Goal: Contribute content: Contribute content

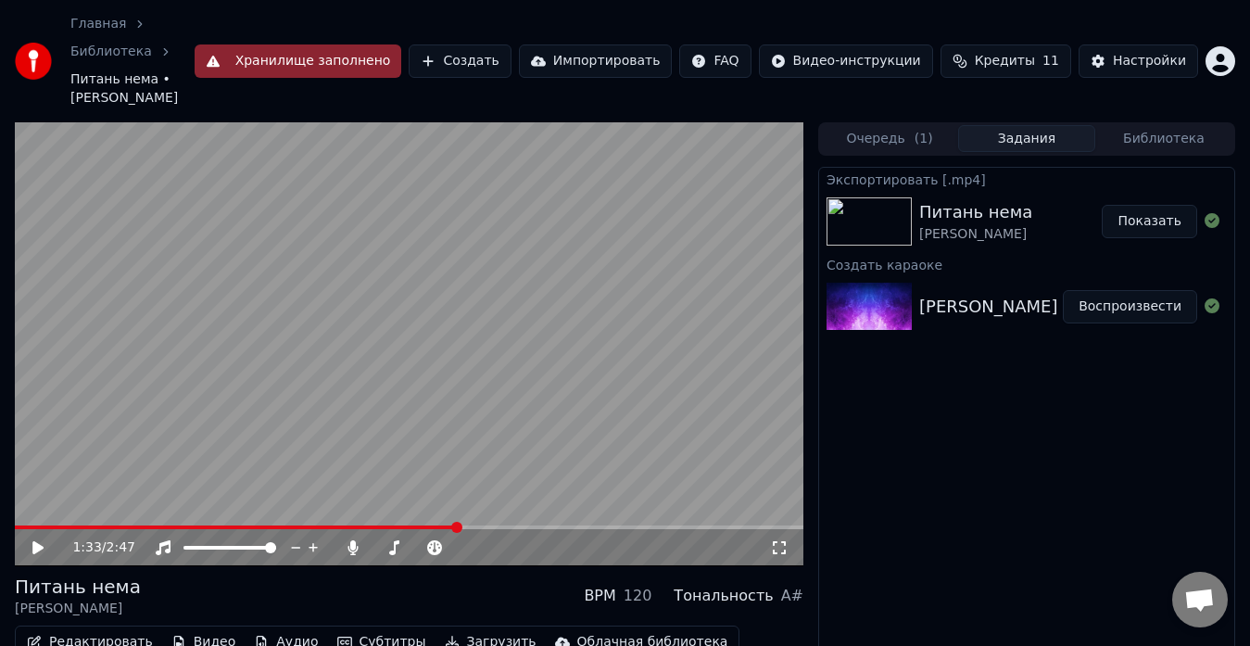
click at [496, 44] on button "Создать" at bounding box center [460, 60] width 102 height 33
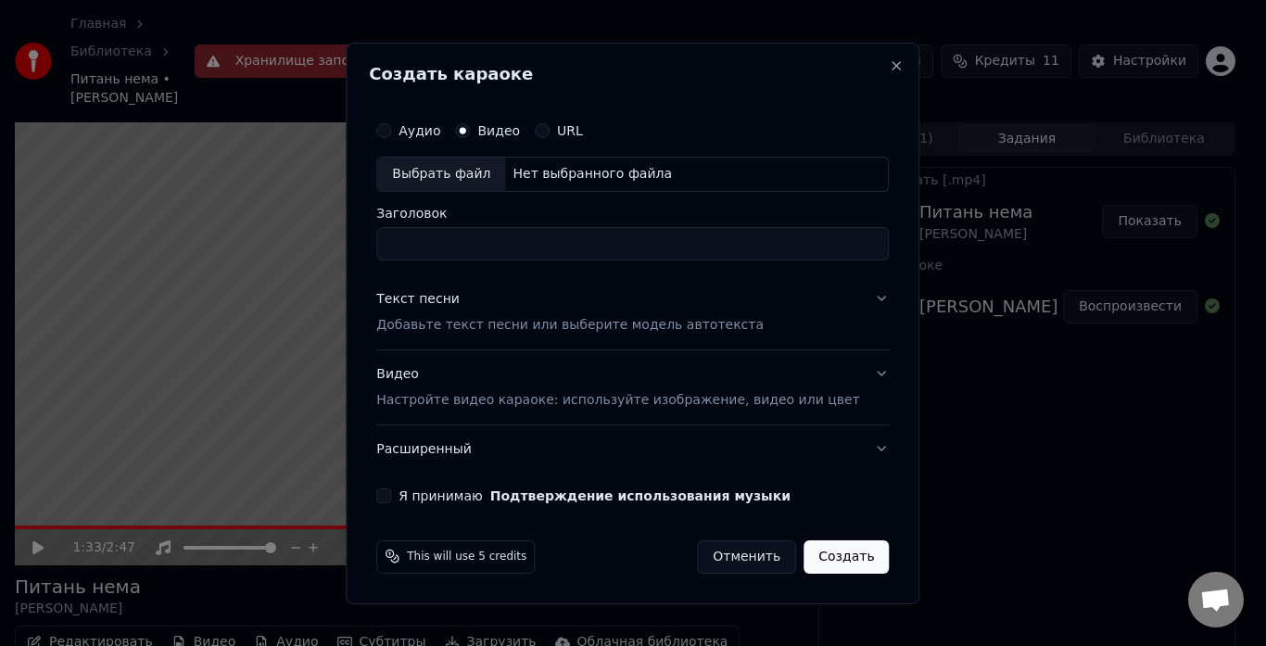
click at [444, 245] on input "Заголовок" at bounding box center [632, 243] width 513 height 33
click at [466, 173] on div "Выбрать файл" at bounding box center [441, 174] width 128 height 33
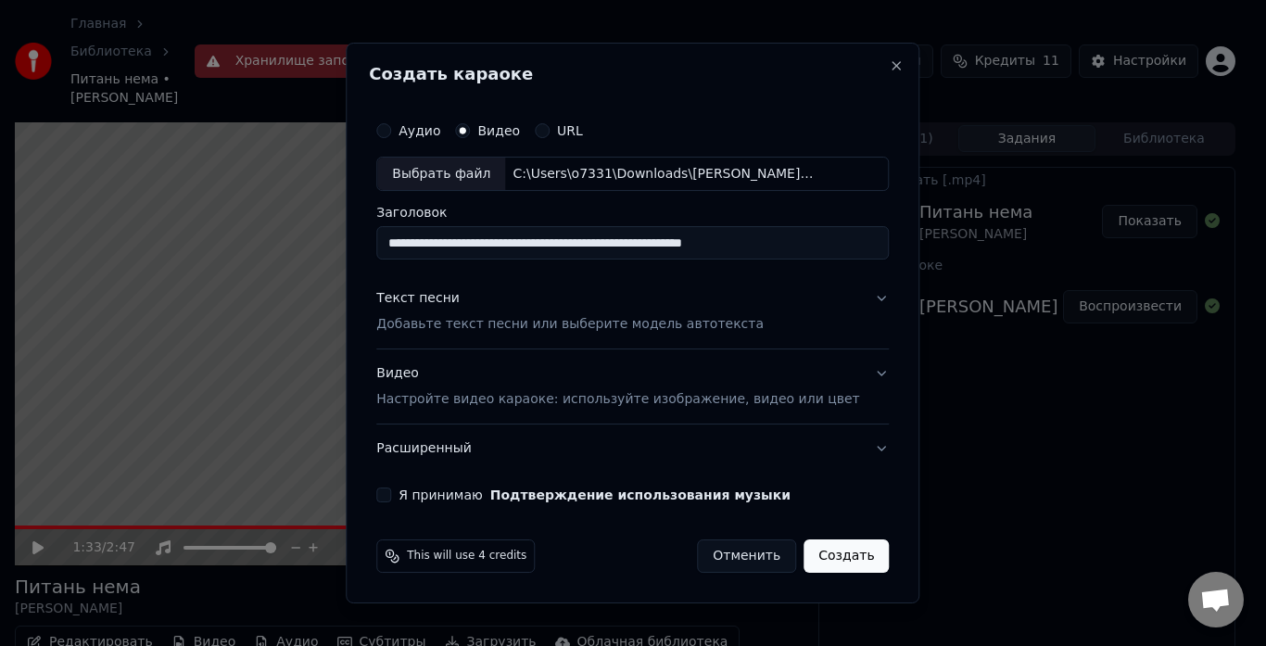
drag, startPoint x: 767, startPoint y: 242, endPoint x: 638, endPoint y: 237, distance: 128.9
click at [638, 237] on input "**********" at bounding box center [632, 243] width 513 height 33
type input "**********"
click at [446, 323] on p "Добавьте текст песни или выберите модель автотекста" at bounding box center [569, 325] width 387 height 19
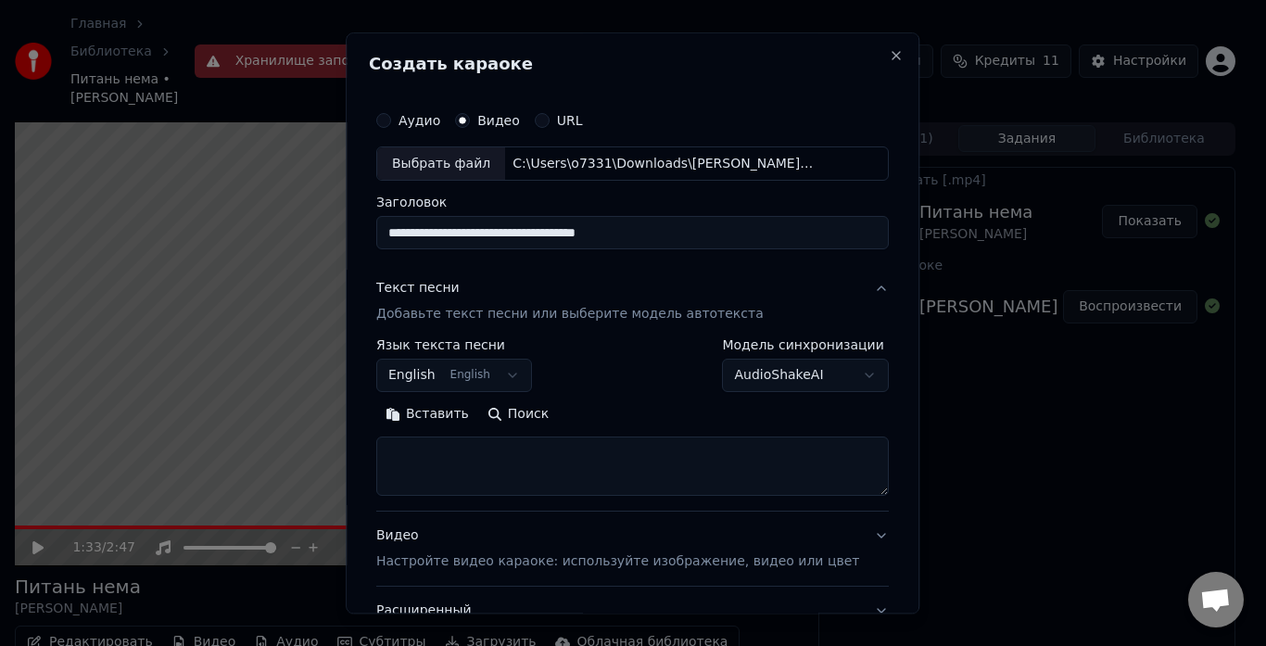
click at [445, 409] on button "Вставить" at bounding box center [427, 415] width 102 height 30
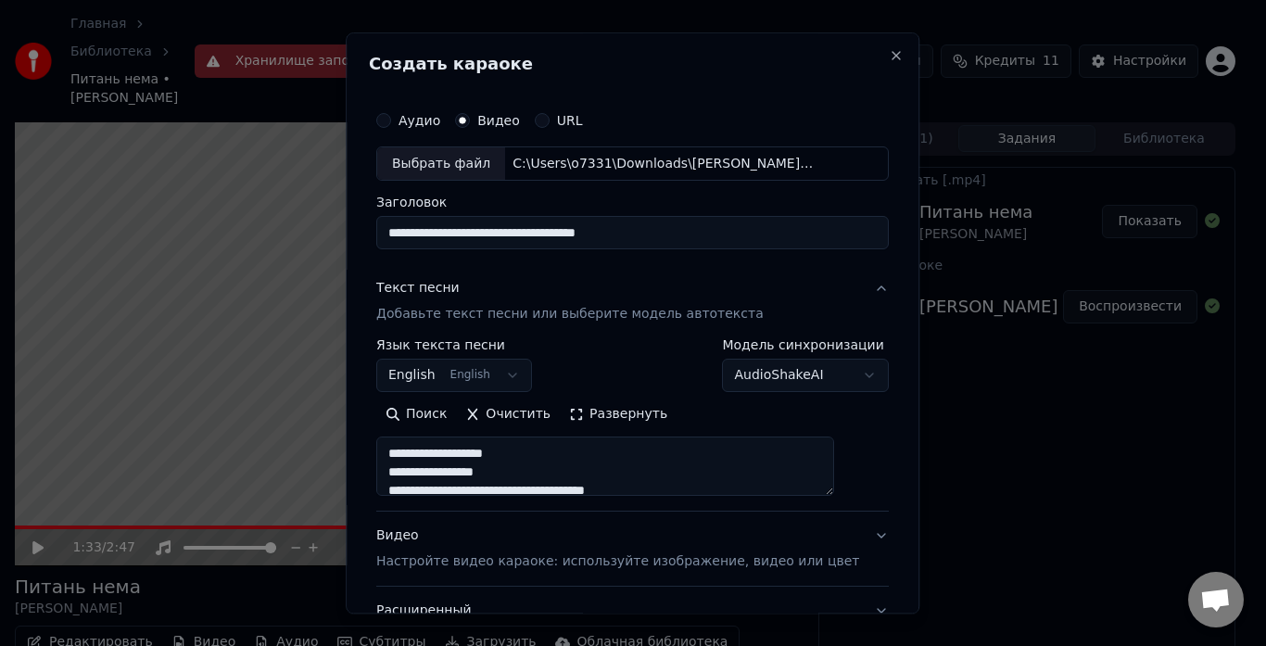
click at [463, 560] on p "Настройте видео караоке: используйте изображение, видео или цвет" at bounding box center [617, 562] width 483 height 19
type textarea "**********"
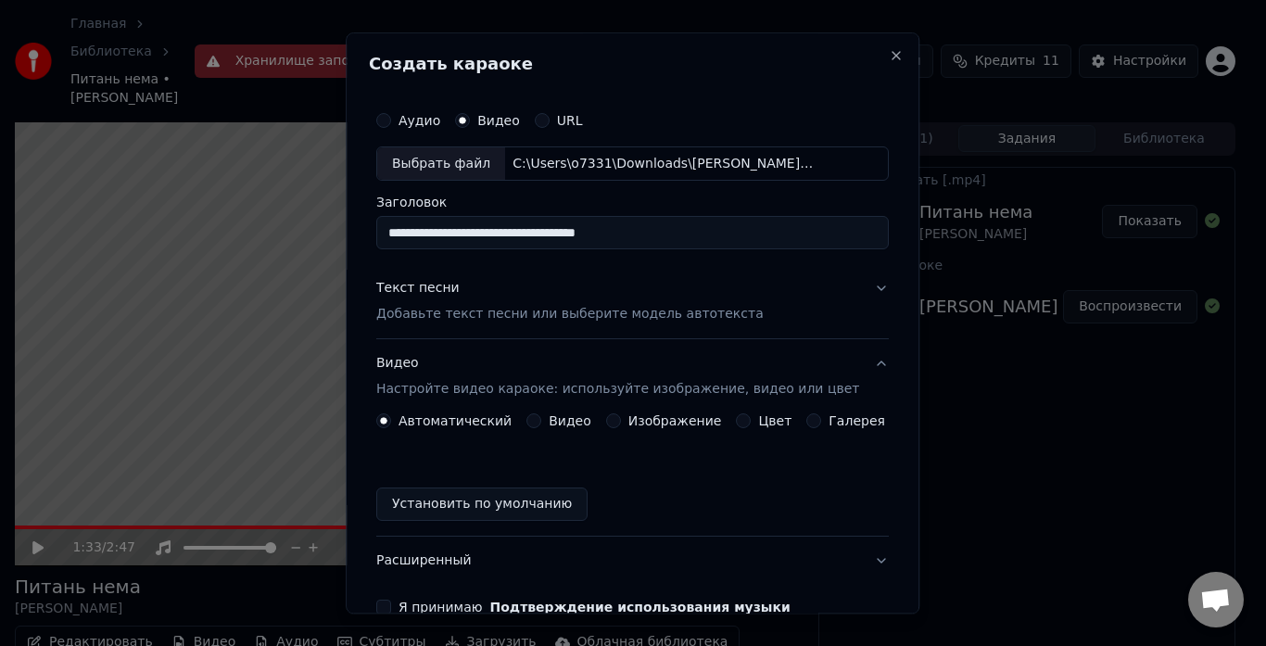
click at [539, 425] on button "Видео" at bounding box center [533, 421] width 15 height 15
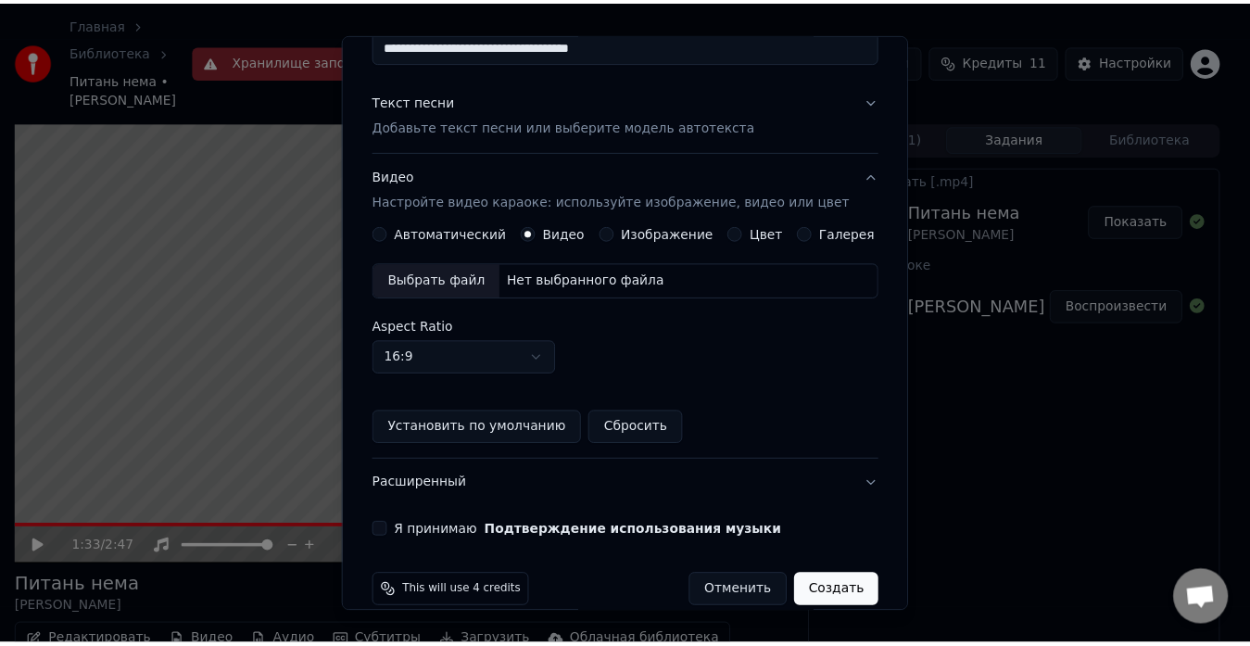
scroll to position [213, 0]
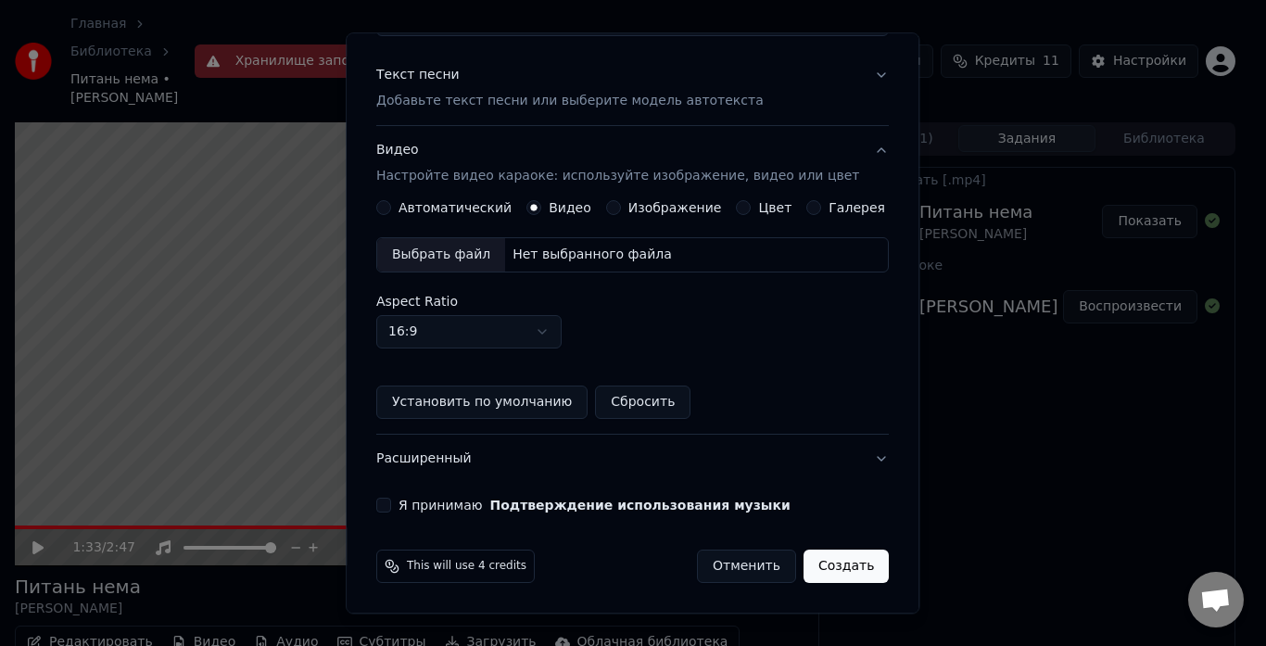
click at [470, 247] on div "Выбрать файл" at bounding box center [441, 255] width 128 height 33
click at [391, 501] on button "Я принимаю Подтверждение использования музыки" at bounding box center [383, 506] width 15 height 15
click at [805, 554] on button "Создать" at bounding box center [846, 567] width 85 height 33
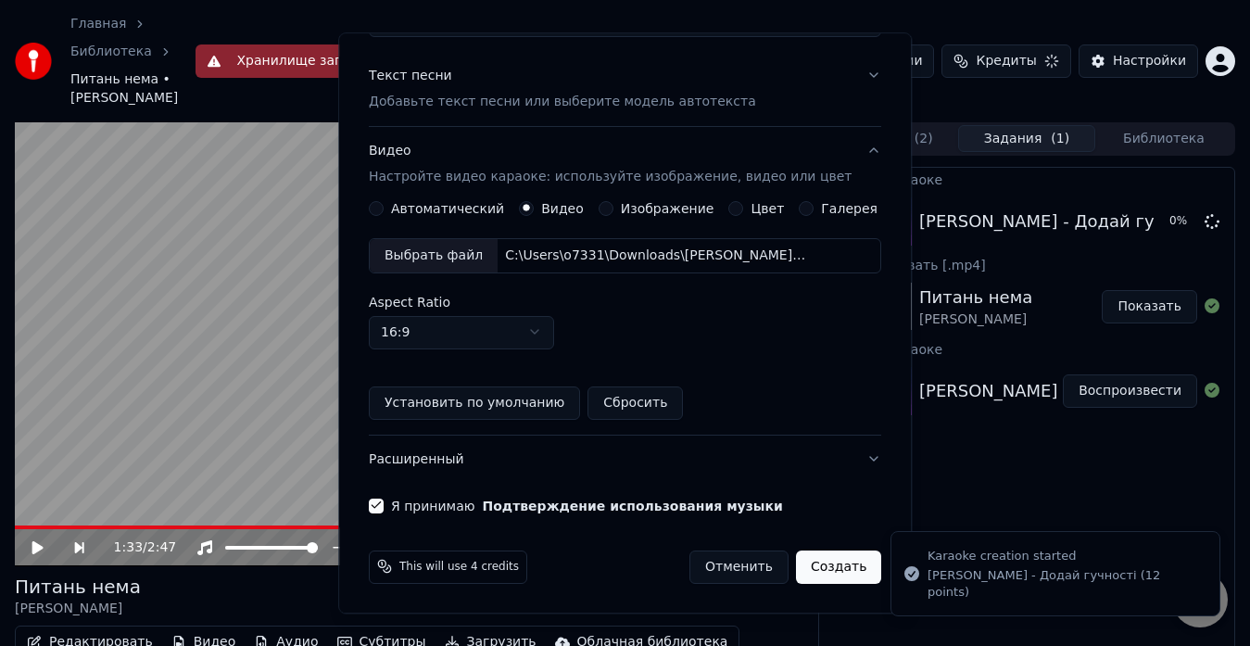
scroll to position [103, 0]
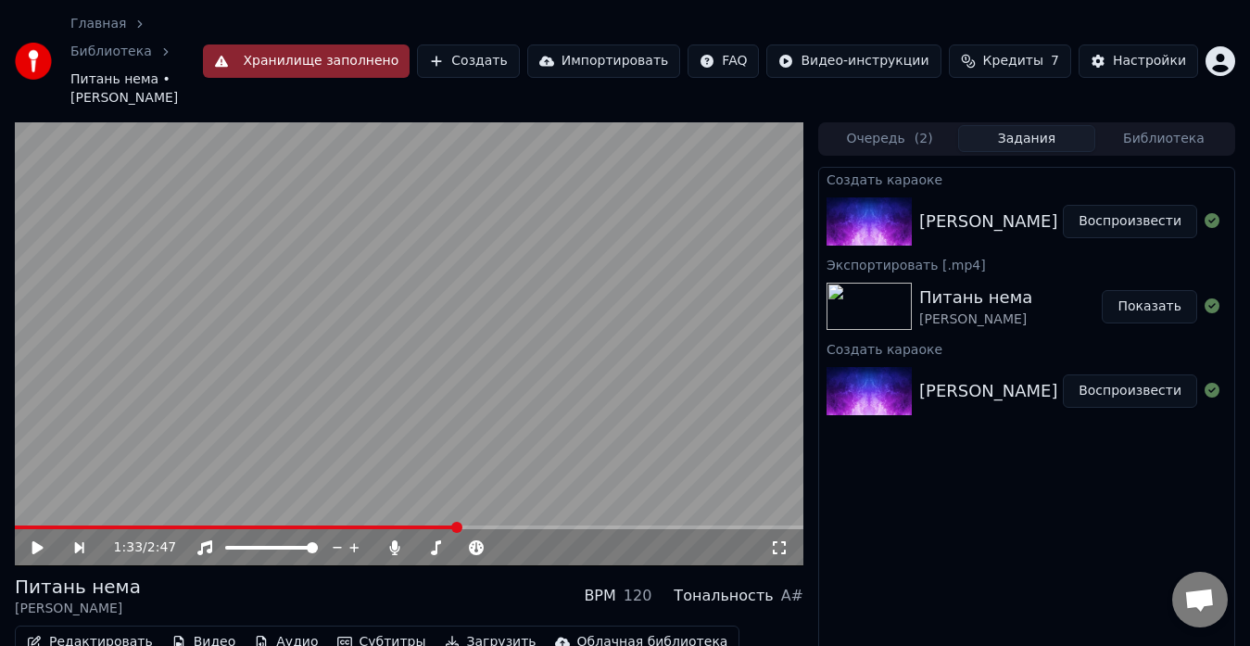
click at [1106, 205] on button "Воспроизвести" at bounding box center [1130, 221] width 134 height 33
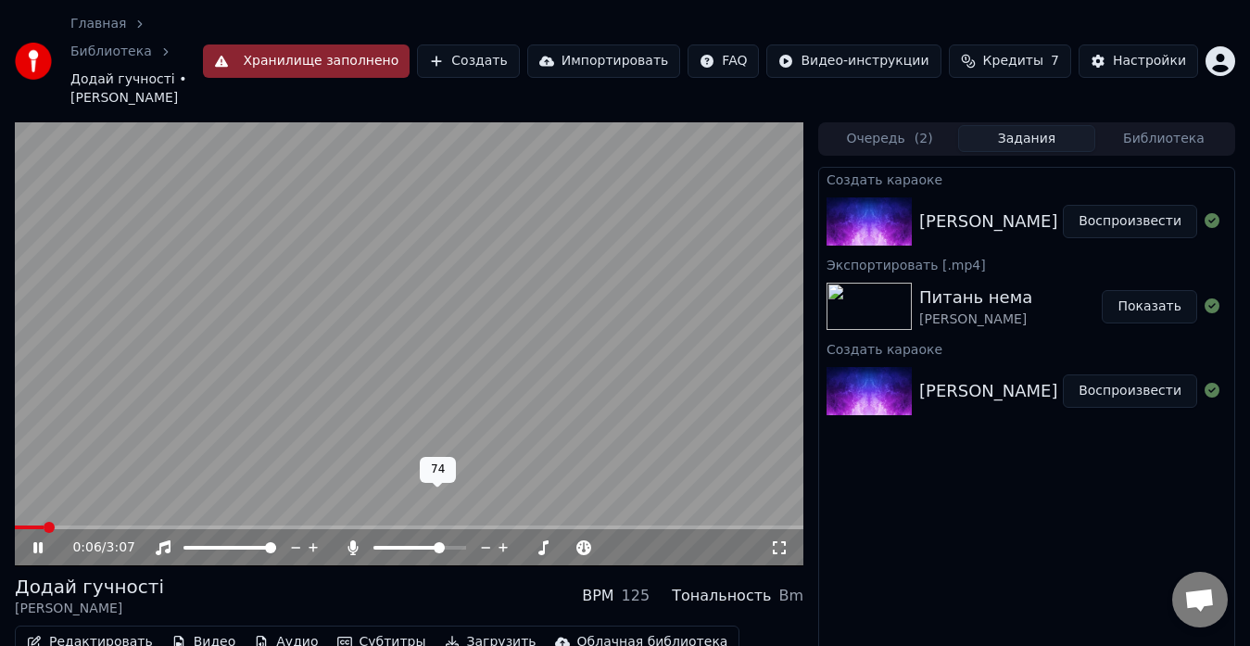
click at [445, 542] on span at bounding box center [439, 547] width 11 height 11
click at [463, 542] on span at bounding box center [457, 547] width 11 height 11
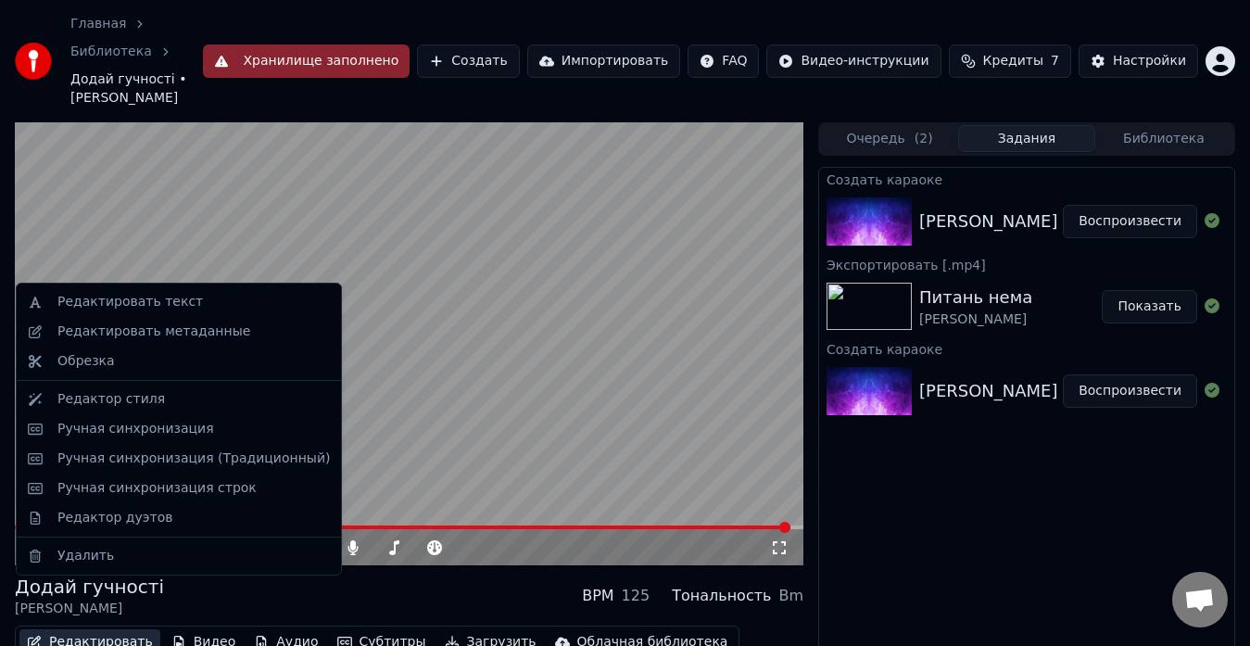
click at [108, 629] on button "Редактировать" at bounding box center [89, 642] width 141 height 26
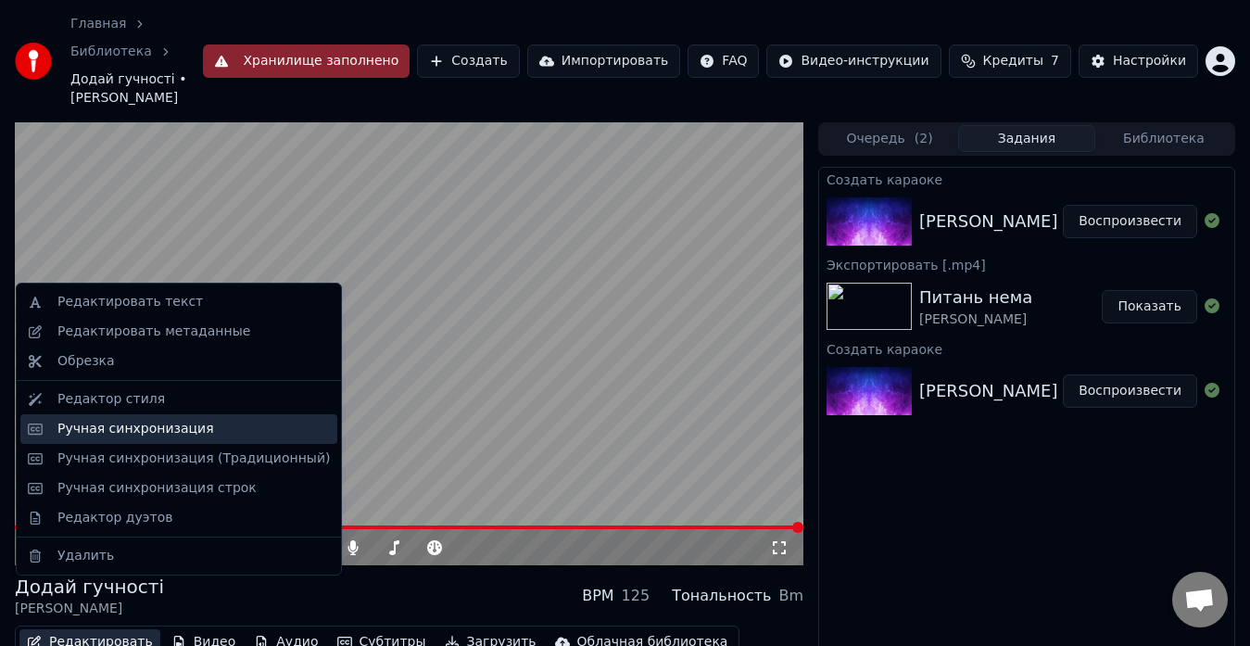
click at [96, 424] on div "Ручная синхронизация" at bounding box center [135, 429] width 157 height 19
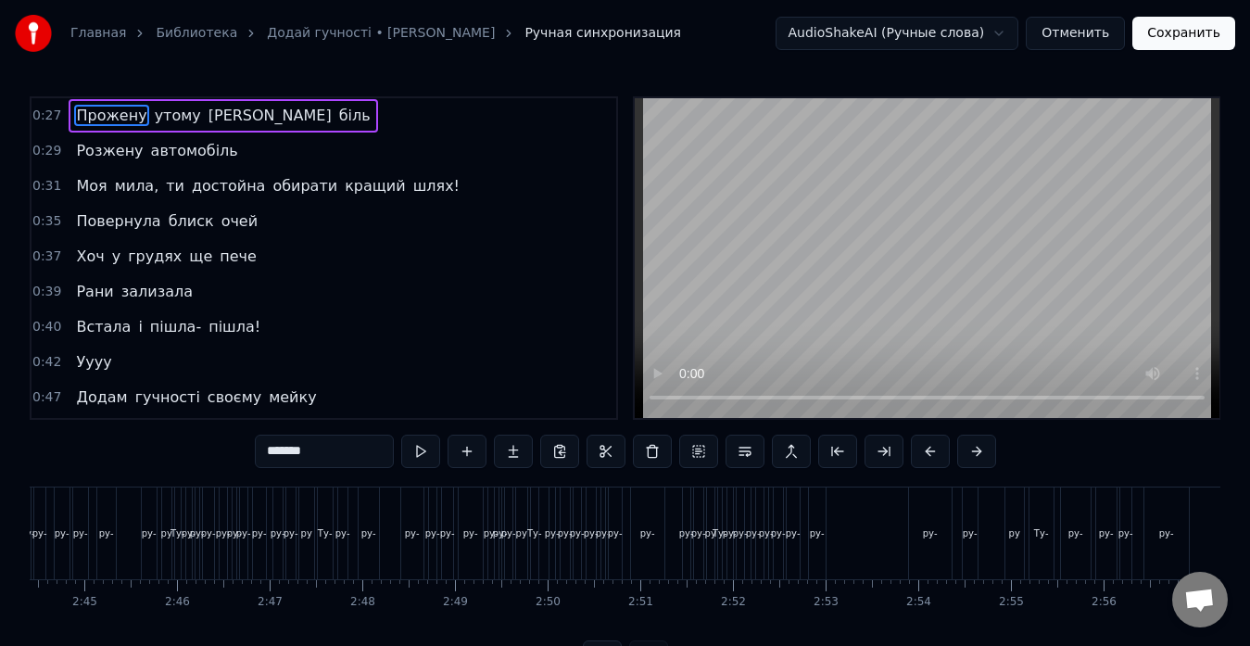
scroll to position [0, 15836]
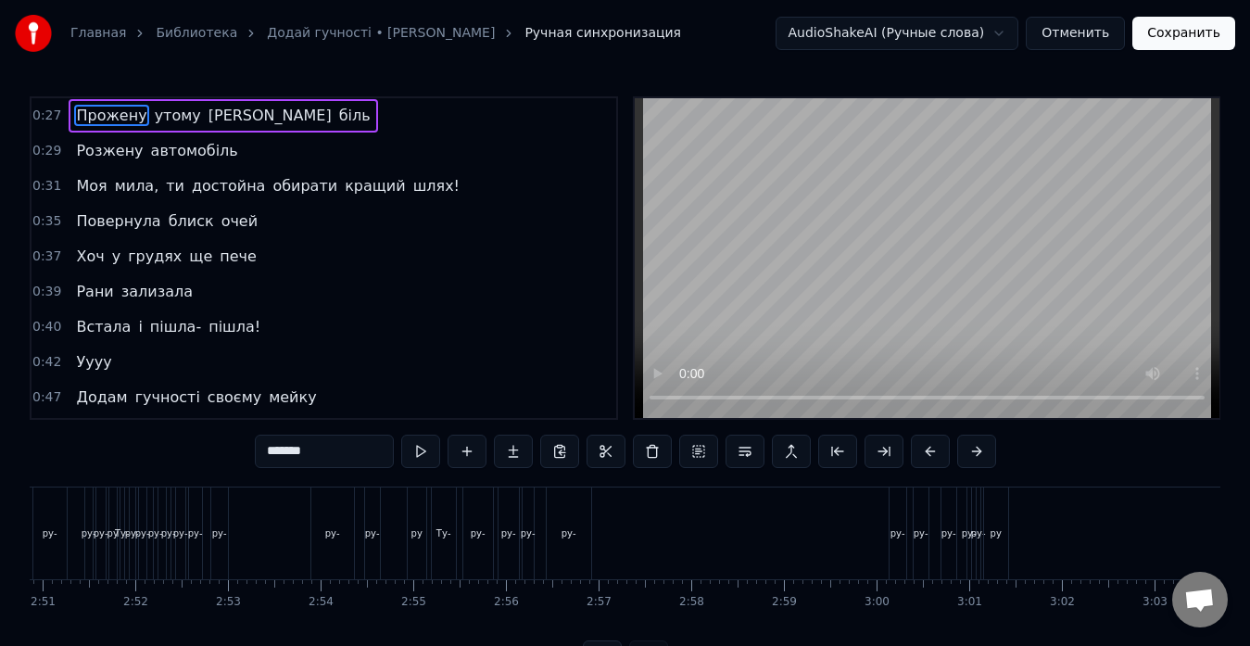
click at [623, 503] on div "Ту- ру- ру- ру- ру- ру- ру- ру- ру- ру- ру" at bounding box center [722, 534] width 582 height 92
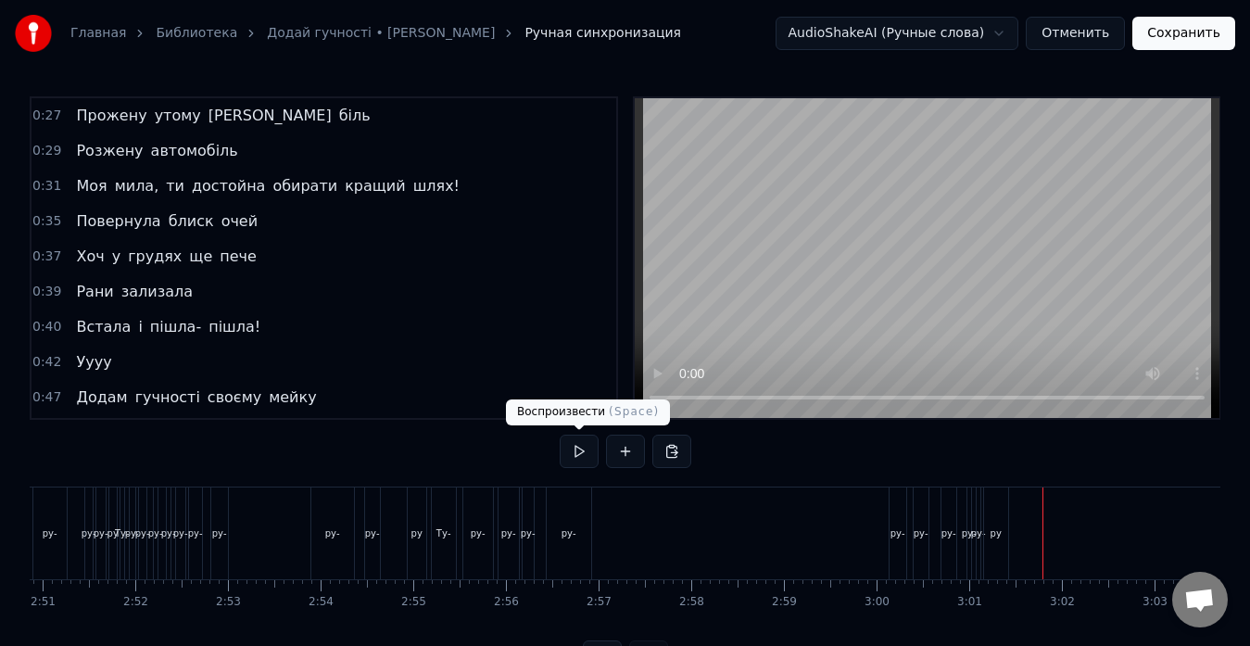
click at [573, 455] on button at bounding box center [579, 451] width 39 height 33
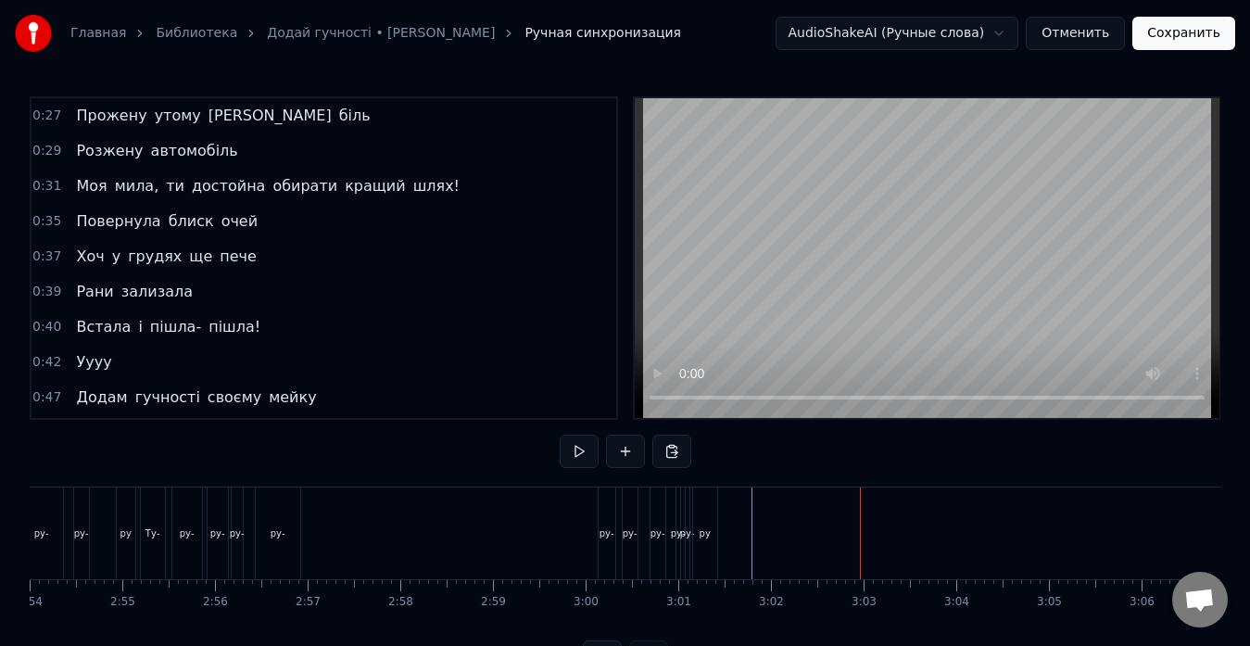
scroll to position [0, 16183]
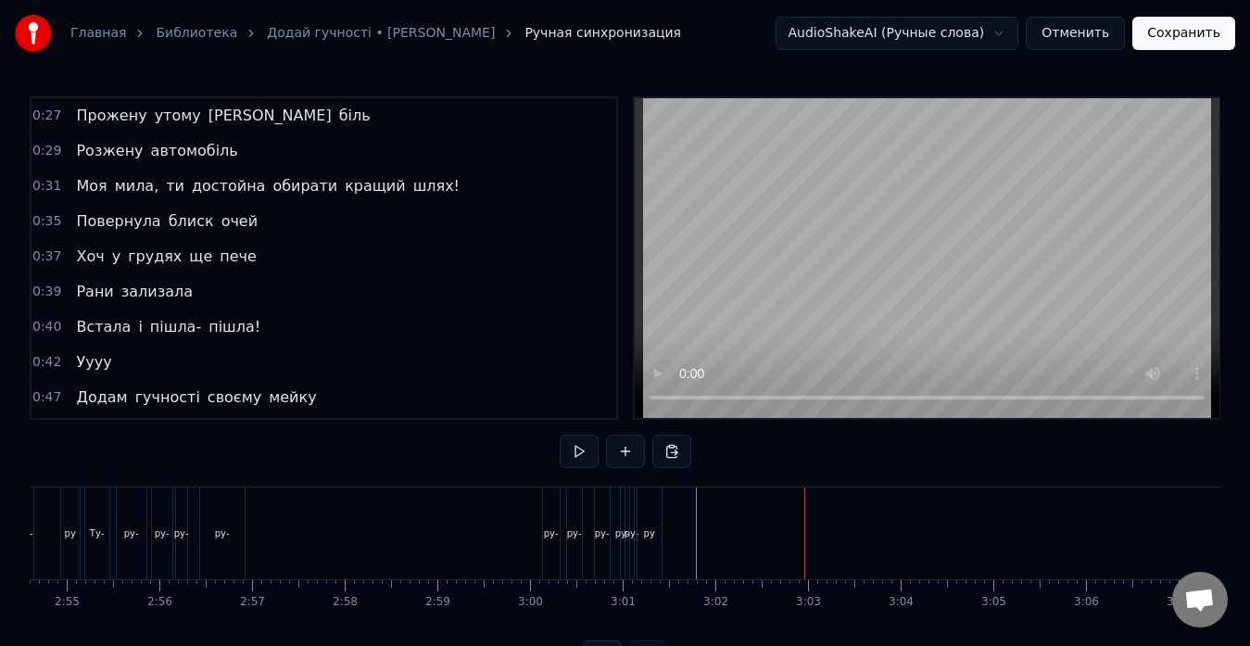
click at [296, 520] on div "Ту- ру- ру- ру- ру- ру- ру- ру- ру- ру- ру" at bounding box center [375, 534] width 582 height 92
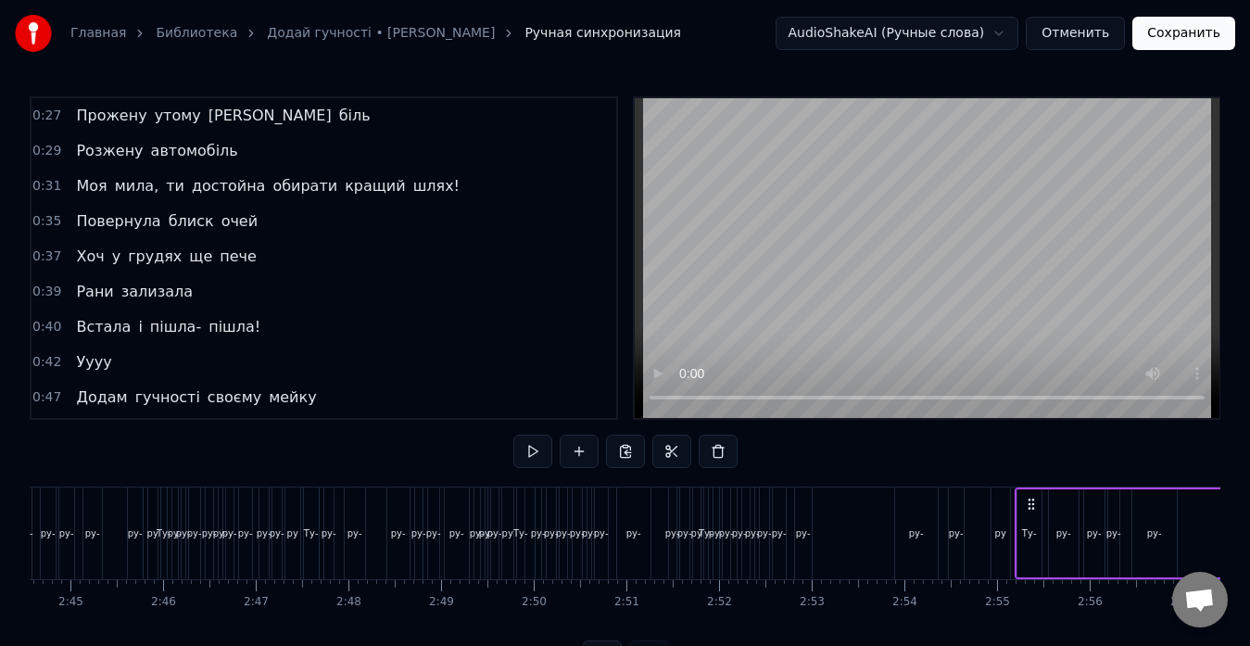
scroll to position [0, 15141]
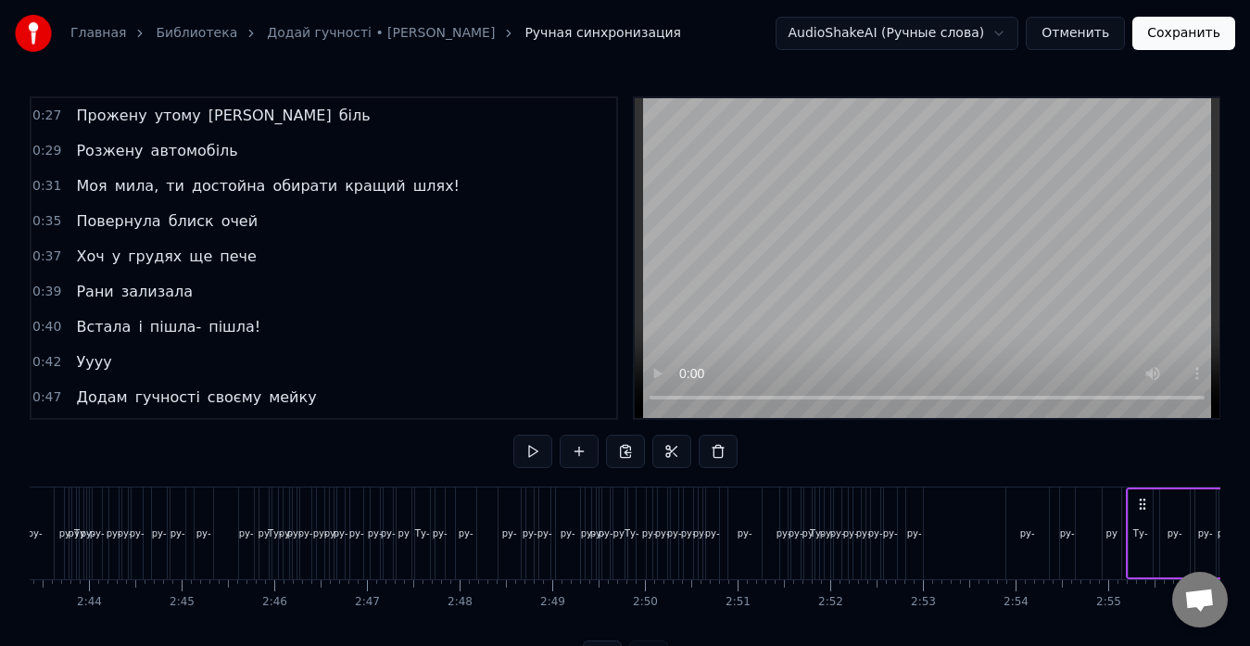
click at [949, 509] on div "Ту- ру- ру- ру- ру- ру- ру- ру- ру- ру- ру" at bounding box center [970, 534] width 311 height 92
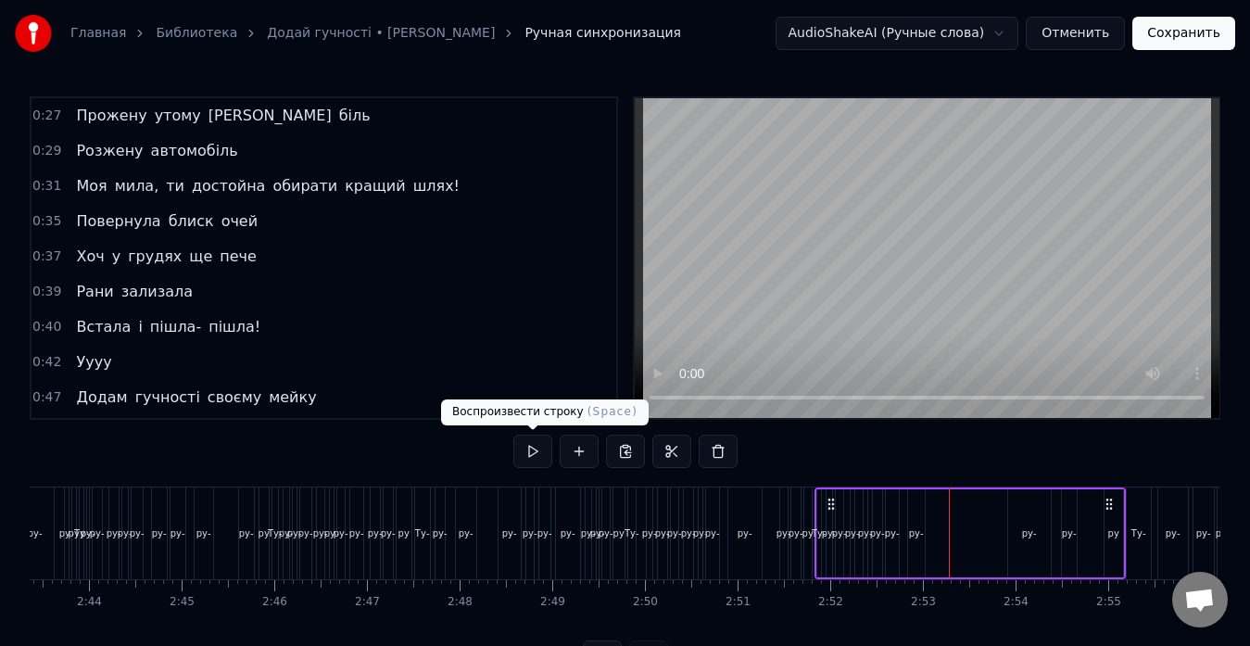
click at [539, 453] on button at bounding box center [532, 451] width 39 height 33
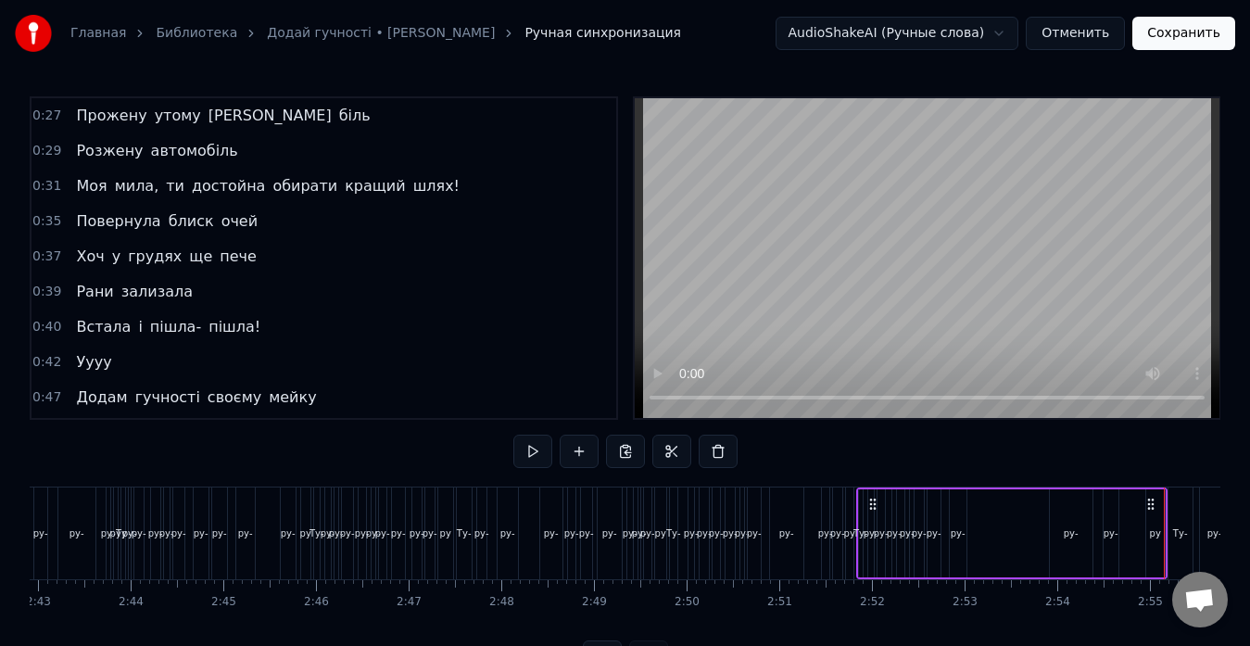
scroll to position [0, 14974]
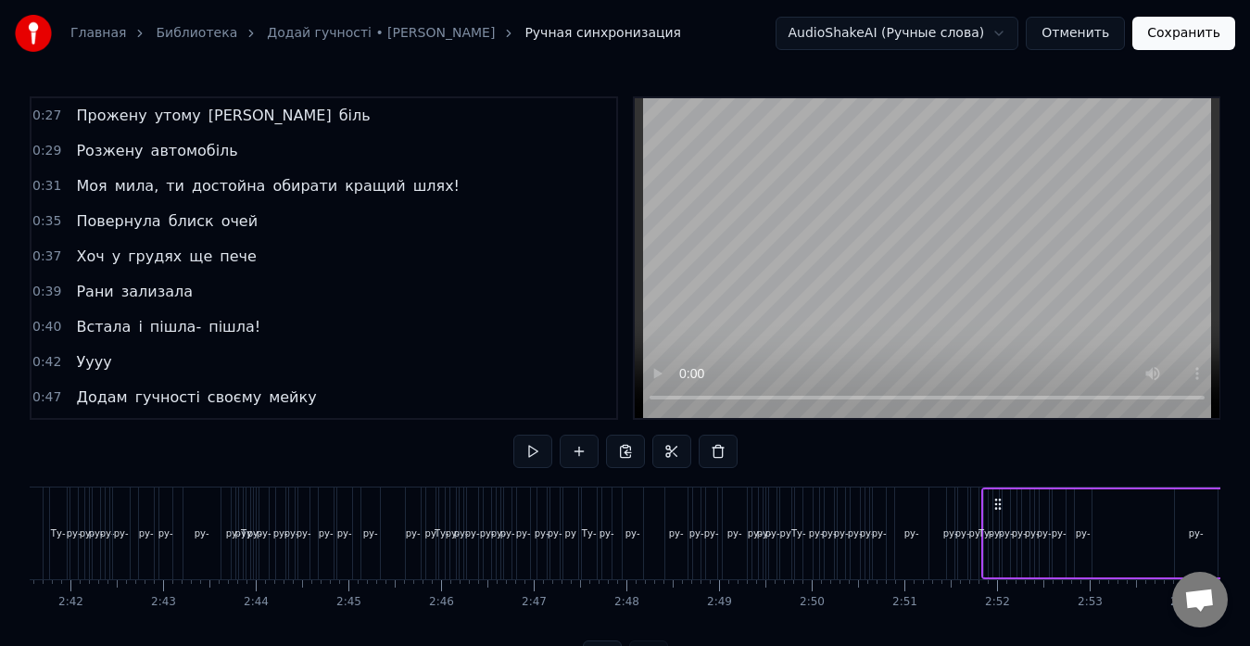
click at [914, 493] on div "ру-" at bounding box center [911, 534] width 33 height 92
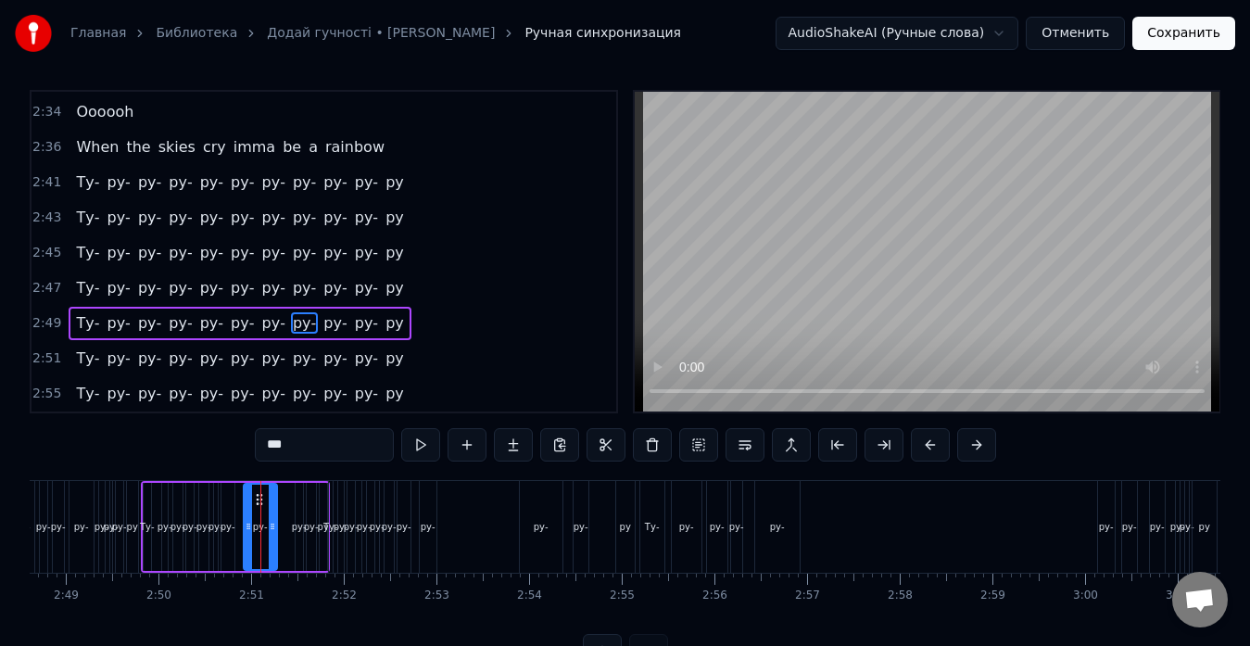
scroll to position [0, 15655]
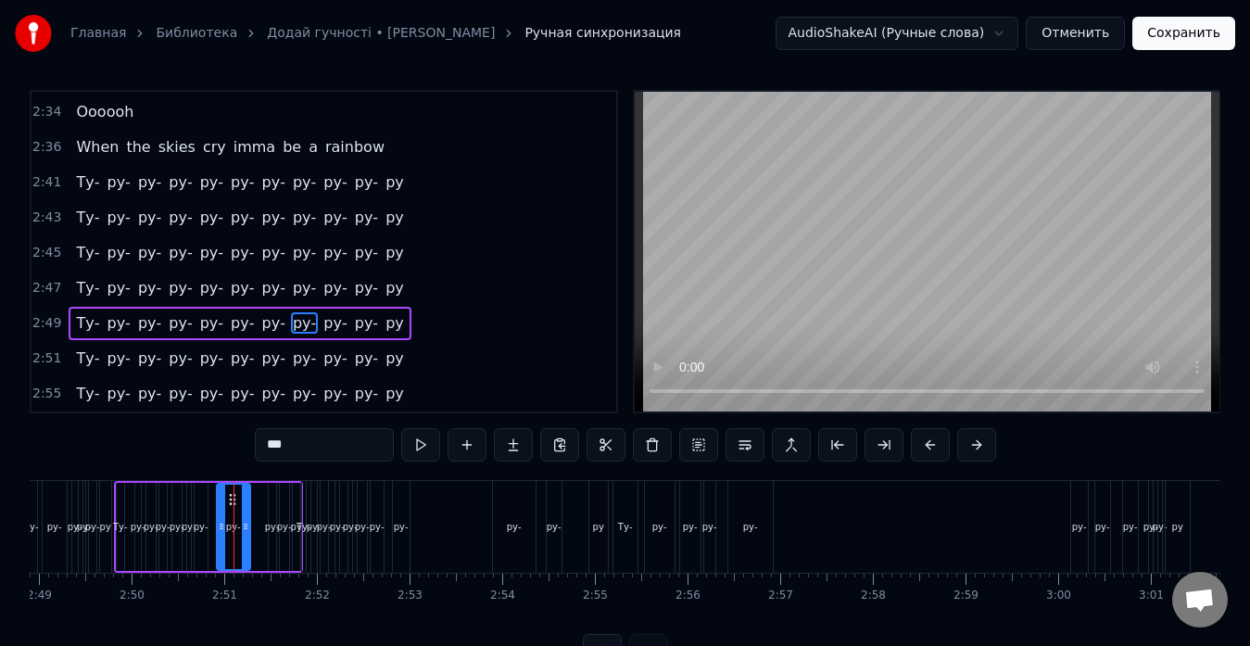
click at [446, 499] on div "Ту- ру- ру- ру- ру- ру- ру- ру- ру- ру- ру" at bounding box center [456, 527] width 311 height 92
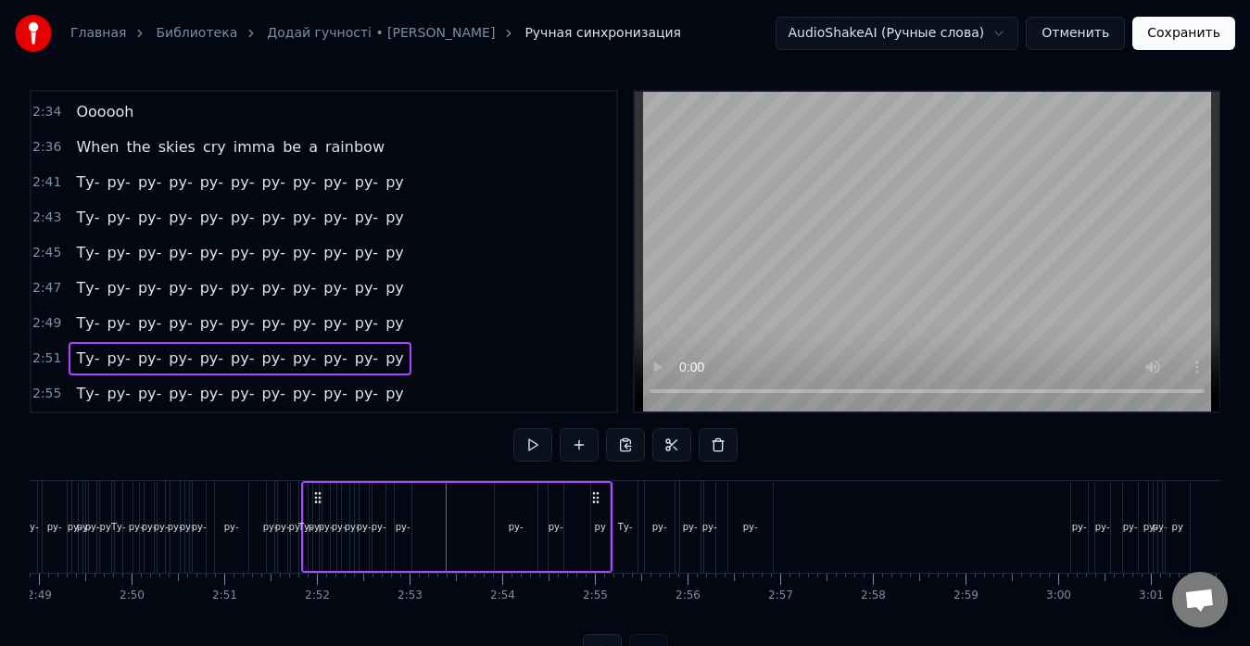
click at [656, 513] on div "ру-" at bounding box center [660, 527] width 30 height 92
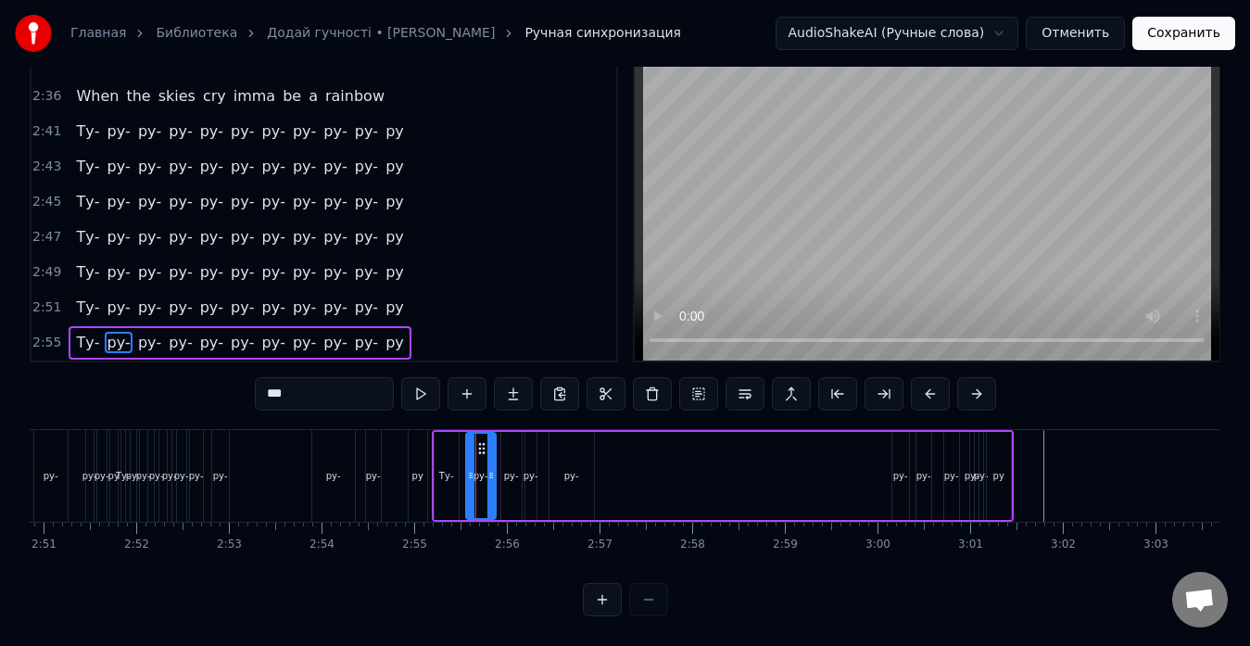
scroll to position [0, 15794]
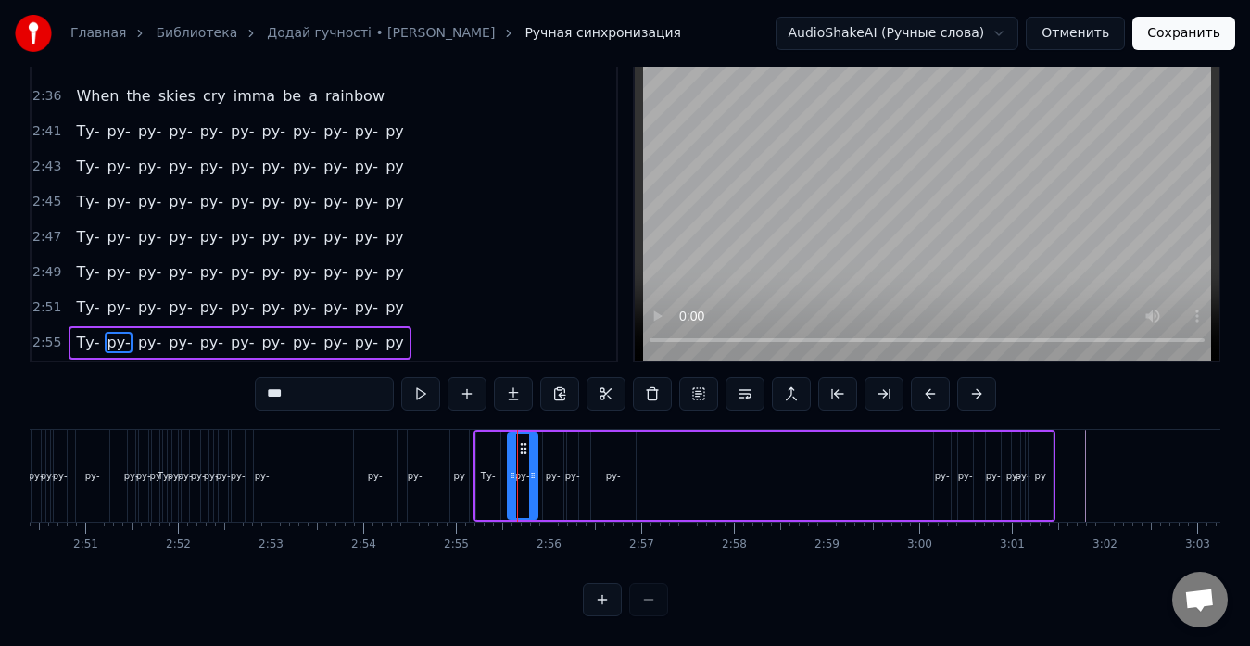
click at [663, 450] on div "Ту- ру- ру- ру- ру- ру- ру- ру- ру- ру- ру" at bounding box center [765, 476] width 582 height 92
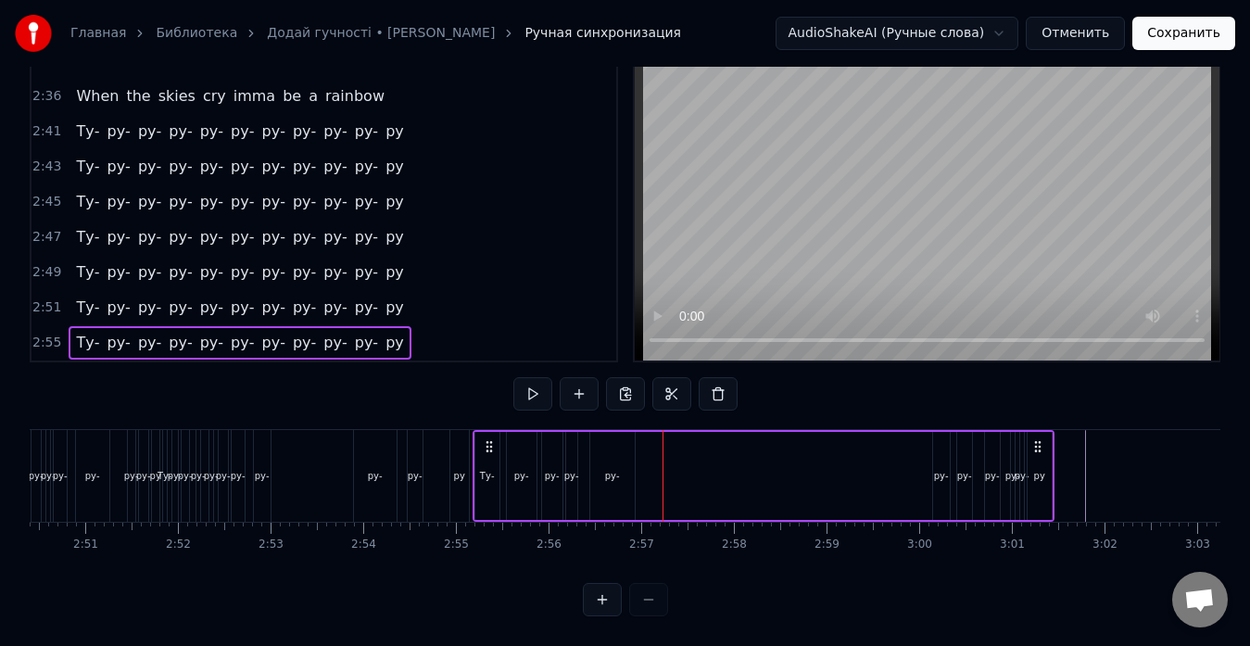
click at [1042, 439] on icon at bounding box center [1038, 446] width 15 height 15
click at [1037, 439] on icon at bounding box center [1038, 446] width 15 height 15
click at [1036, 439] on icon at bounding box center [1037, 446] width 15 height 15
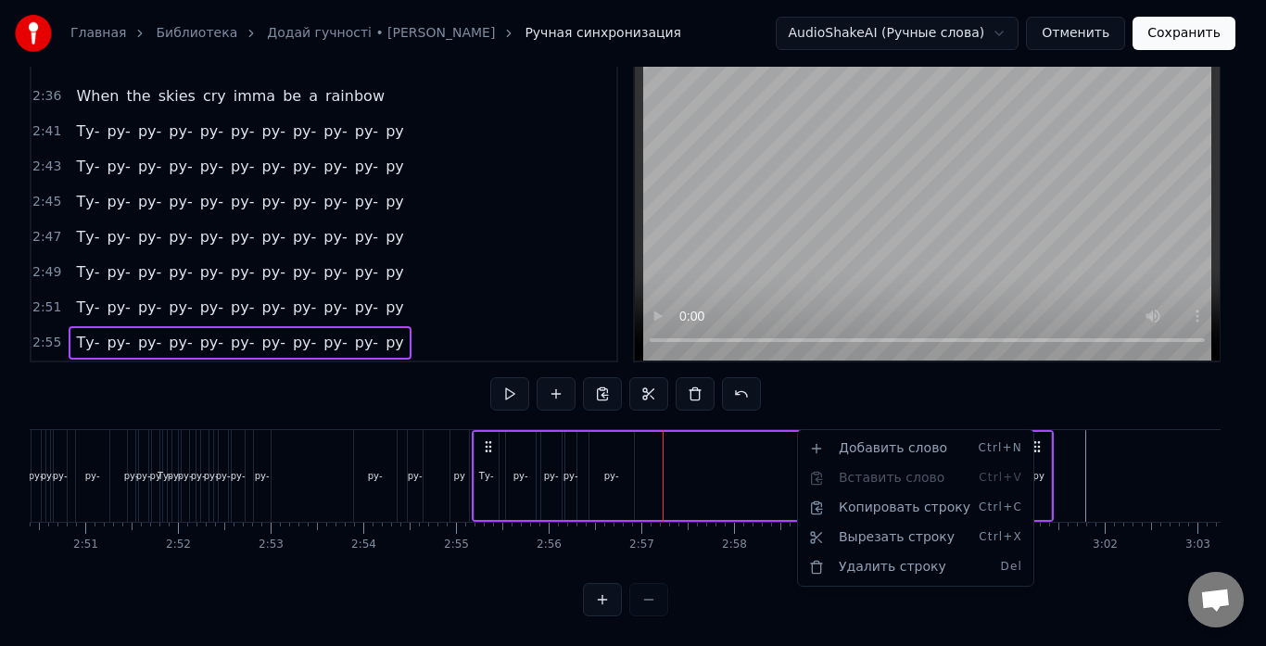
click at [1036, 429] on html "Главная Библиотека Додай гучності • [PERSON_NAME] Ручная синхронизация AudioSha…" at bounding box center [633, 294] width 1266 height 703
click at [1036, 439] on icon at bounding box center [1037, 446] width 15 height 15
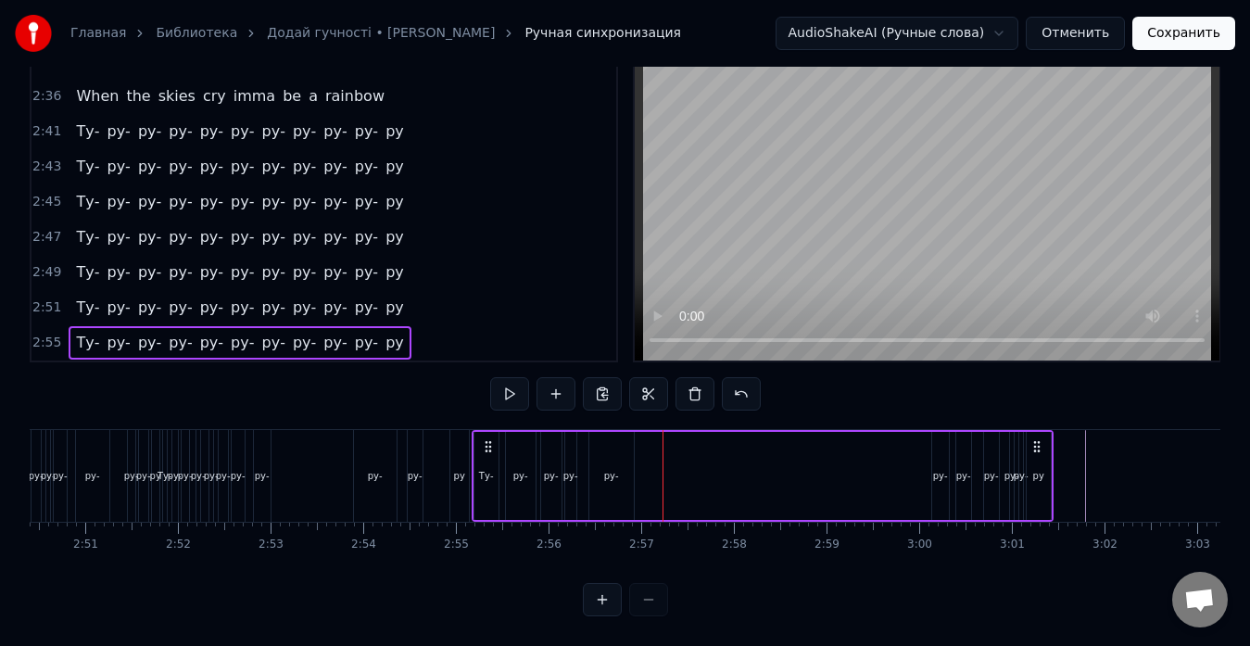
click at [488, 439] on icon at bounding box center [488, 446] width 15 height 15
click at [679, 433] on div "Ту- ру- ру- ру- ру- ру- ру- ру- ру- ру- ру" at bounding box center [763, 476] width 582 height 92
drag, startPoint x: 944, startPoint y: 423, endPoint x: 913, endPoint y: 437, distance: 34.0
click at [913, 437] on div "Ту- ру- ру- ру- ру- ру- ру- ру- ру- ру- ру" at bounding box center [763, 476] width 582 height 92
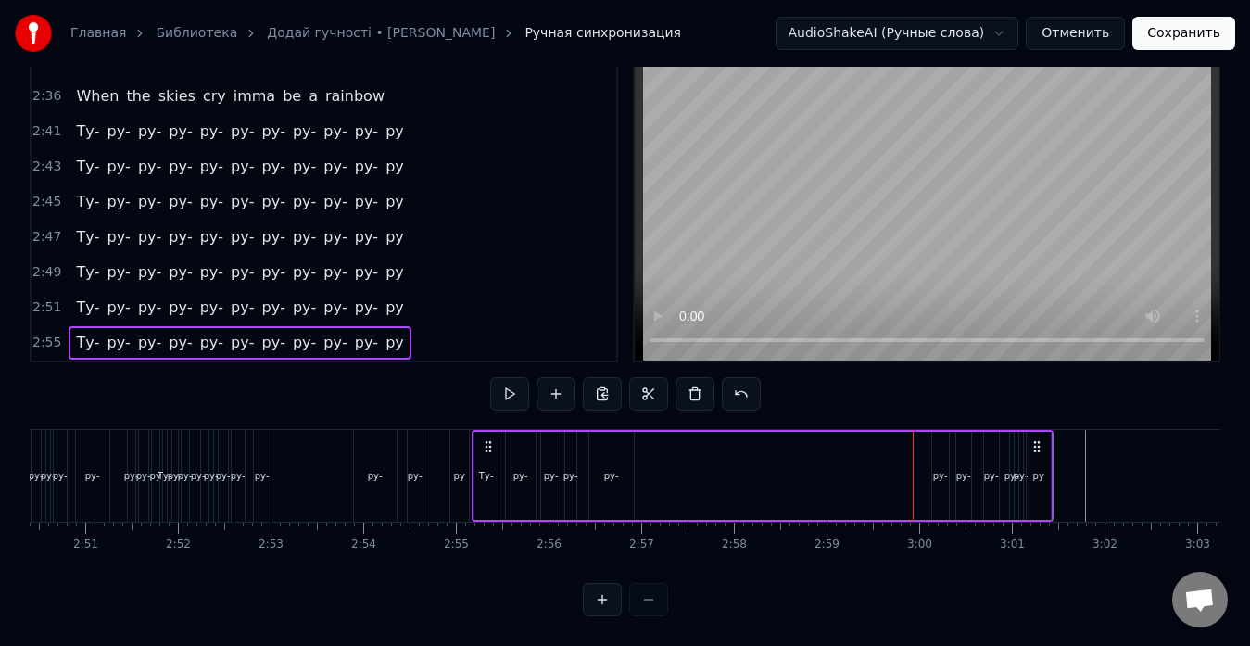
click at [935, 432] on div "ру-" at bounding box center [940, 476] width 17 height 88
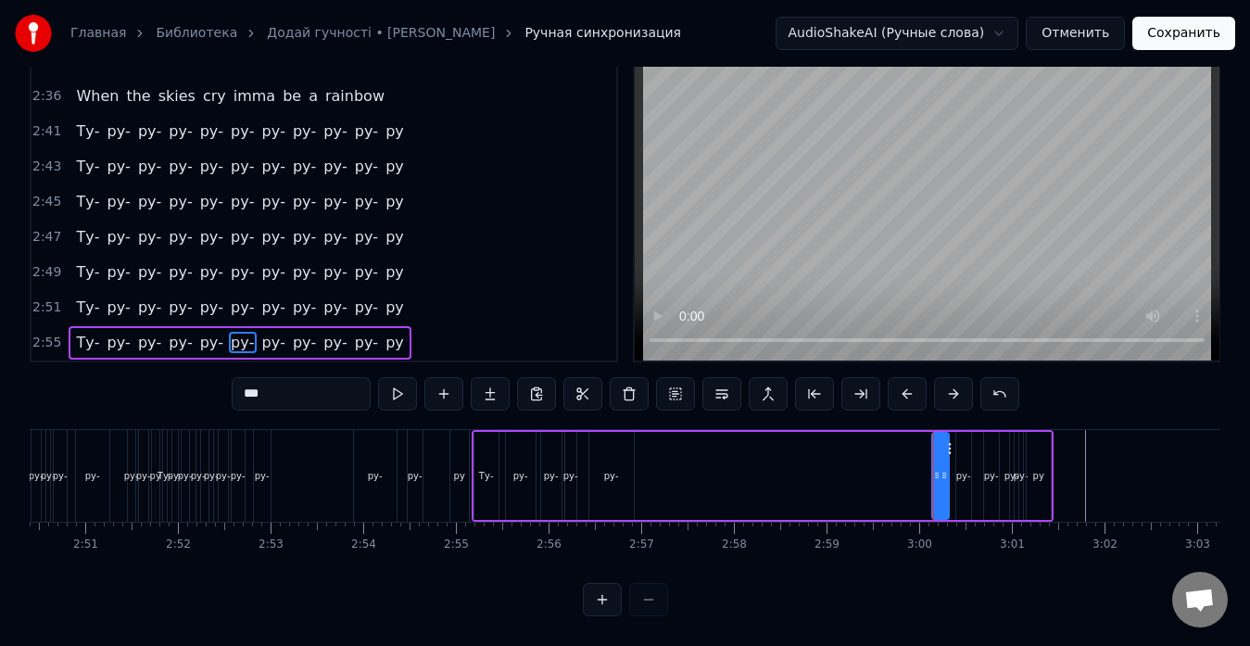
click at [851, 436] on div "Ту- ру- ру- ру- ру- ру- ру- ру- ру- ру- ру" at bounding box center [763, 476] width 582 height 92
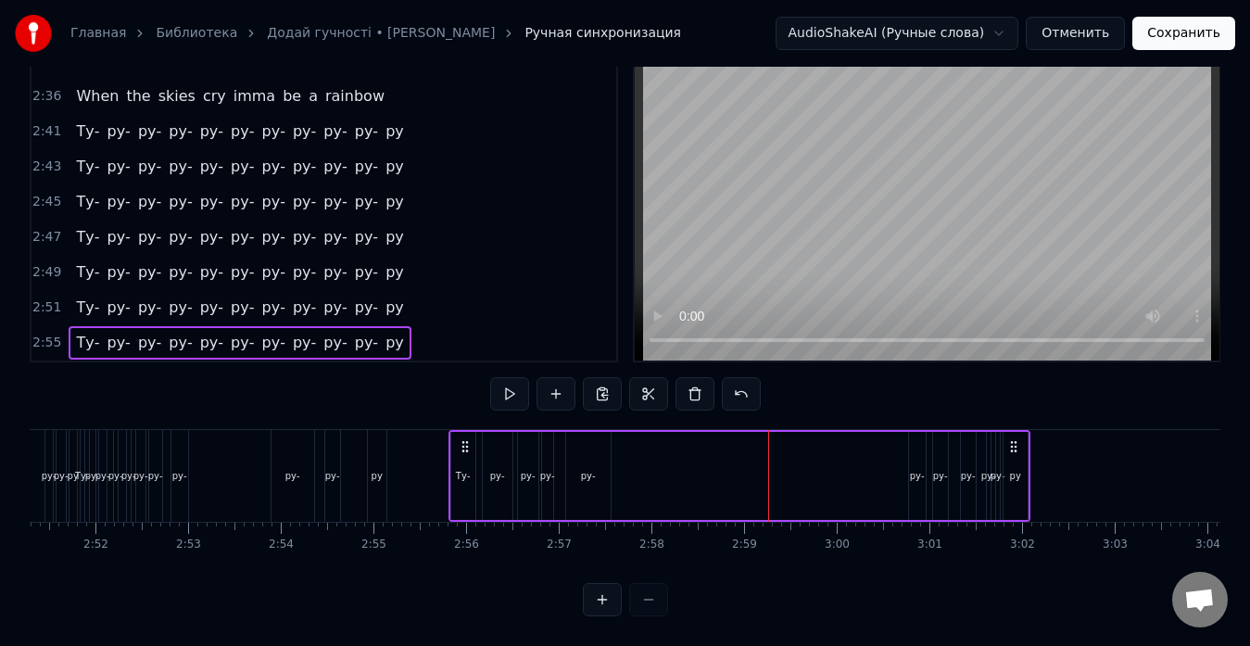
scroll to position [0, 15877]
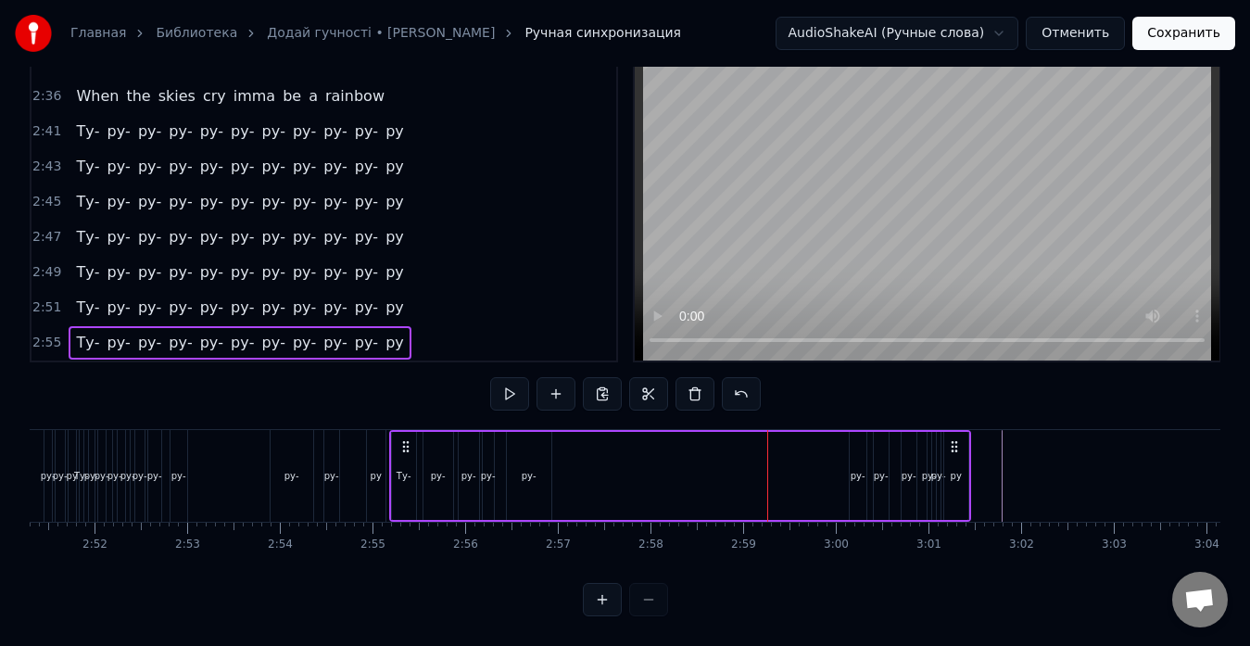
drag, startPoint x: 1035, startPoint y: 429, endPoint x: 953, endPoint y: 446, distance: 84.2
click at [953, 446] on div "Ту- ру- ру- ру- ру- ру- ру- ру- ру- ру- ру" at bounding box center [680, 476] width 582 height 92
click at [787, 457] on div "Ту- ру- ру- ру- ру- ру- ру- ру- ру- ру- ру" at bounding box center [680, 476] width 582 height 92
click at [851, 437] on div "ру-" at bounding box center [858, 476] width 17 height 88
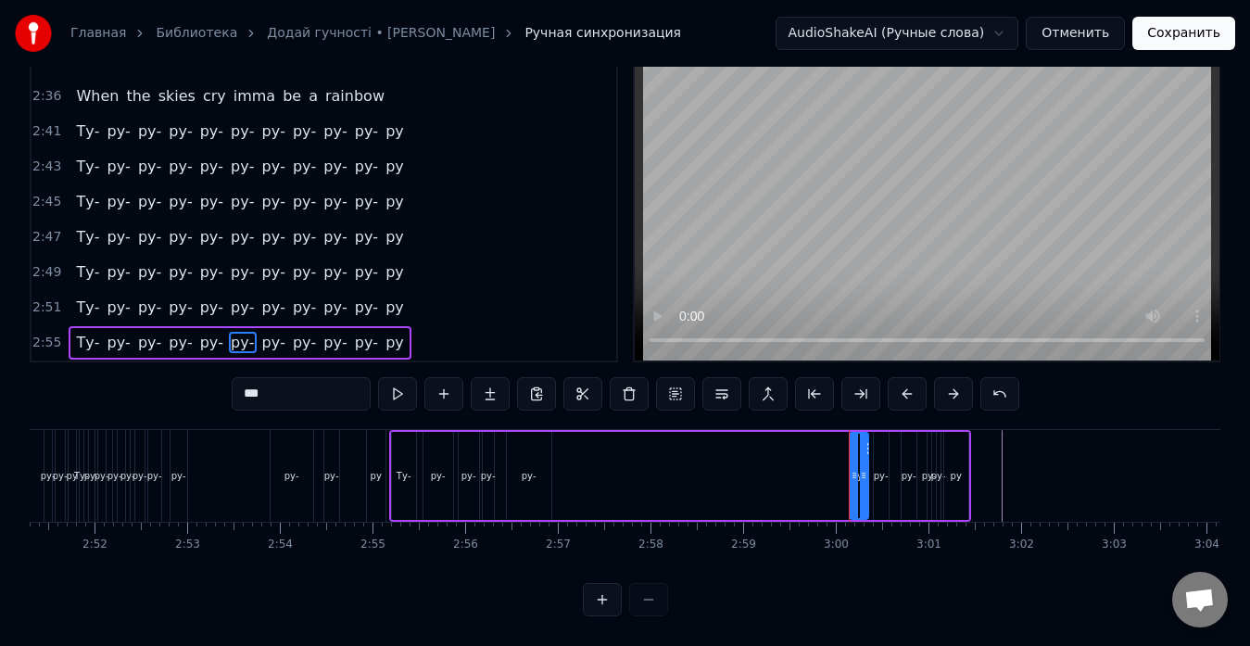
drag, startPoint x: 859, startPoint y: 427, endPoint x: 861, endPoint y: 437, distance: 10.4
click at [861, 437] on div at bounding box center [863, 476] width 7 height 84
click at [994, 381] on button at bounding box center [1000, 393] width 39 height 33
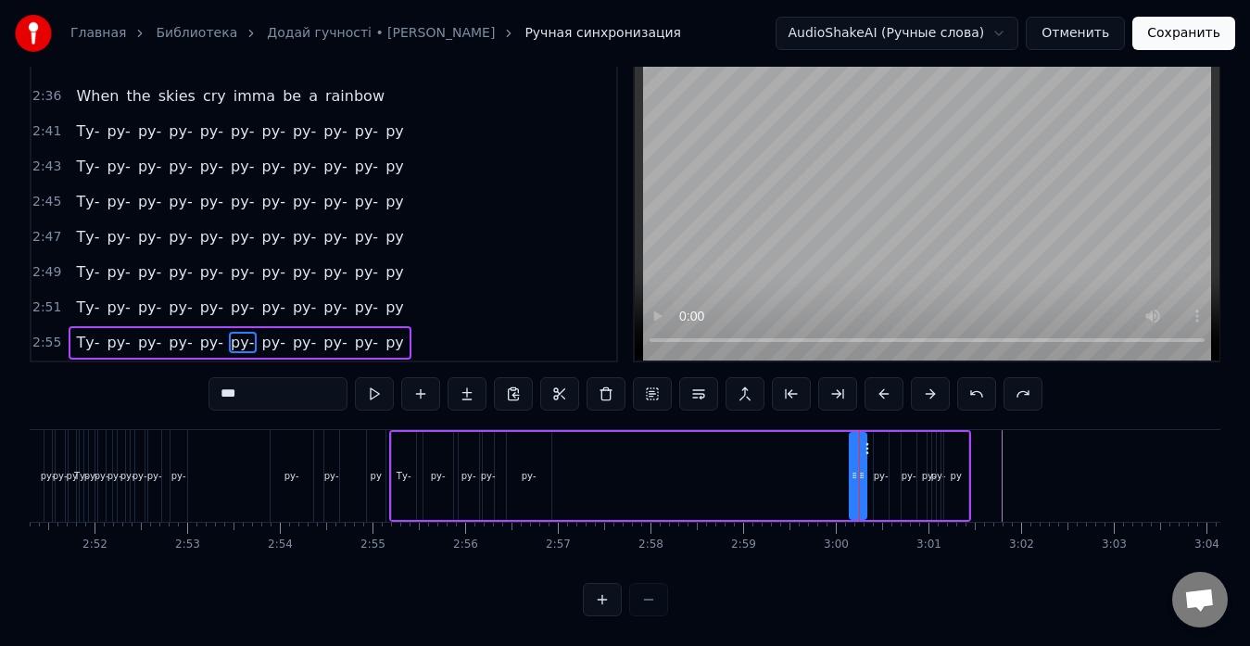
click at [994, 383] on button at bounding box center [976, 393] width 39 height 33
click at [716, 479] on div "Ту- ру- ру- ру- ру- ру- ру- ру- ру- ру- ру" at bounding box center [679, 476] width 582 height 92
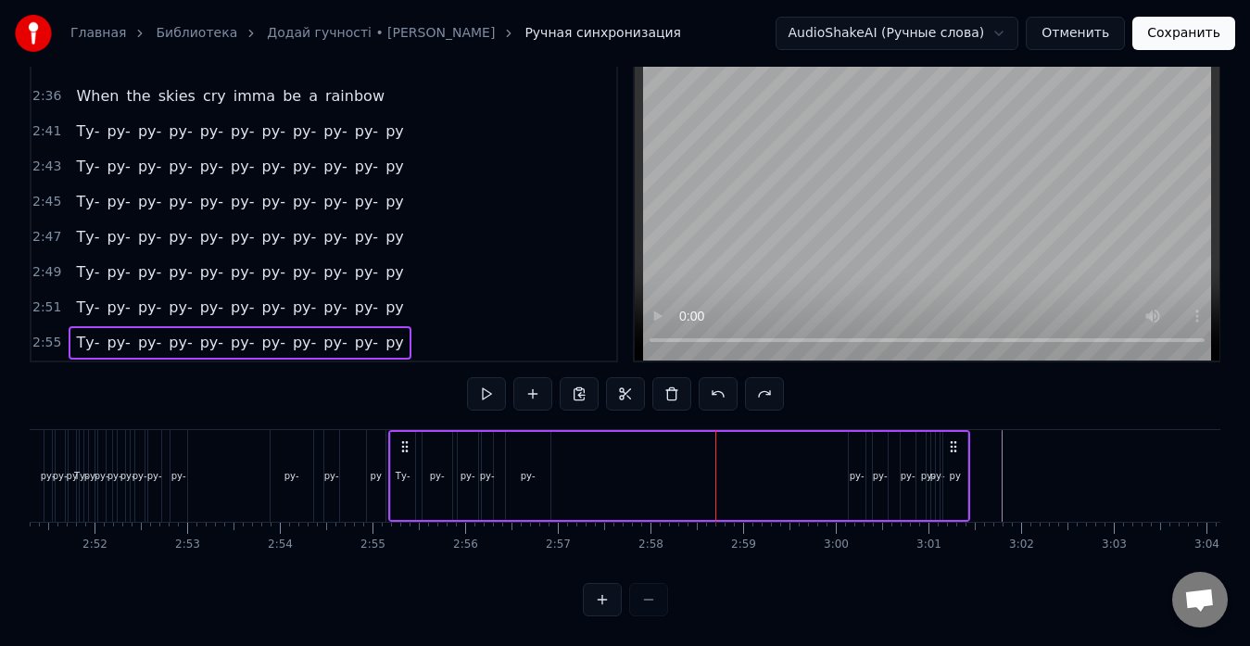
click at [852, 440] on div "ру-" at bounding box center [857, 476] width 17 height 88
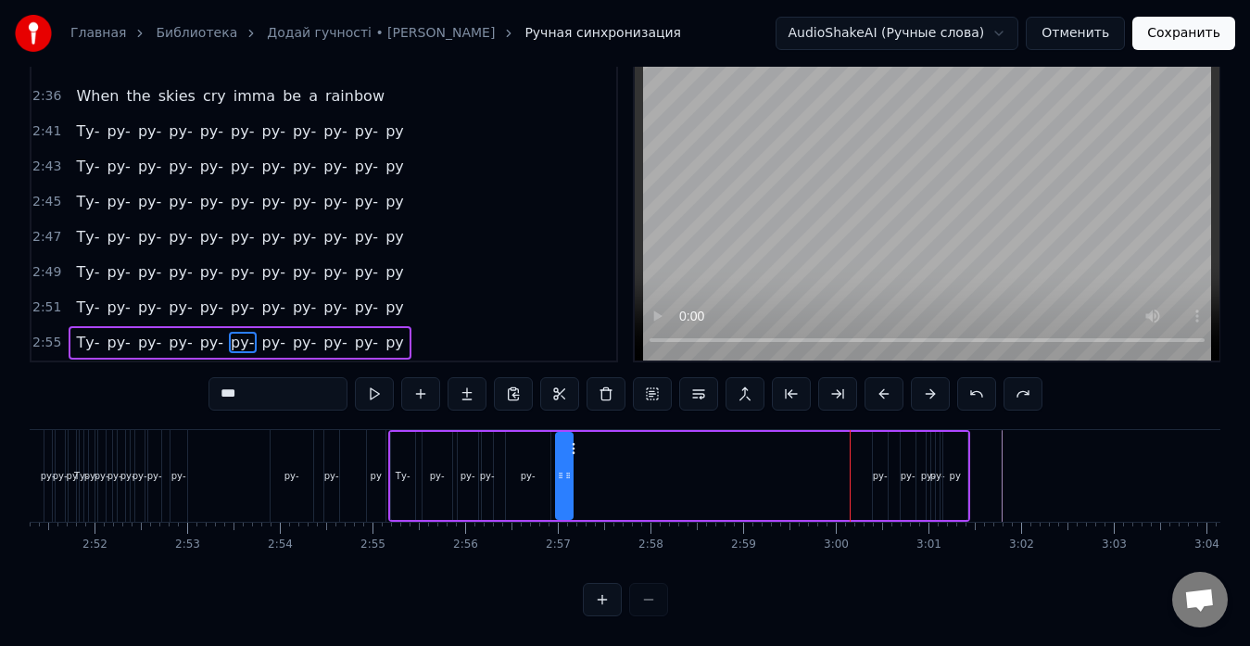
drag, startPoint x: 867, startPoint y: 431, endPoint x: 574, endPoint y: 444, distance: 293.2
click at [574, 444] on div "Ту- ру- ру- ру- ру- ру- ру- ру- ру- ру- ру" at bounding box center [679, 476] width 582 height 92
click at [881, 449] on div "ру-" at bounding box center [880, 476] width 15 height 88
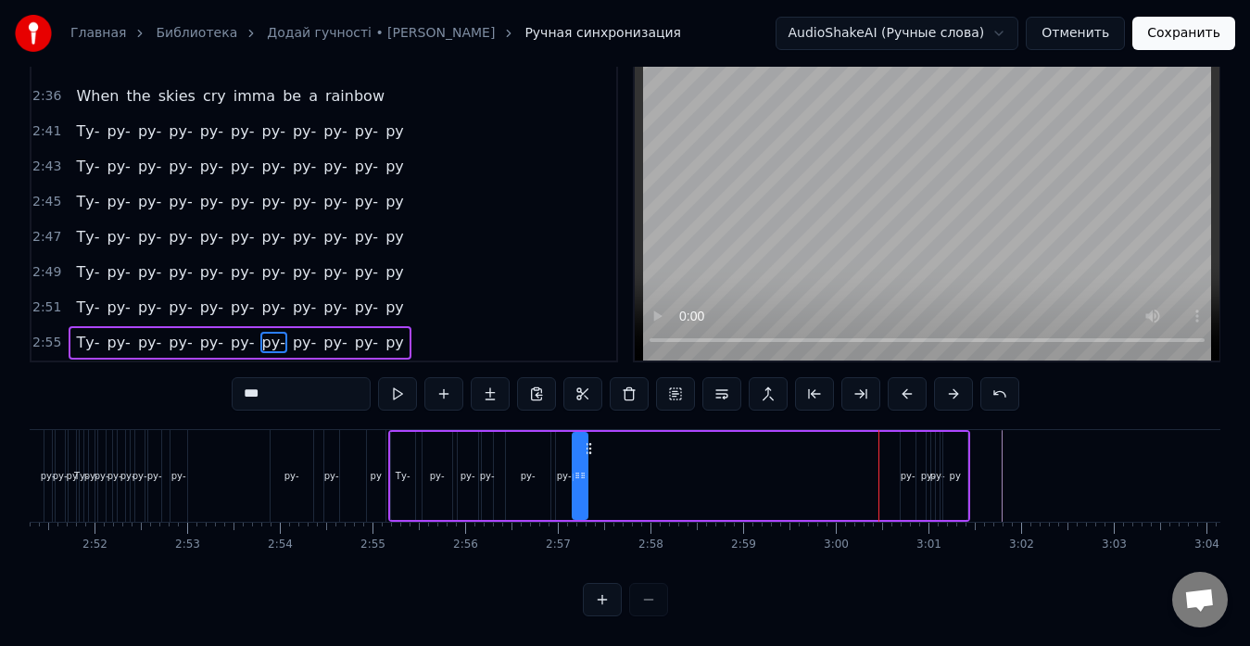
drag, startPoint x: 890, startPoint y: 437, endPoint x: 589, endPoint y: 455, distance: 300.9
click at [589, 455] on div "Ту- ру- ру- ру- ру- ру- ру- ру- ру- ру- ру" at bounding box center [679, 476] width 582 height 92
click at [906, 449] on div "ру-" at bounding box center [908, 476] width 15 height 88
drag, startPoint x: 917, startPoint y: 433, endPoint x: 608, endPoint y: 449, distance: 309.0
click at [608, 449] on div "Ту- ру- ру- ру- ру- ру- ру- ру- ру- ру- ру" at bounding box center [679, 476] width 582 height 92
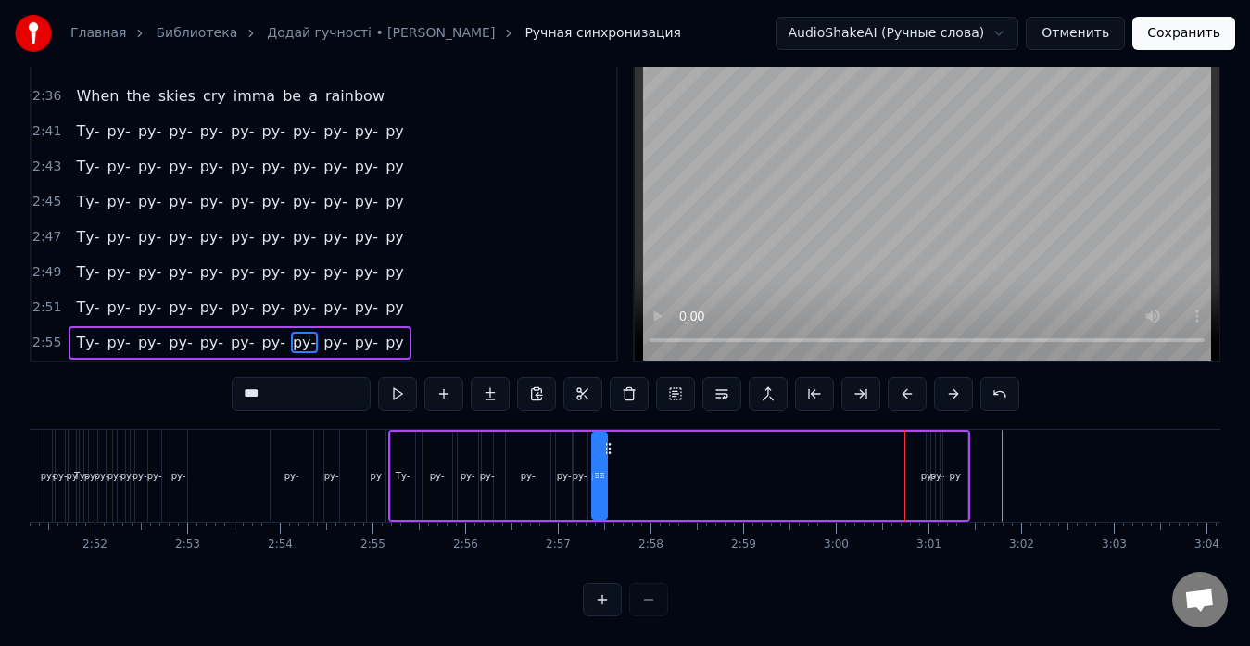
click at [926, 440] on div "ру-" at bounding box center [929, 476] width 6 height 88
drag, startPoint x: 943, startPoint y: 431, endPoint x: 629, endPoint y: 450, distance: 313.9
click at [629, 450] on div "Ту- ру- ру- ру- ру- ру- ру- ру- ру- ру- ру" at bounding box center [679, 476] width 582 height 92
click at [940, 444] on div "ру-" at bounding box center [938, 476] width 6 height 88
drag, startPoint x: 955, startPoint y: 433, endPoint x: 647, endPoint y: 441, distance: 307.8
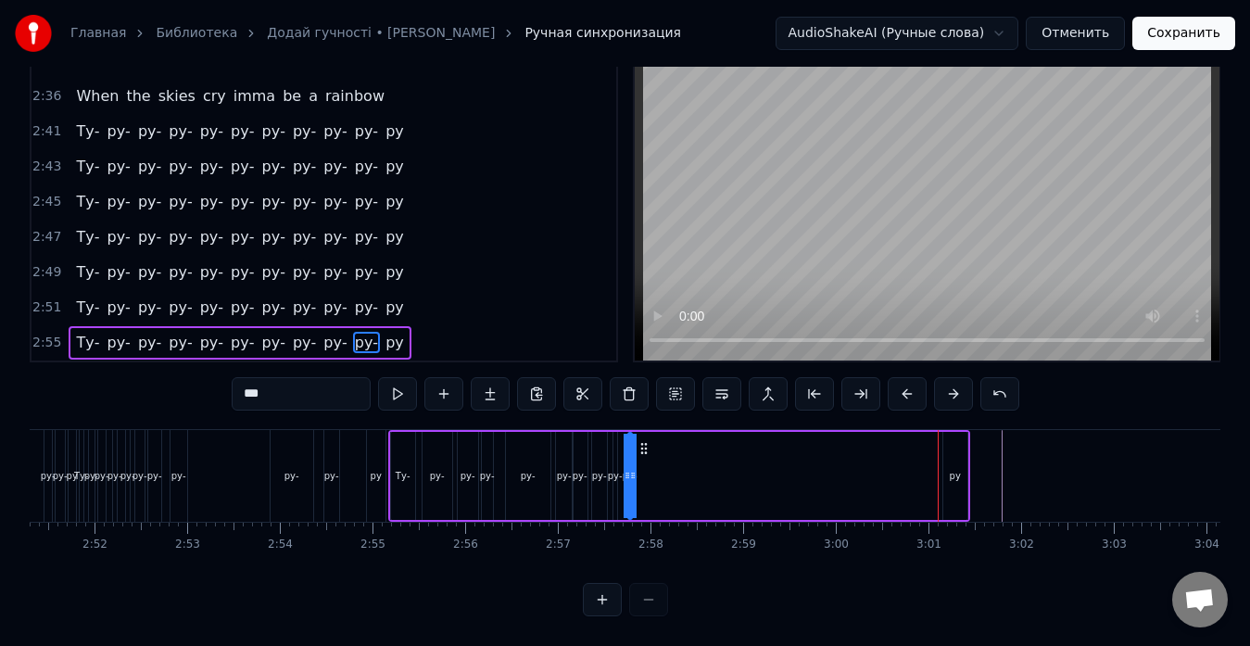
click at [647, 441] on div "Ту- ру- ру- ру- ру- ру- ру- ру- ру- ру- ру" at bounding box center [679, 476] width 582 height 92
click at [956, 441] on div "ру" at bounding box center [956, 476] width 24 height 88
type input "**"
drag, startPoint x: 926, startPoint y: 440, endPoint x: 729, endPoint y: 454, distance: 197.0
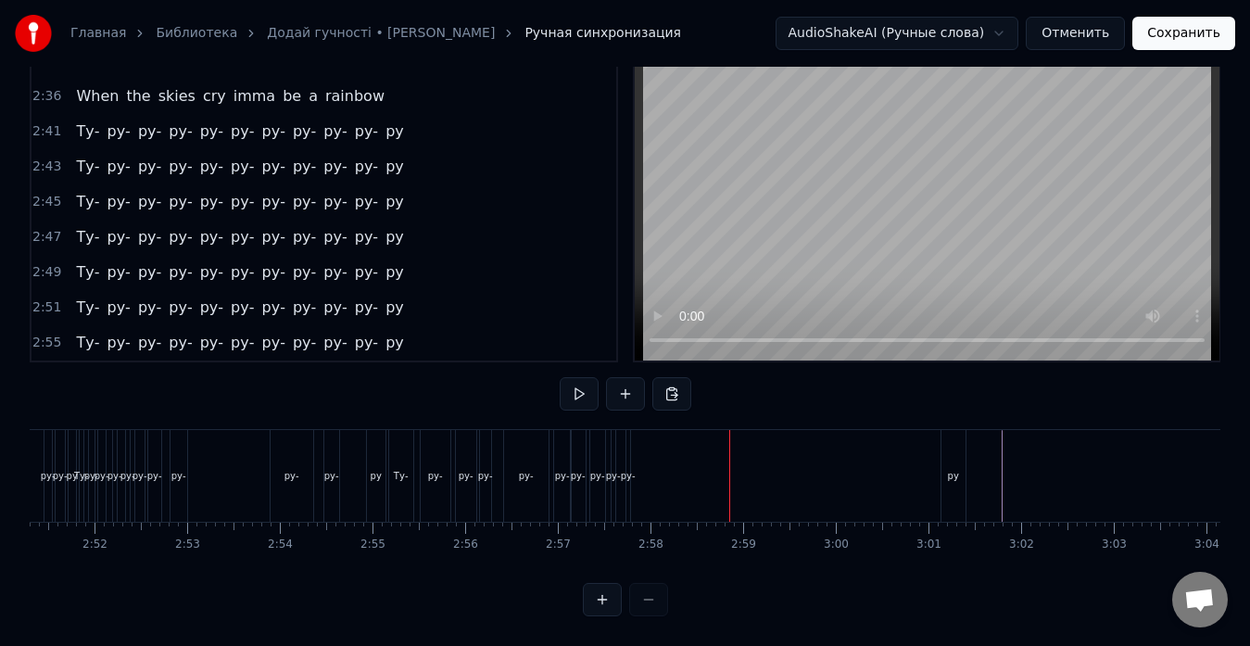
click at [941, 447] on div "ру" at bounding box center [954, 476] width 26 height 92
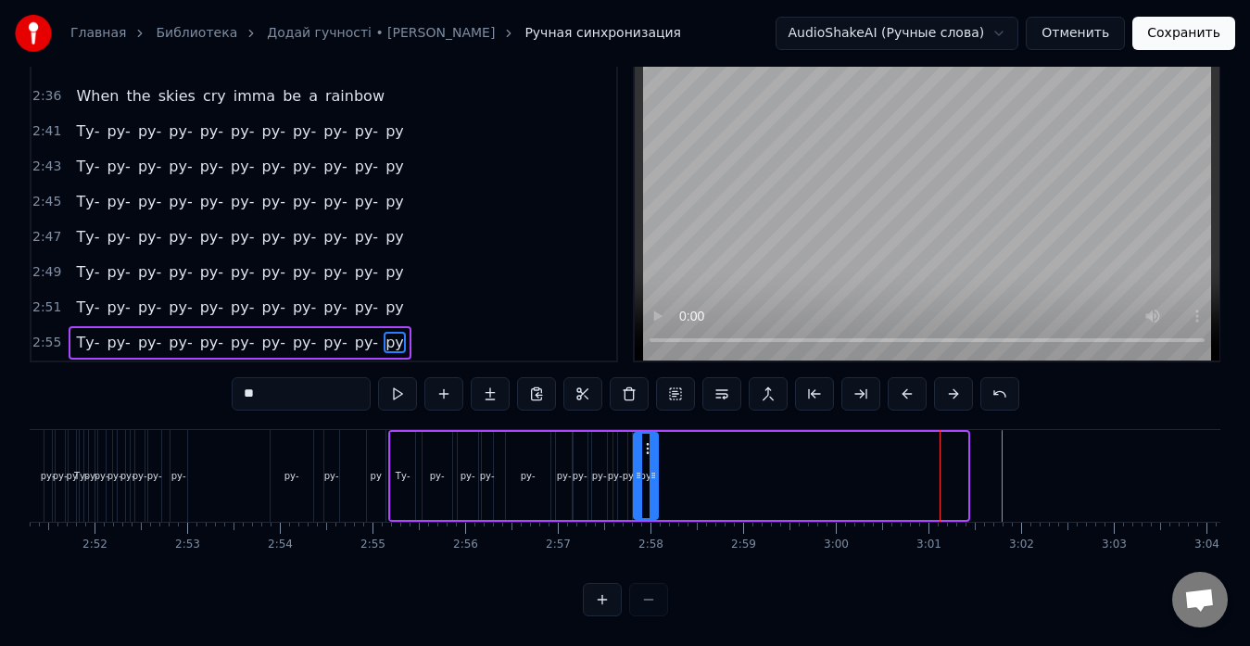
drag, startPoint x: 956, startPoint y: 432, endPoint x: 646, endPoint y: 462, distance: 311.0
click at [646, 462] on div "ру" at bounding box center [646, 476] width 22 height 84
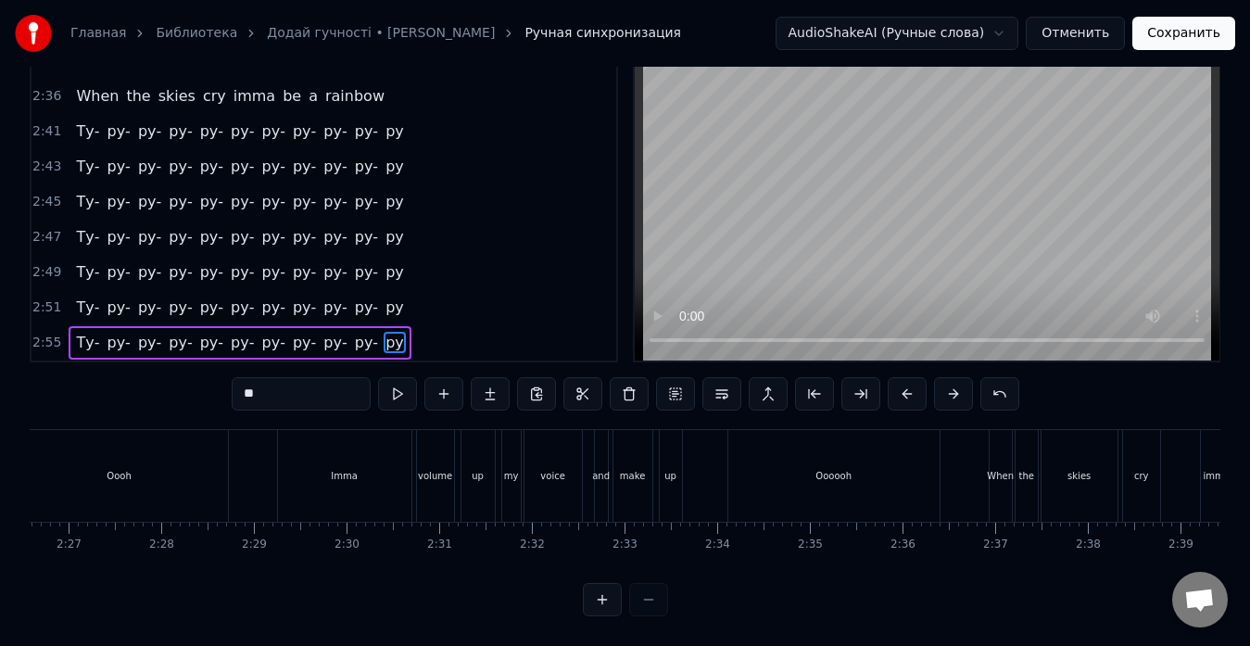
scroll to position [0, 13182]
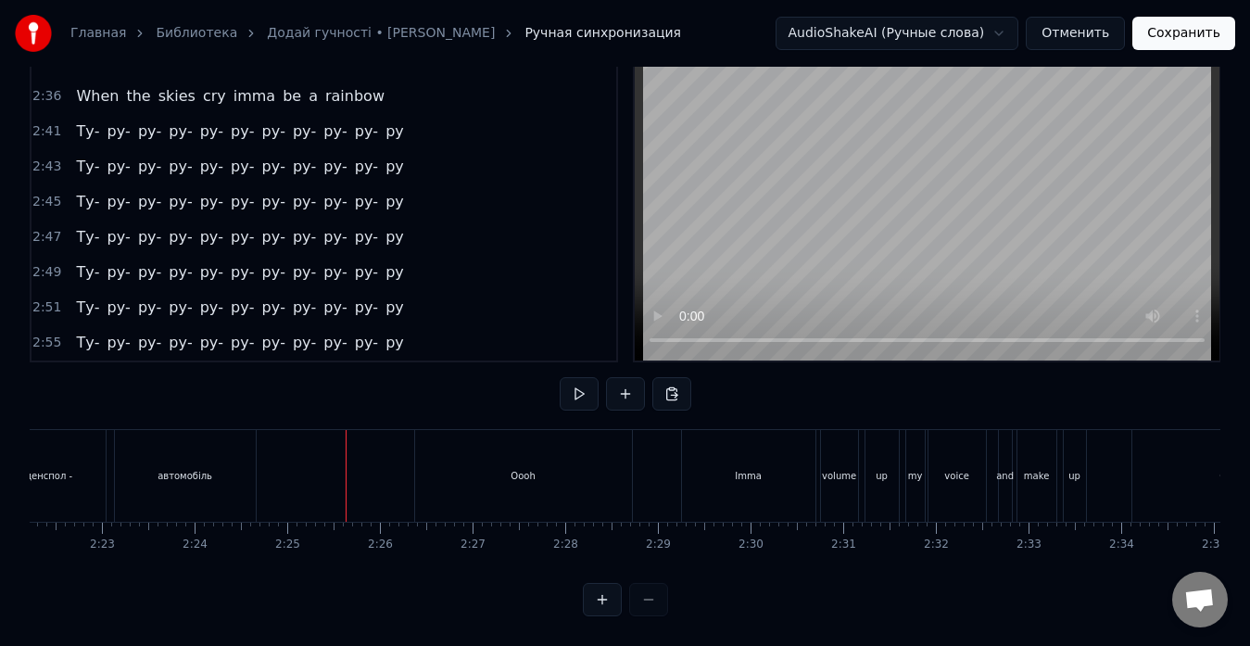
click at [588, 377] on button at bounding box center [579, 393] width 39 height 33
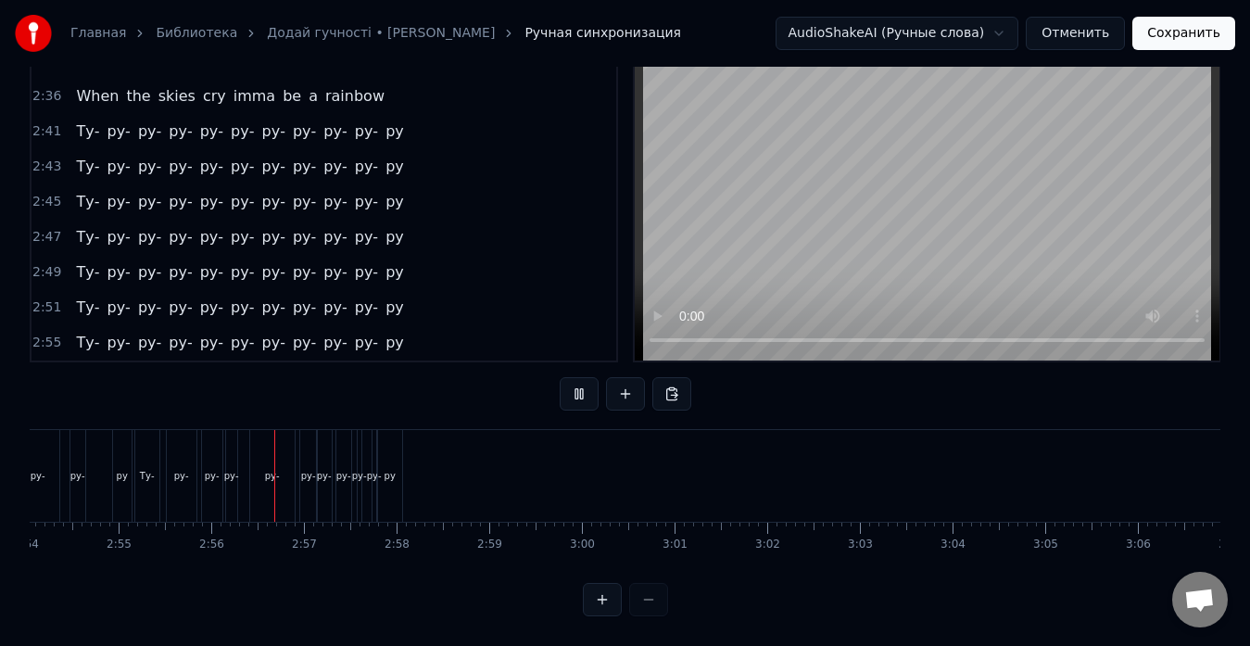
scroll to position [0, 16183]
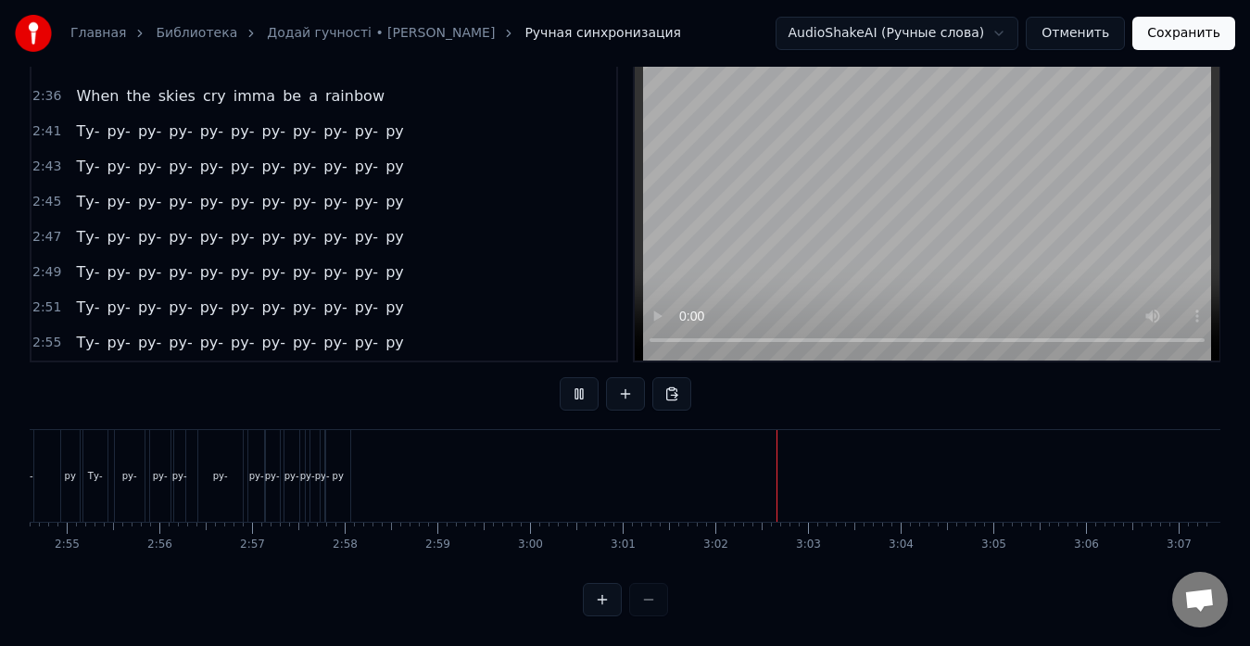
click at [1175, 36] on button "Сохранить" at bounding box center [1184, 33] width 103 height 33
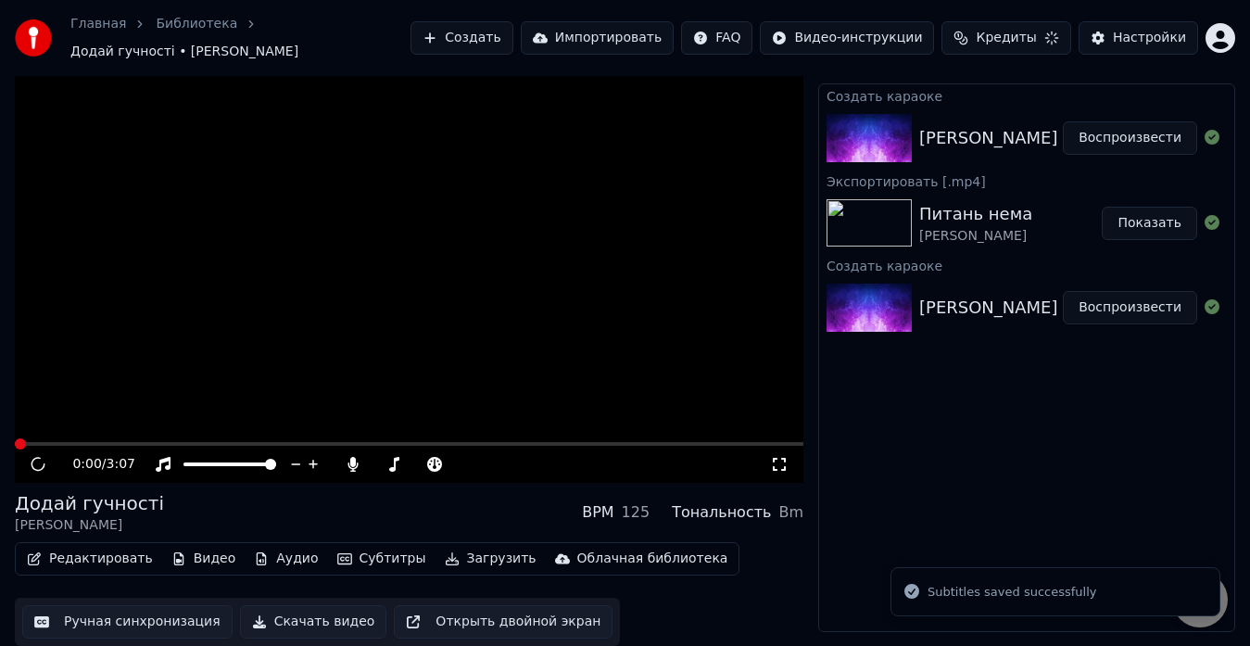
scroll to position [28, 0]
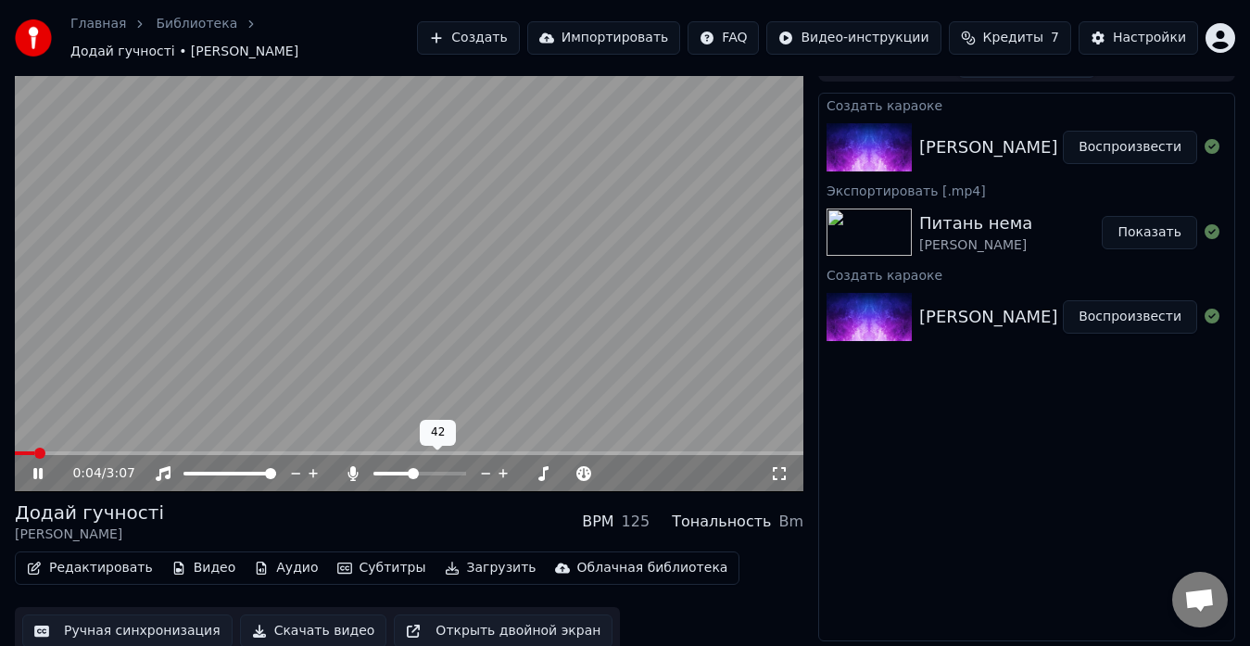
click at [412, 472] on span at bounding box center [393, 474] width 39 height 4
click at [395, 472] on span at bounding box center [393, 474] width 39 height 4
click at [390, 468] on span at bounding box center [393, 473] width 11 height 11
click at [382, 468] on span at bounding box center [386, 473] width 11 height 11
click at [386, 468] on span at bounding box center [386, 473] width 11 height 11
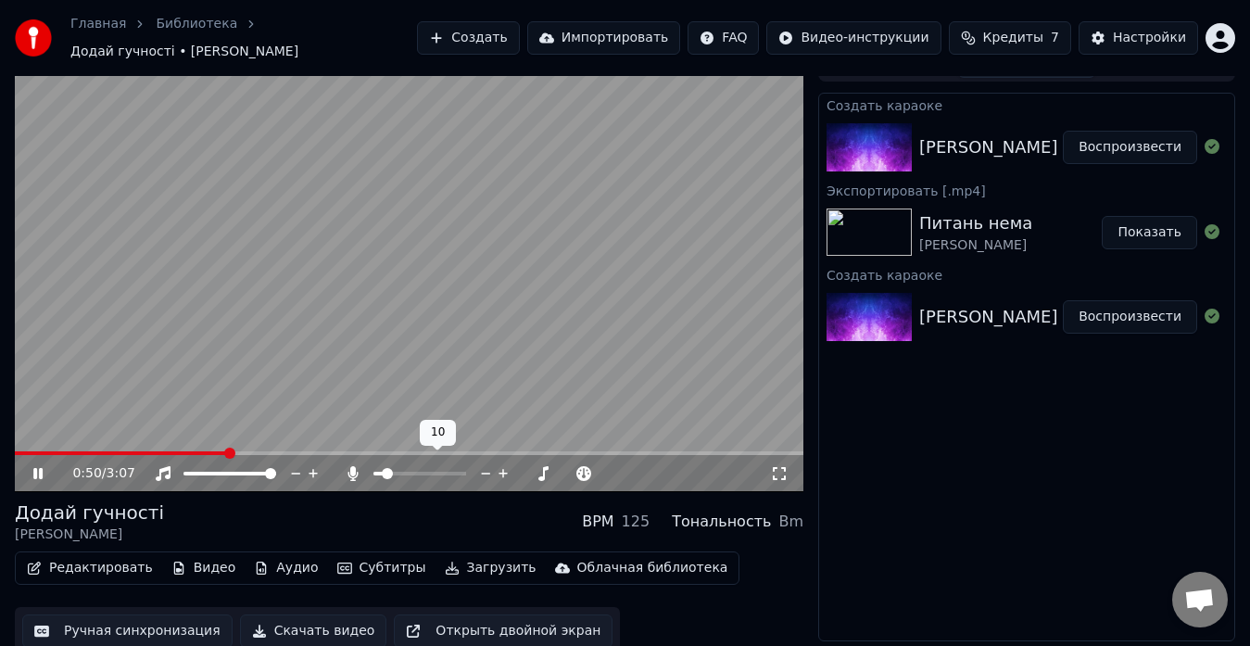
click at [383, 468] on span at bounding box center [387, 473] width 11 height 11
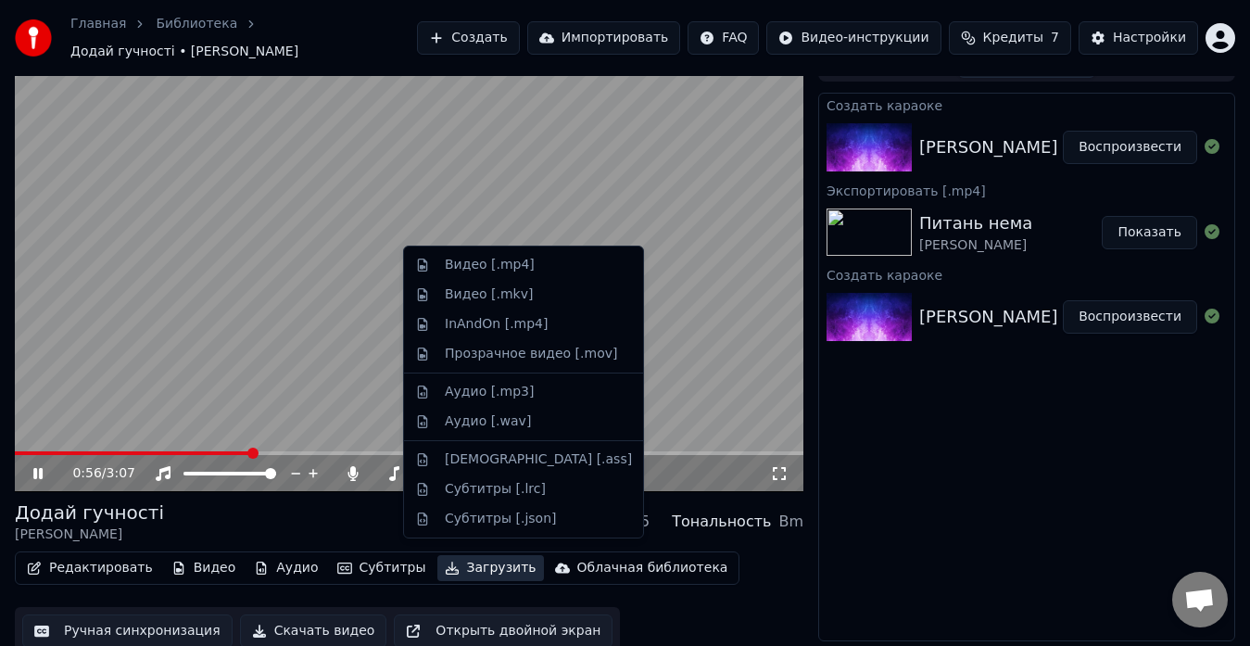
click at [478, 561] on button "Загрузить" at bounding box center [490, 568] width 107 height 26
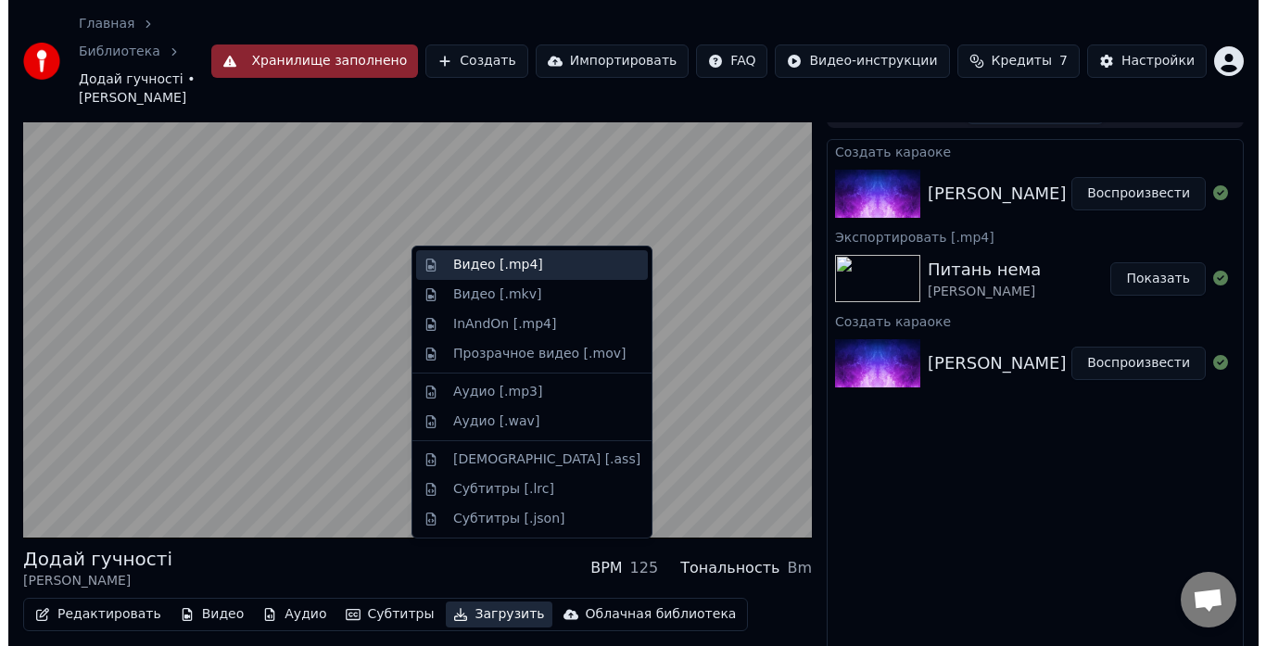
scroll to position [37, 0]
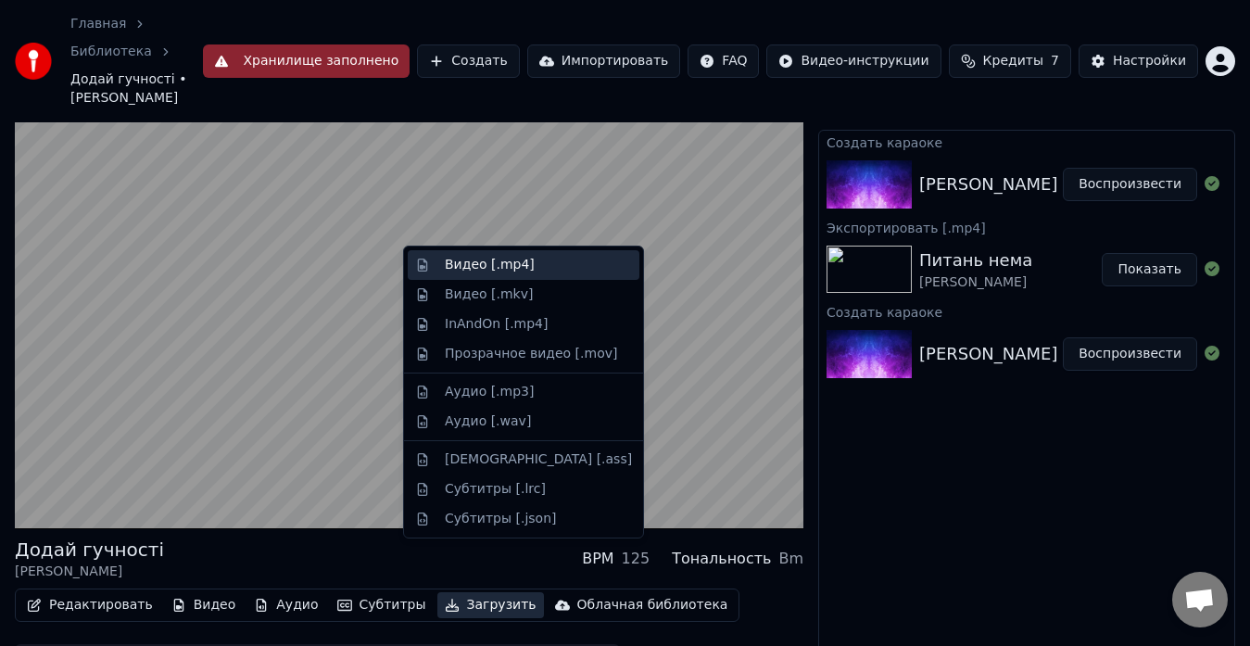
click at [469, 263] on div "Видео [.mp4]" at bounding box center [490, 265] width 90 height 19
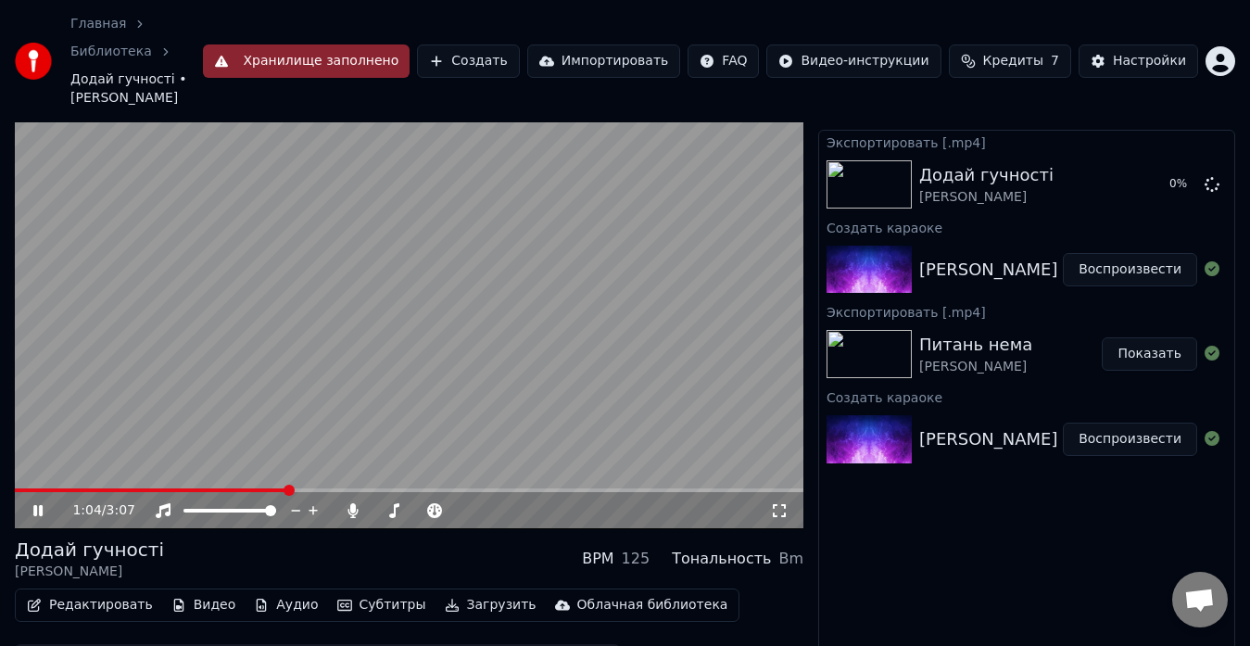
click at [34, 503] on icon at bounding box center [51, 510] width 43 height 15
click at [1149, 168] on button "Показать" at bounding box center [1149, 184] width 95 height 33
click at [511, 44] on button "Создать" at bounding box center [468, 60] width 102 height 33
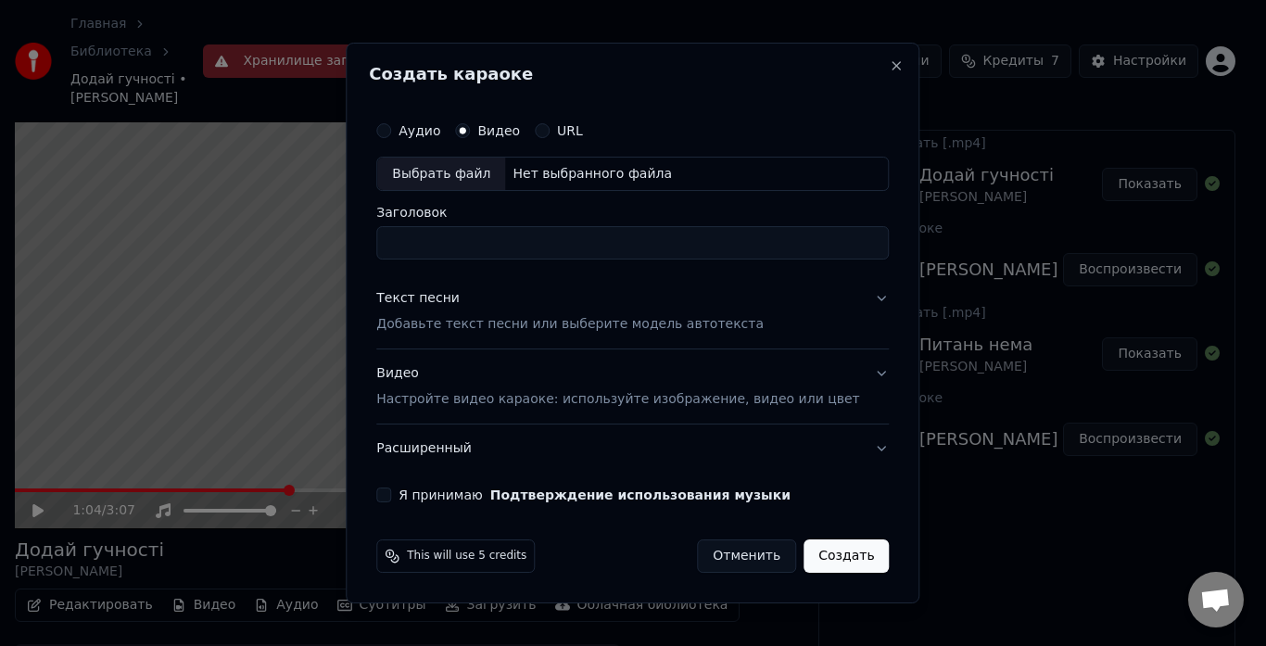
click at [461, 164] on div "Выбрать файл" at bounding box center [441, 174] width 128 height 33
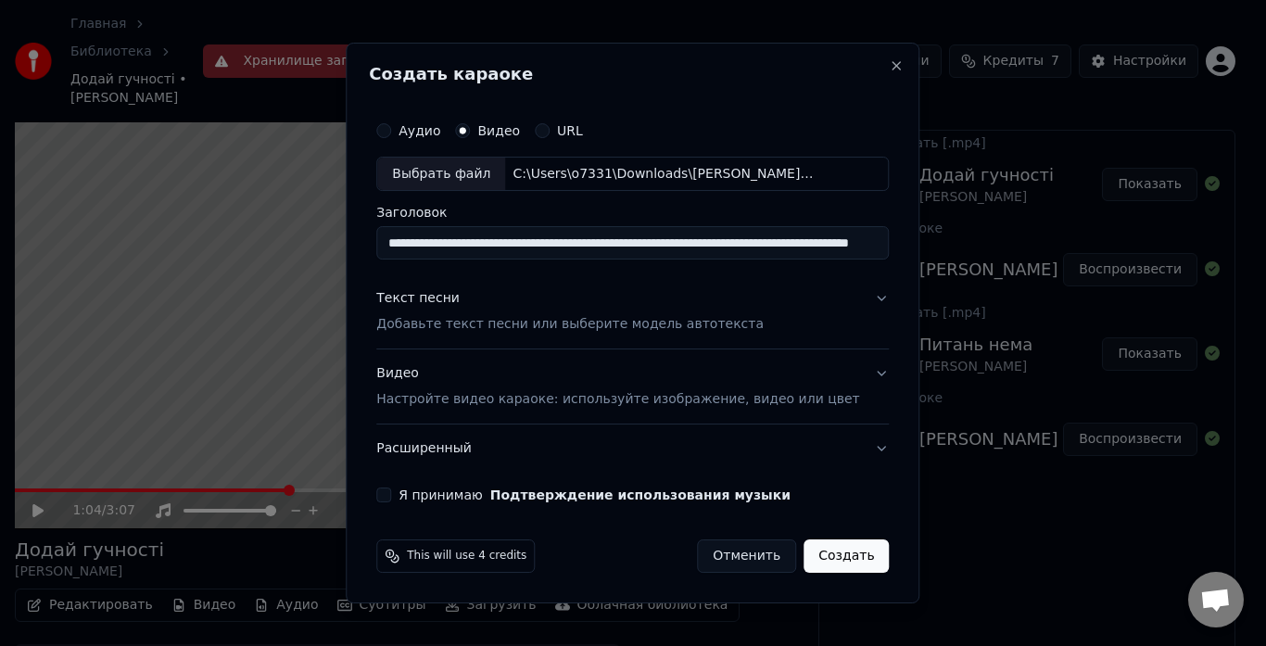
click at [568, 242] on input "**********" at bounding box center [632, 243] width 513 height 33
click at [614, 240] on input "**********" at bounding box center [632, 243] width 513 height 33
click at [686, 243] on input "**********" at bounding box center [632, 243] width 513 height 33
click at [727, 247] on input "**********" at bounding box center [632, 243] width 513 height 33
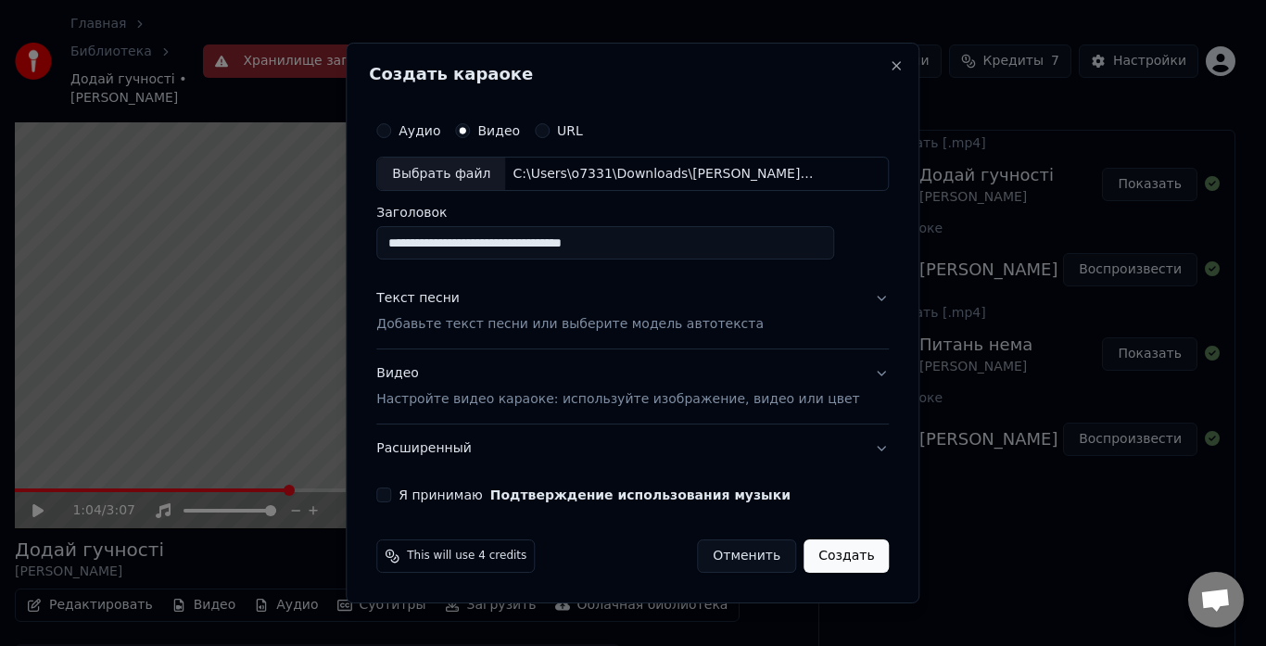
type input "**********"
click at [522, 327] on p "Добавьте текст песни или выберите модель автотекста" at bounding box center [569, 325] width 387 height 19
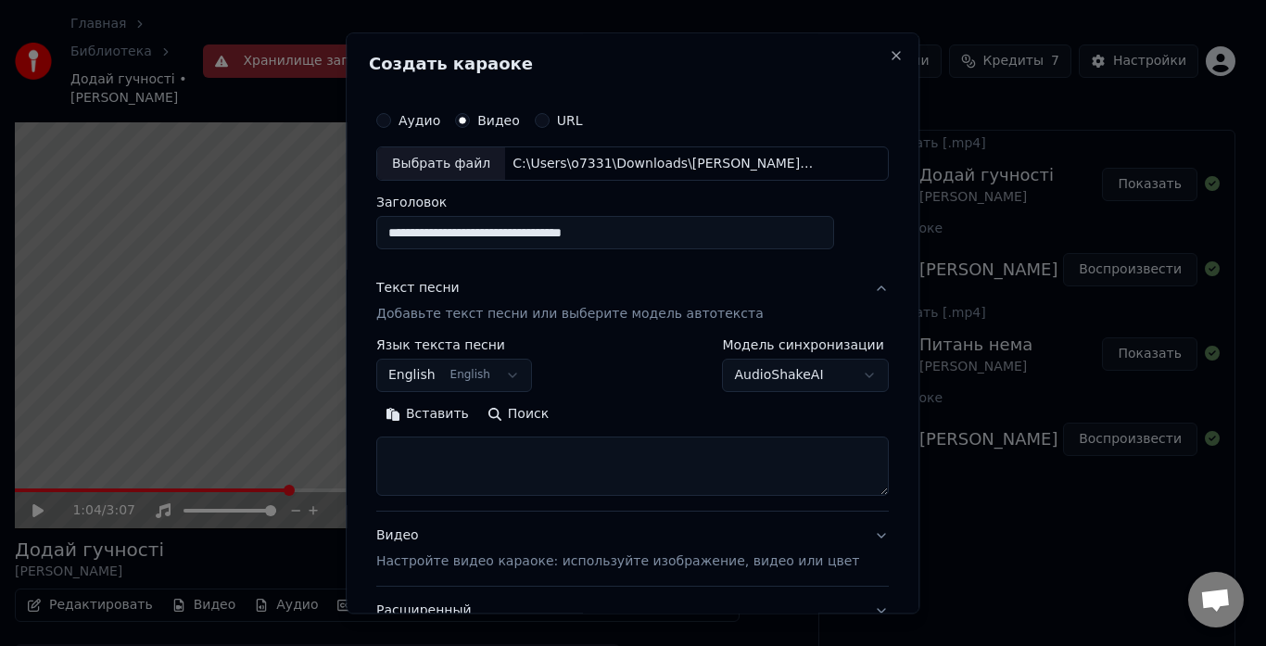
click at [444, 413] on button "Вставить" at bounding box center [427, 415] width 102 height 30
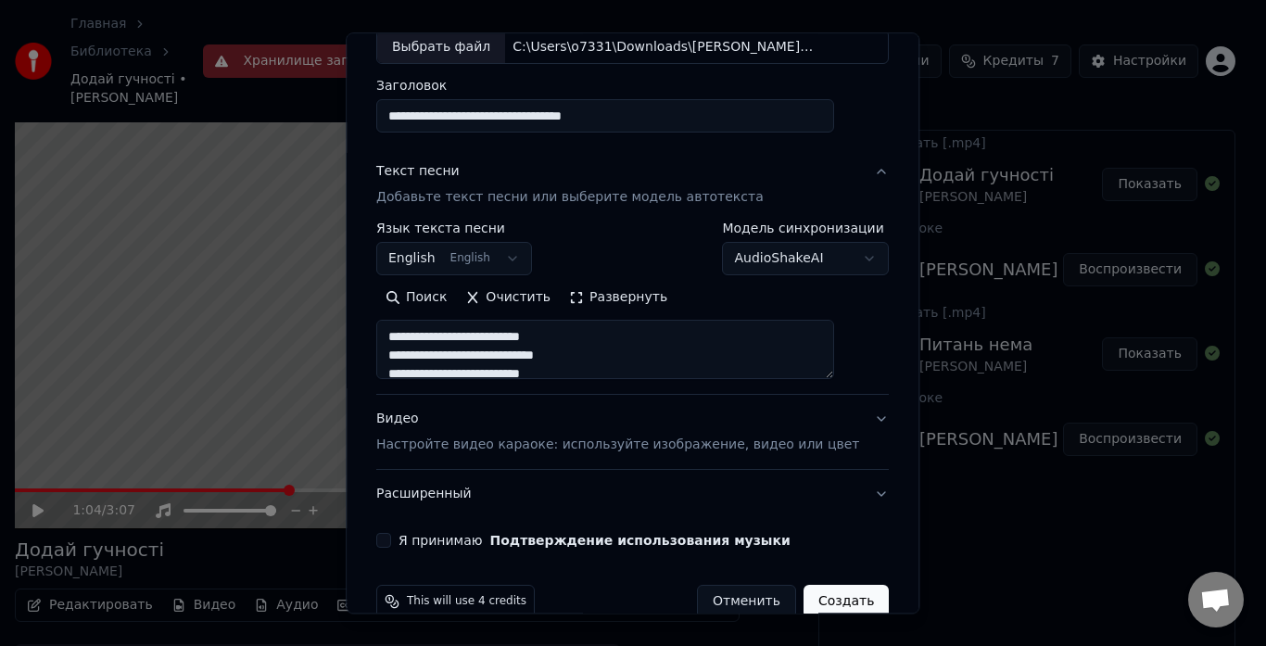
scroll to position [152, 0]
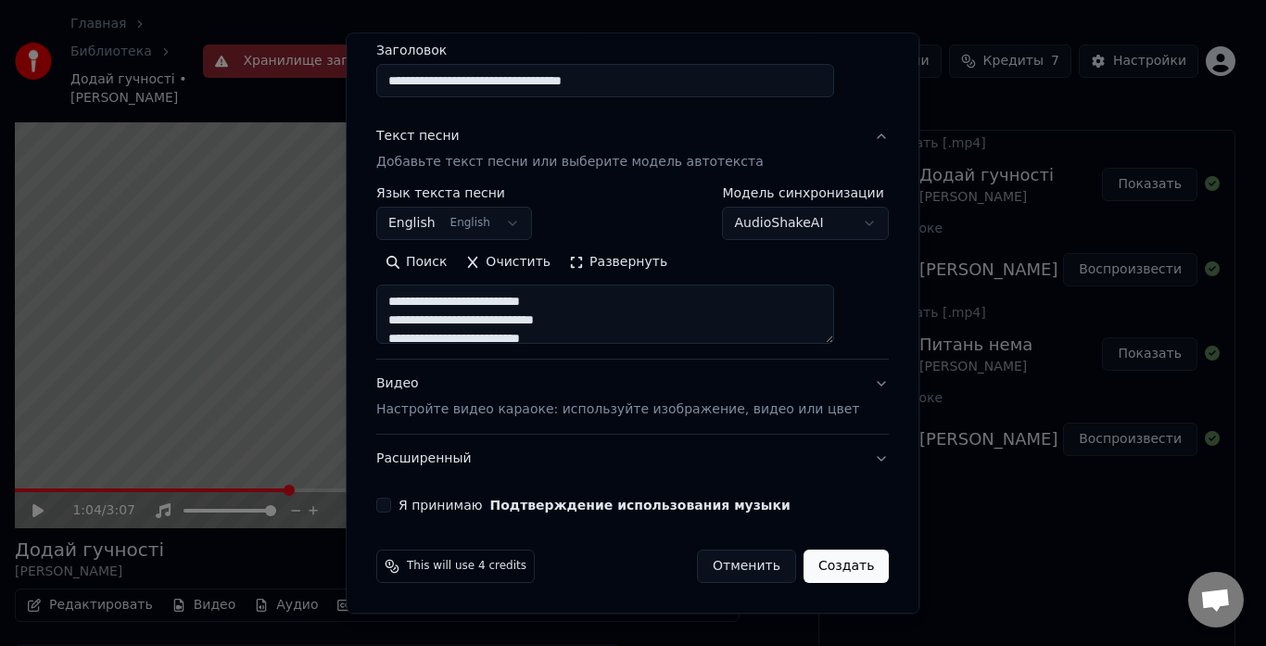
click at [439, 408] on p "Настройте видео караоке: используйте изображение, видео или цвет" at bounding box center [617, 410] width 483 height 19
type textarea "**********"
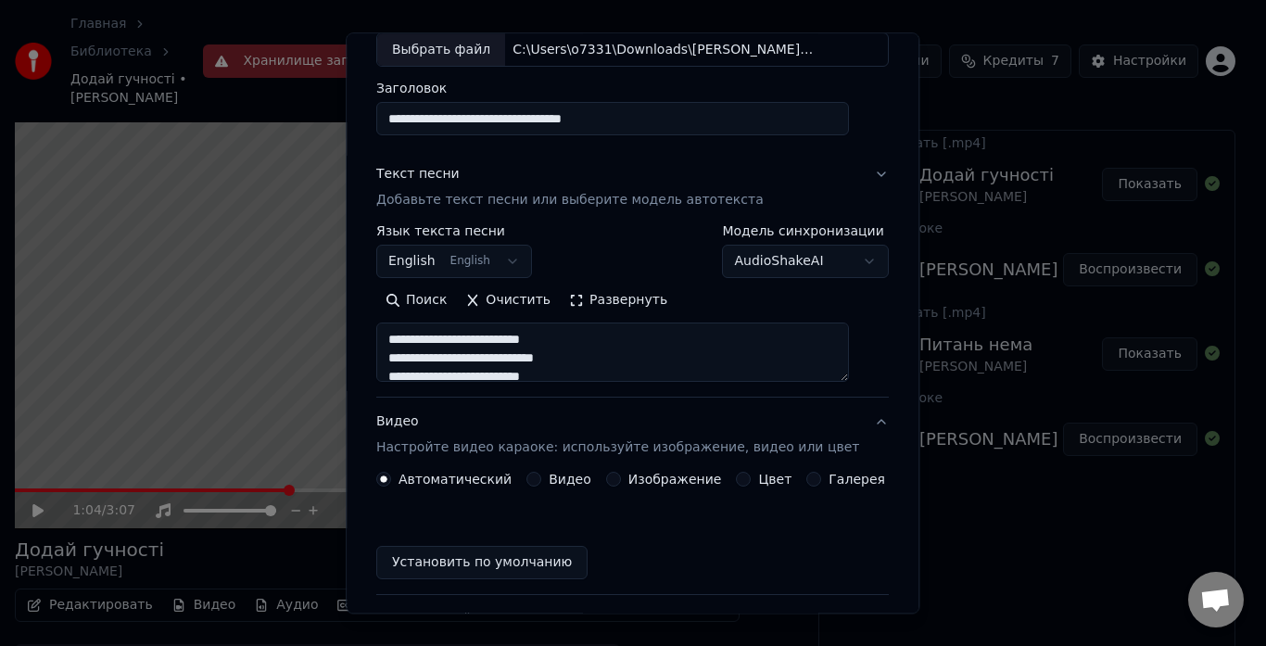
scroll to position [103, 0]
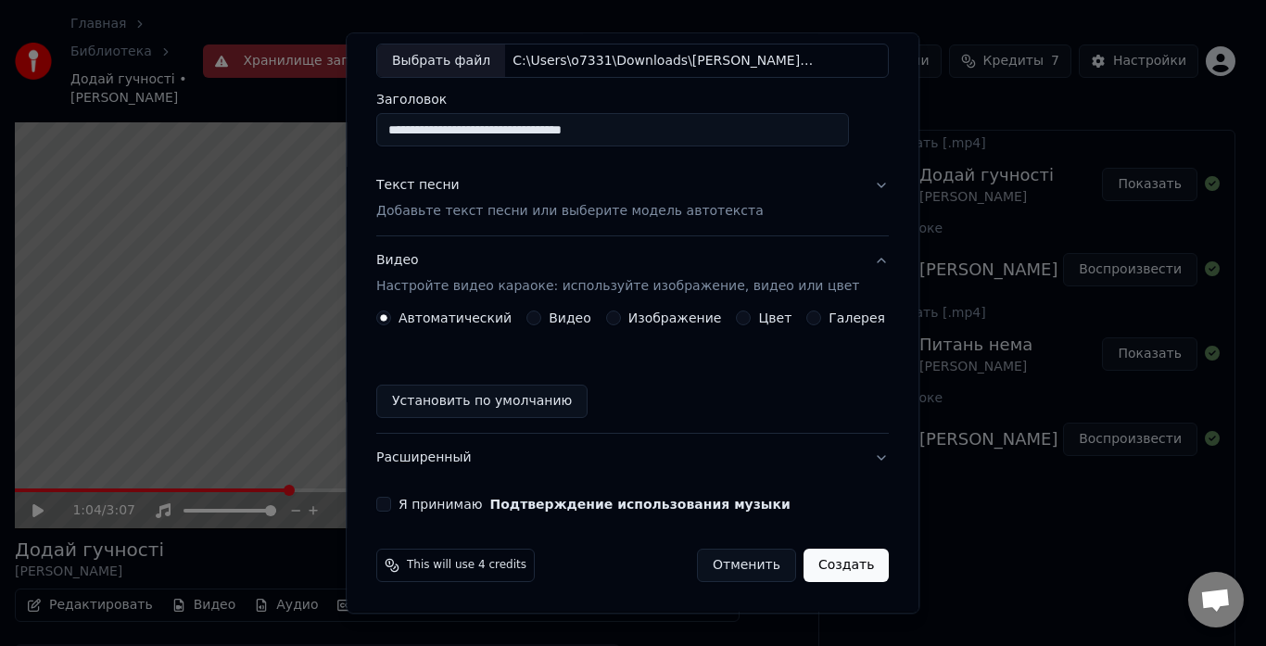
click at [539, 311] on div "Видео" at bounding box center [558, 318] width 65 height 15
click at [543, 313] on div "Видео" at bounding box center [558, 318] width 65 height 15
click at [541, 321] on button "Видео" at bounding box center [533, 318] width 15 height 15
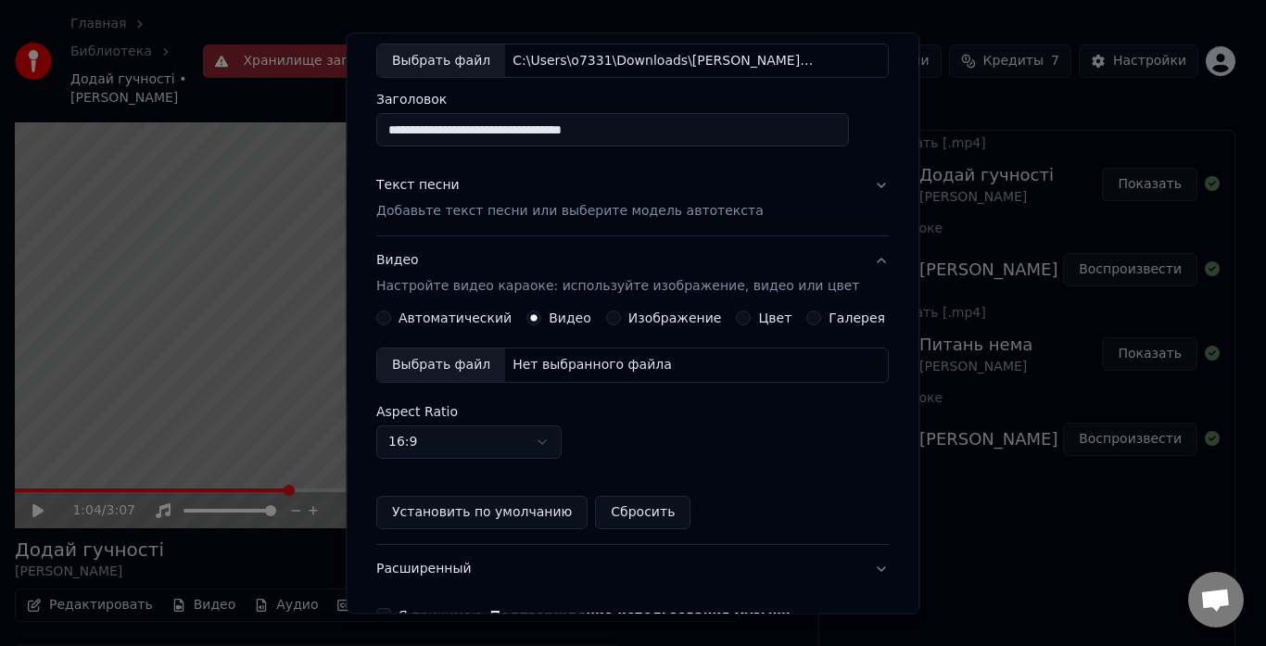
click at [472, 368] on div "Выбрать файл" at bounding box center [441, 365] width 128 height 33
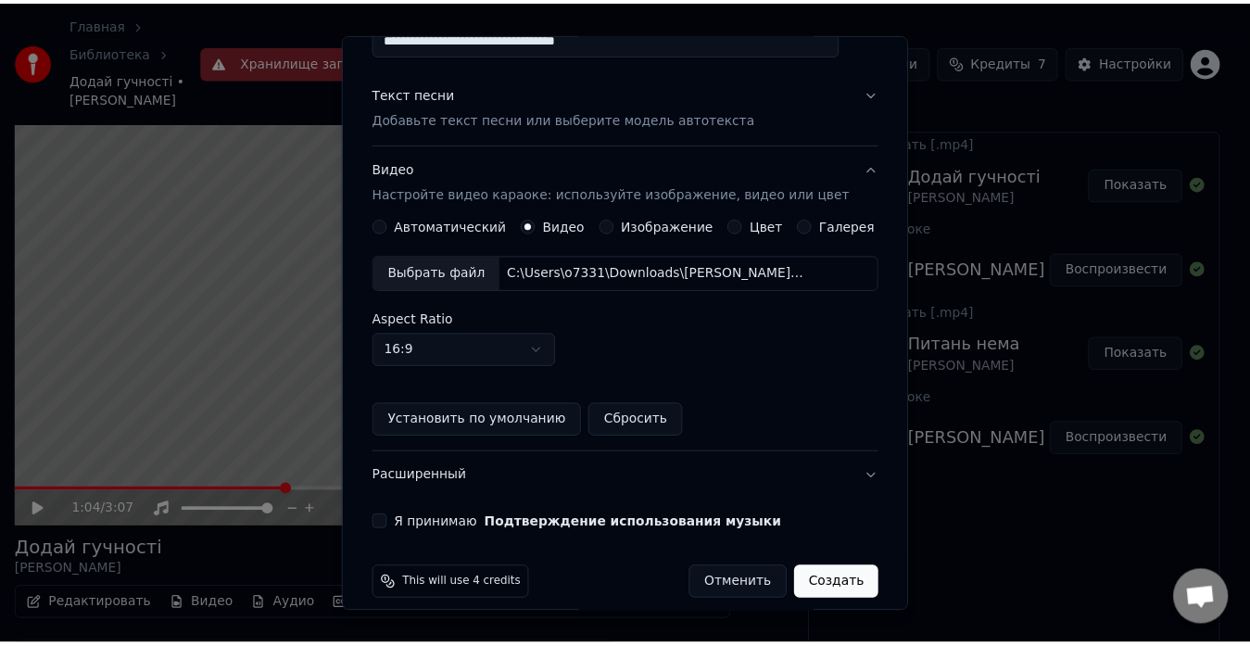
scroll to position [213, 0]
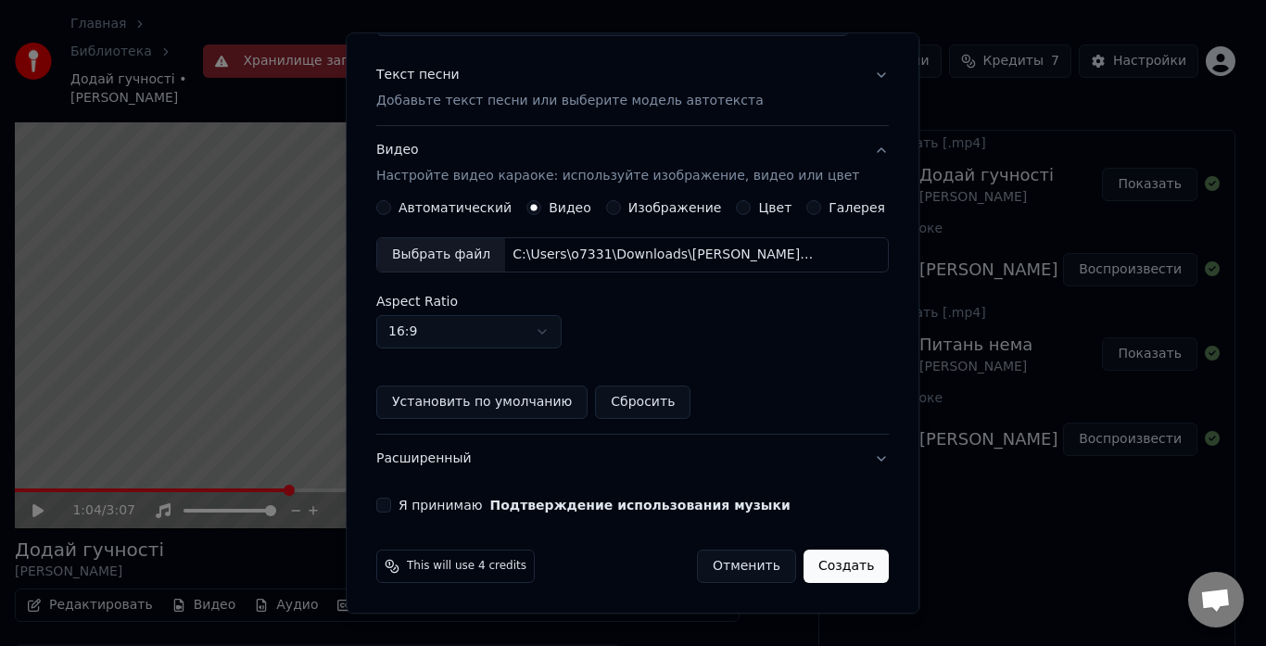
click at [391, 504] on button "Я принимаю Подтверждение использования музыки" at bounding box center [383, 506] width 15 height 15
click at [828, 567] on button "Создать" at bounding box center [846, 567] width 85 height 33
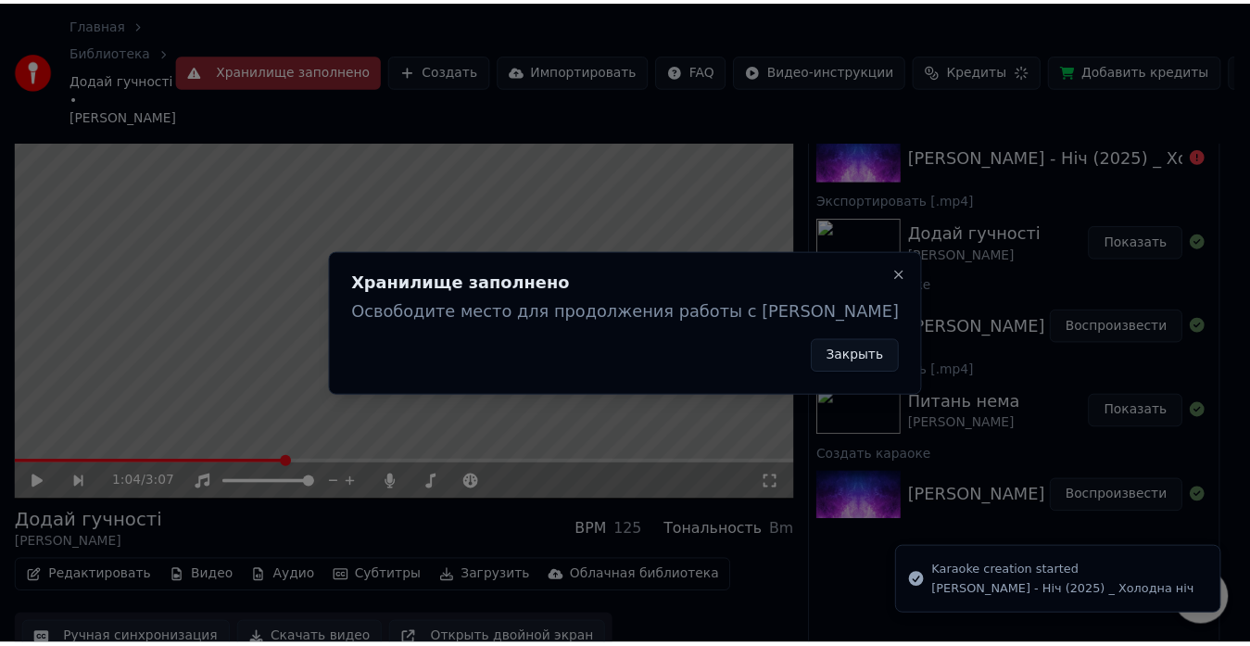
scroll to position [37, 0]
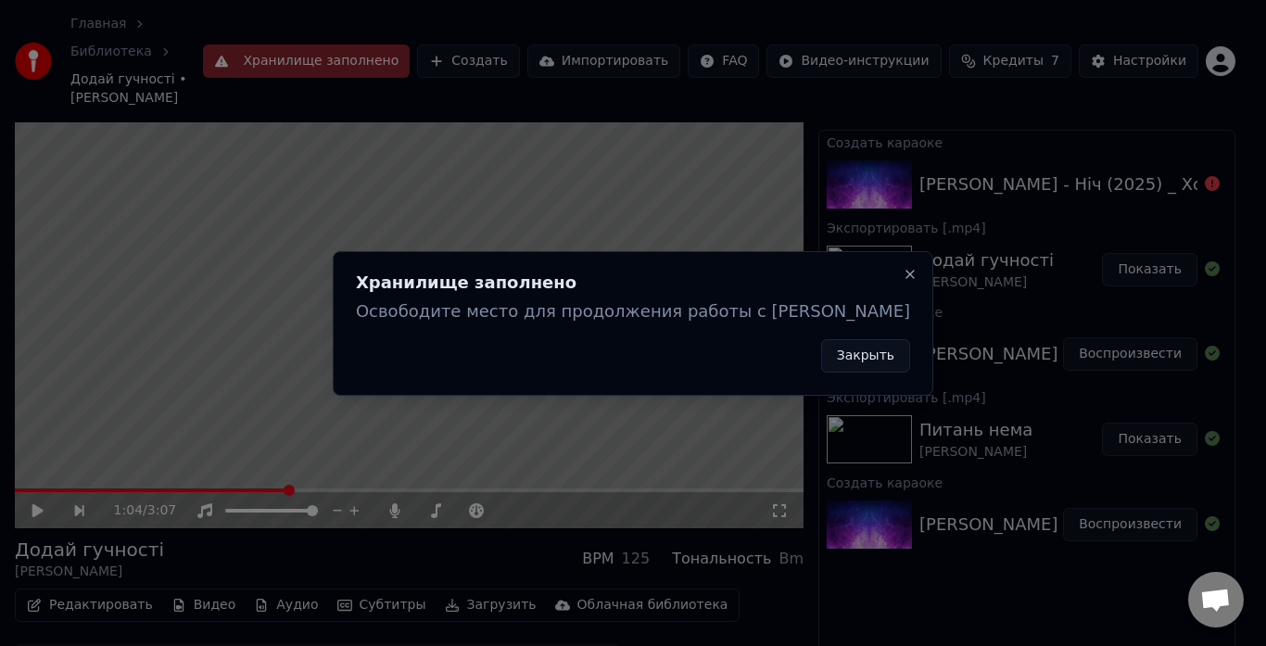
click at [821, 359] on button "Закрыть" at bounding box center [865, 355] width 89 height 33
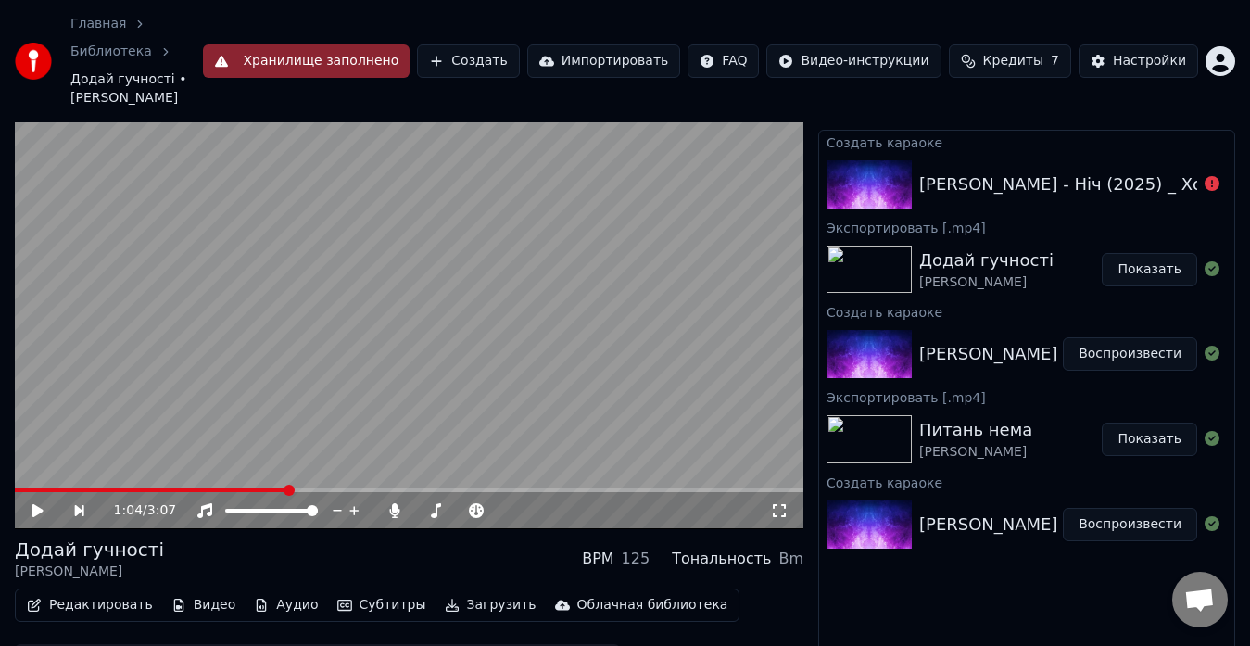
click at [1042, 417] on div "Питань нема [PERSON_NAME]" at bounding box center [1010, 439] width 183 height 44
click at [394, 44] on button "Хранилище заполнено" at bounding box center [307, 60] width 208 height 33
click at [1028, 417] on div "Питань нема [PERSON_NAME]" at bounding box center [1010, 439] width 183 height 44
click at [152, 43] on link "Библиотека" at bounding box center [111, 52] width 82 height 19
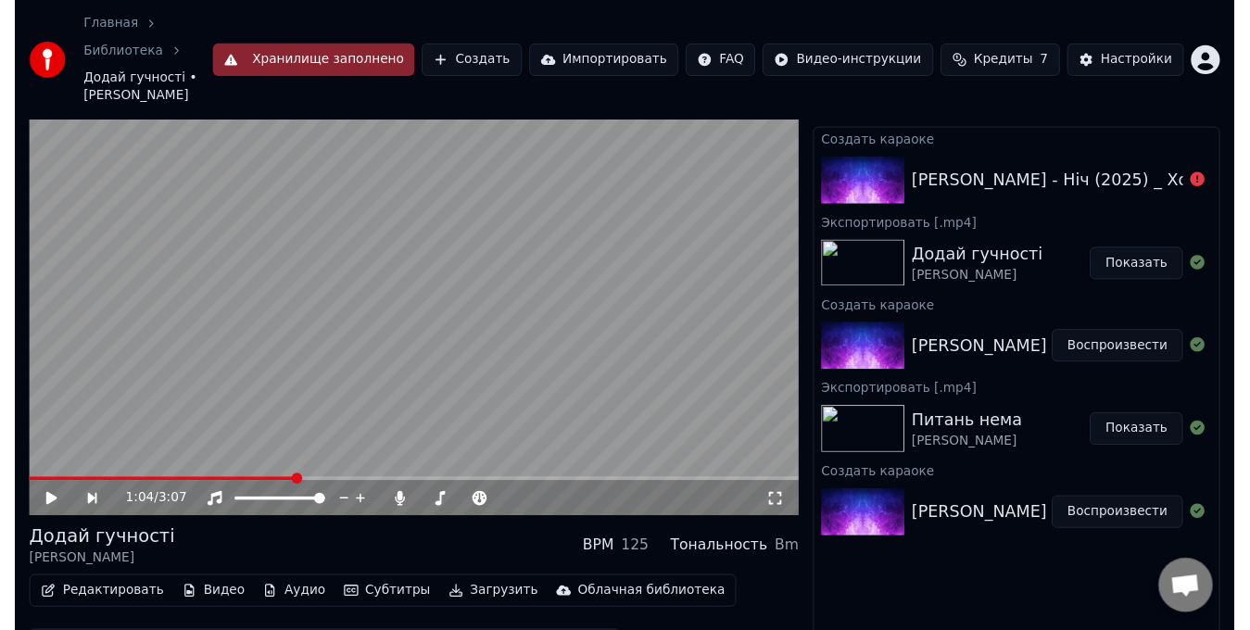
scroll to position [14, 0]
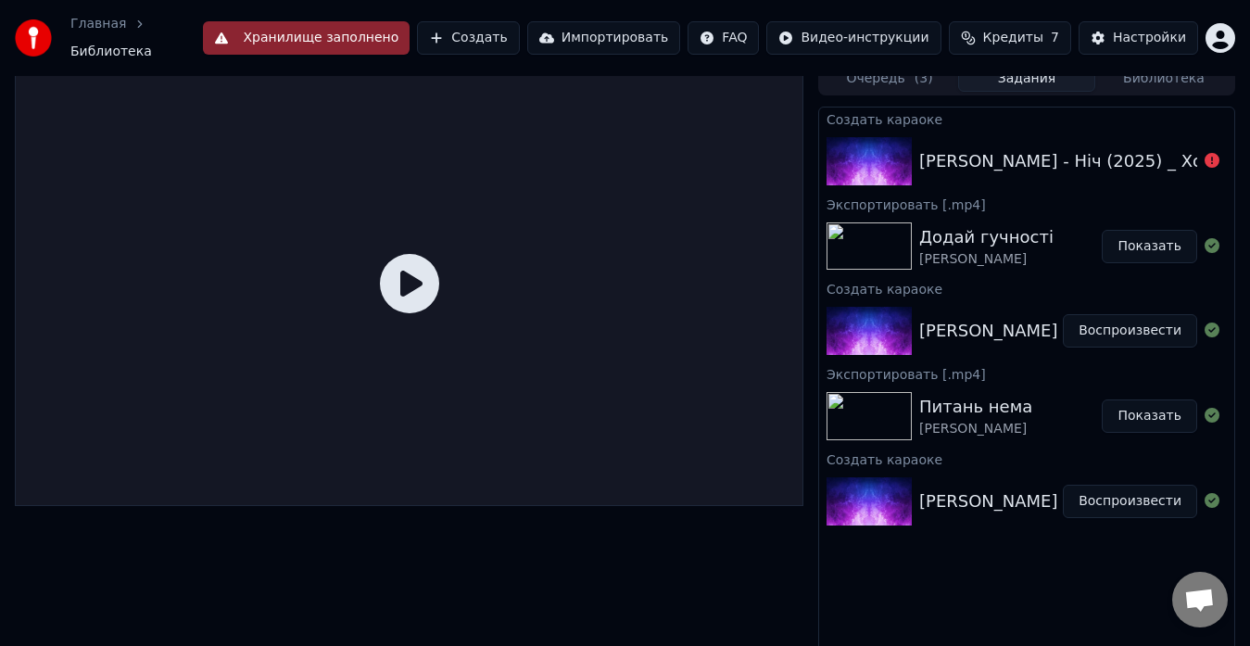
click at [1185, 234] on button "Показать" at bounding box center [1149, 246] width 95 height 33
click at [1092, 240] on div "Додай гучності [PERSON_NAME]" at bounding box center [1010, 246] width 183 height 44
click at [1072, 234] on div "Додай гучності [PERSON_NAME]" at bounding box center [1010, 246] width 183 height 44
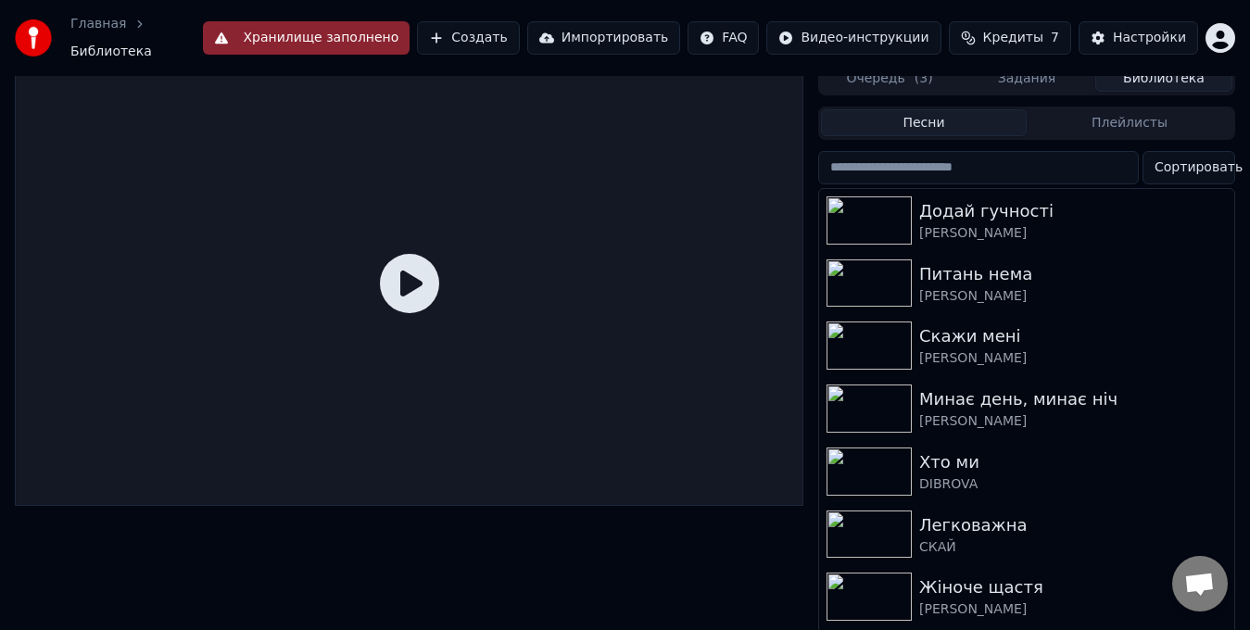
click at [1156, 67] on button "Библиотека" at bounding box center [1164, 78] width 137 height 27
click at [1209, 400] on icon "button" at bounding box center [1218, 407] width 19 height 15
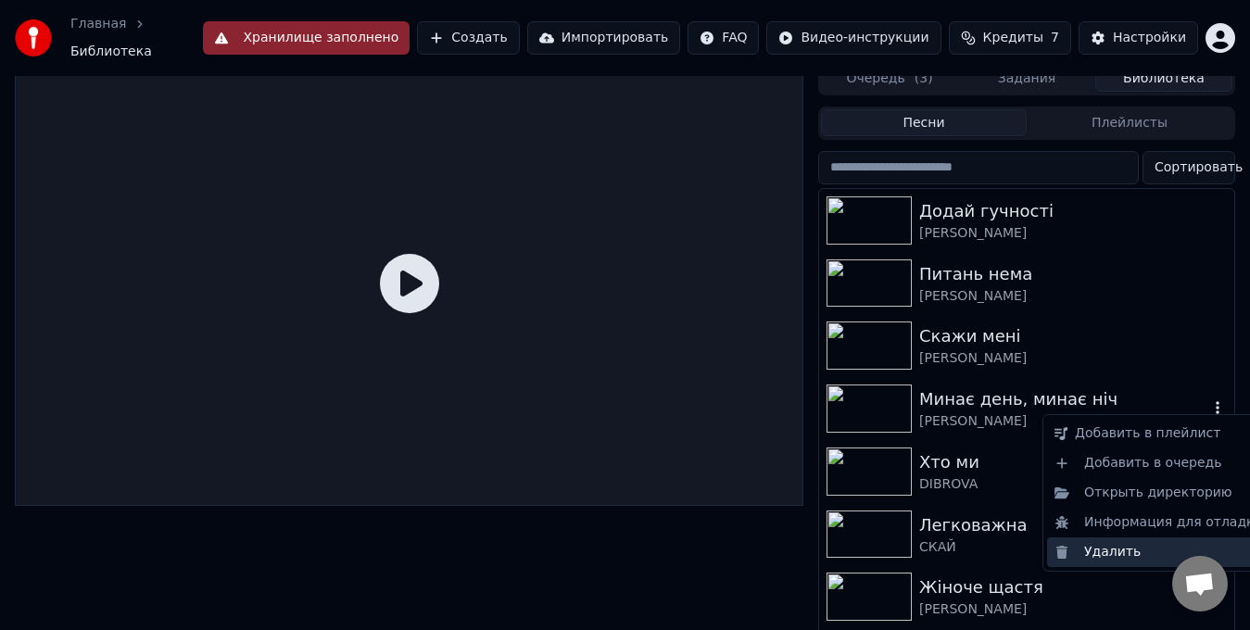
click at [1117, 545] on div "Удалить" at bounding box center [1158, 553] width 223 height 30
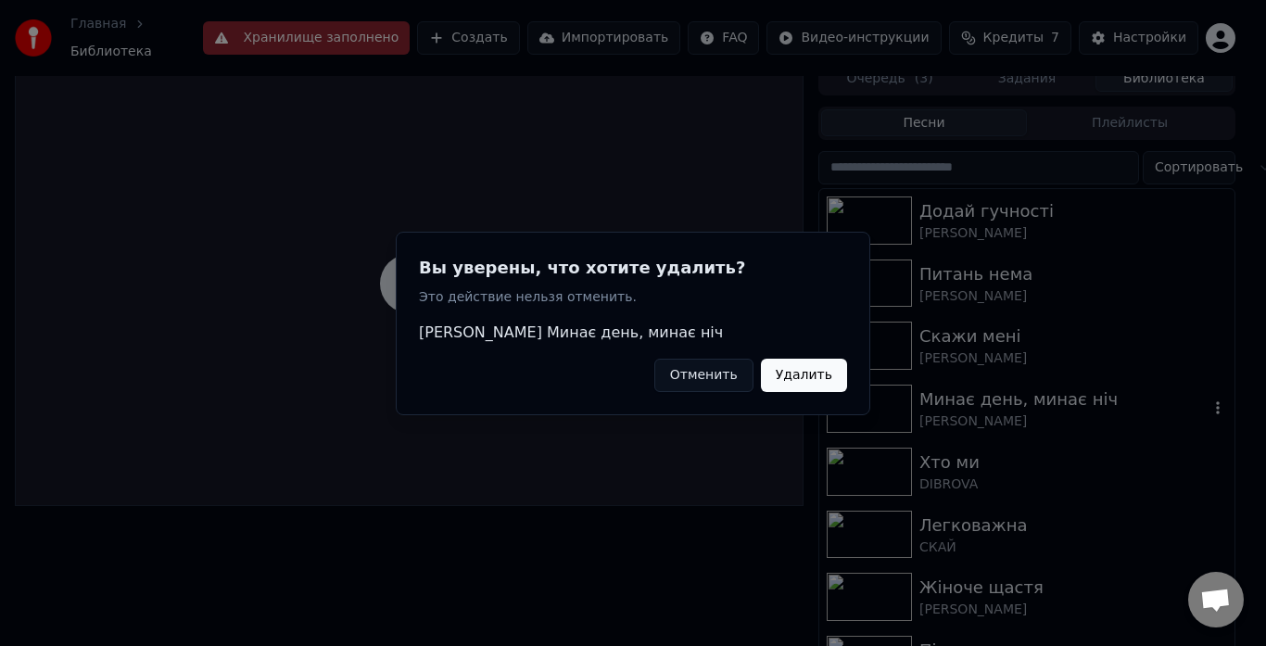
click at [780, 368] on button "Удалить" at bounding box center [804, 374] width 86 height 33
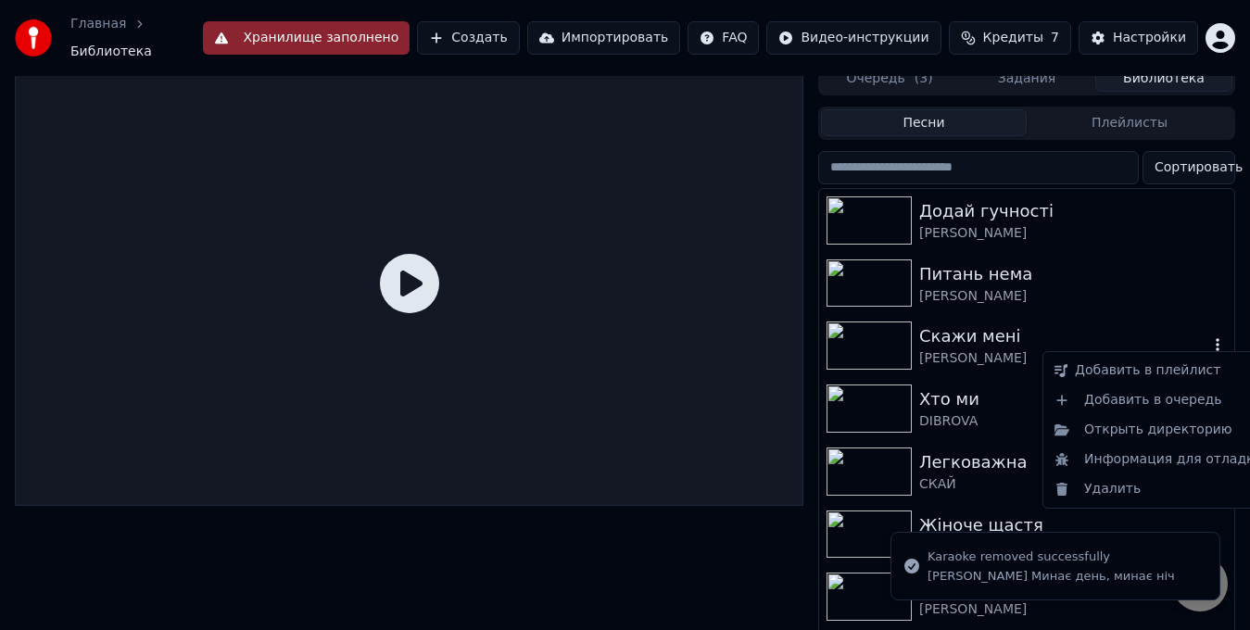
click at [1216, 342] on icon "button" at bounding box center [1218, 345] width 4 height 13
click at [1129, 481] on div "Удалить" at bounding box center [1158, 490] width 223 height 30
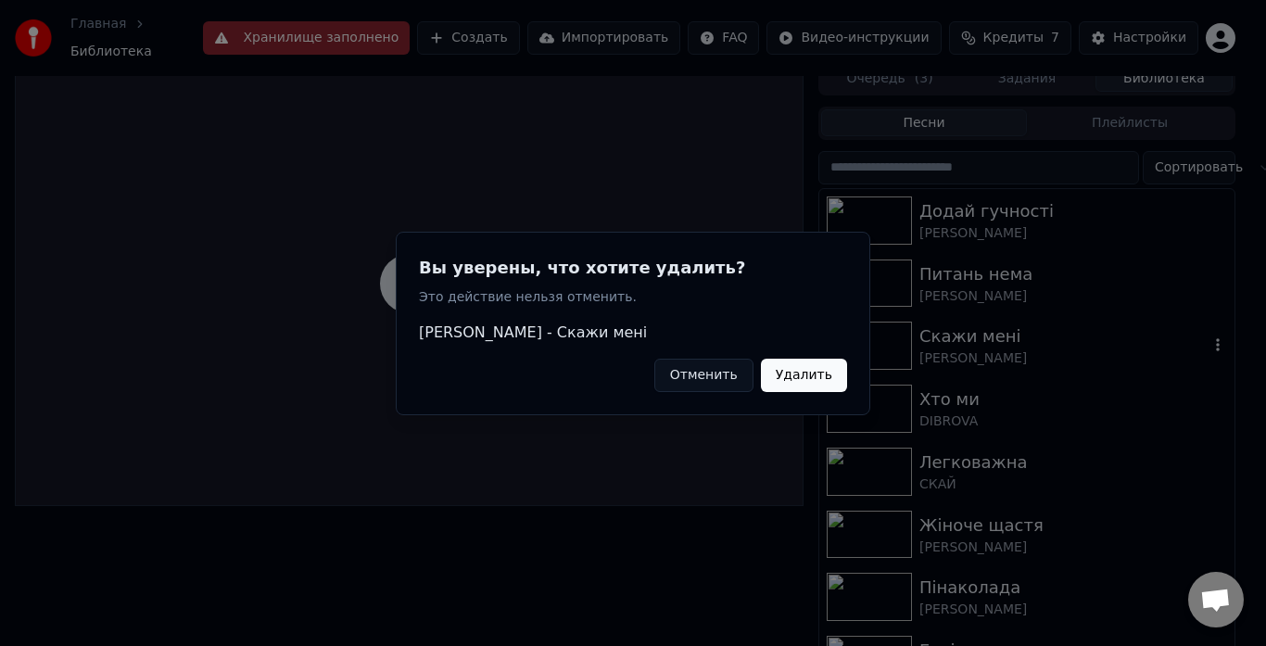
click at [786, 373] on button "Удалить" at bounding box center [804, 374] width 86 height 33
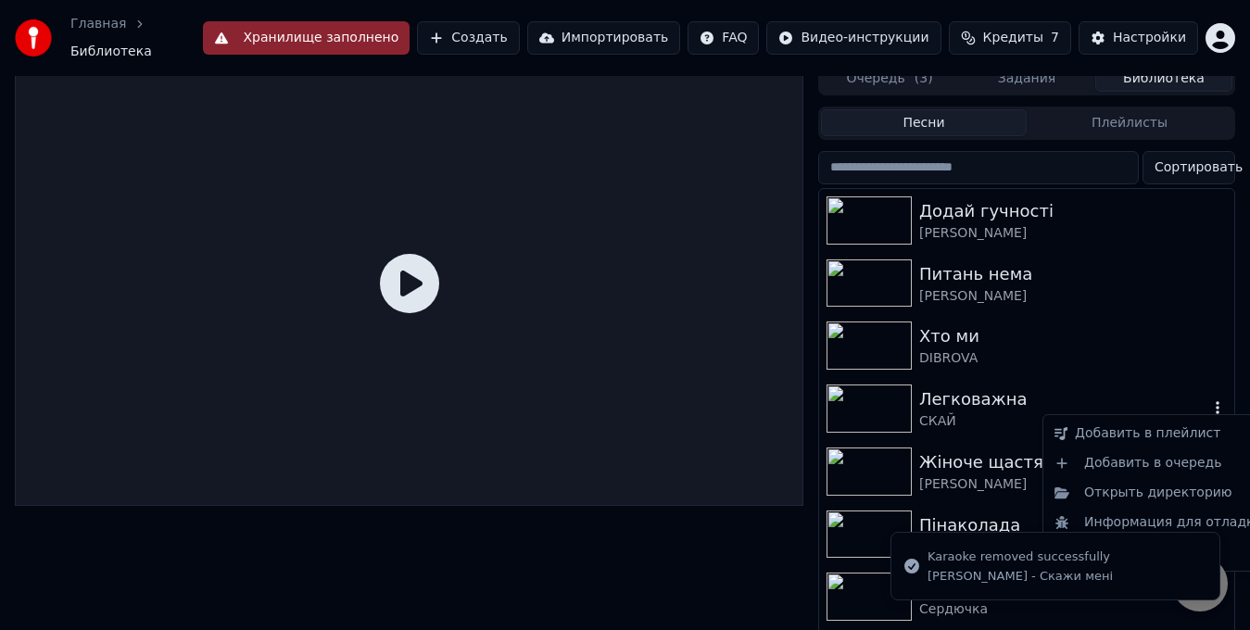
click at [1209, 400] on icon "button" at bounding box center [1218, 407] width 19 height 15
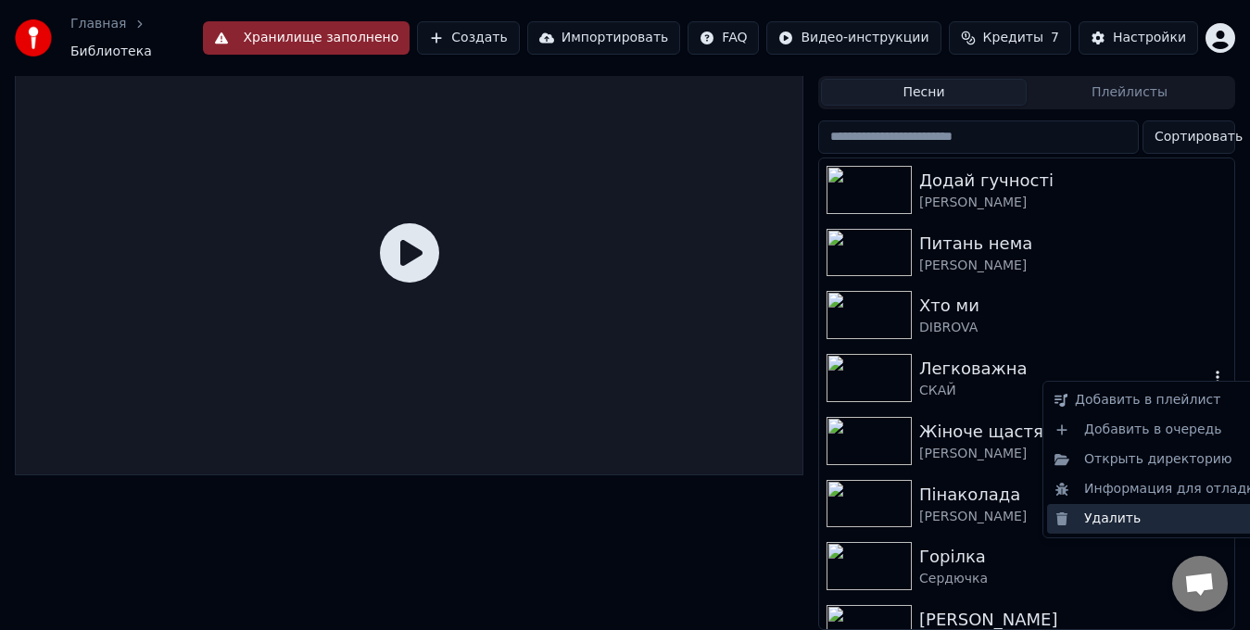
click at [1121, 525] on div "Удалить" at bounding box center [1158, 519] width 223 height 30
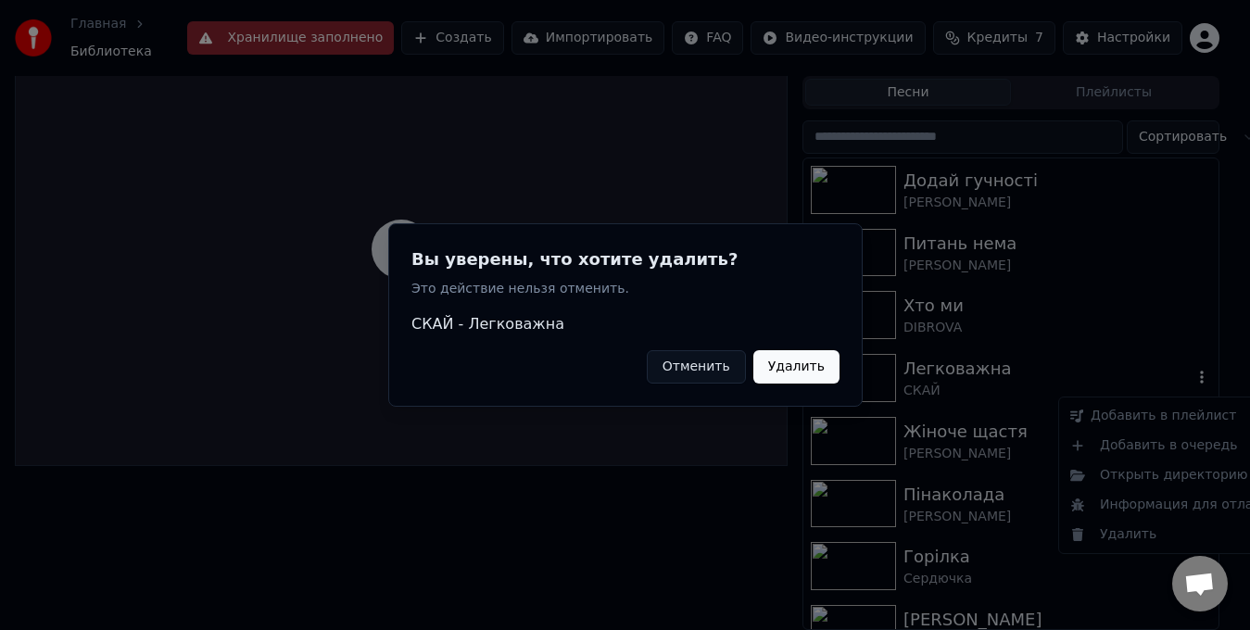
scroll to position [32, 0]
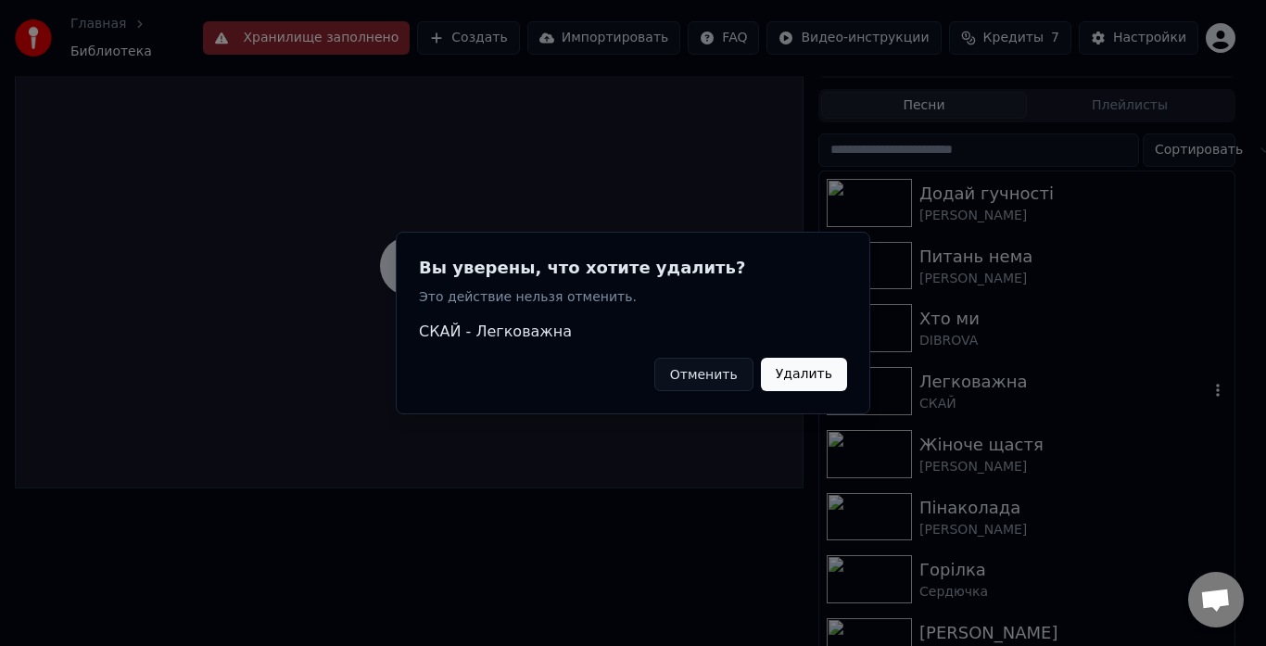
click at [790, 370] on button "Удалить" at bounding box center [804, 374] width 86 height 33
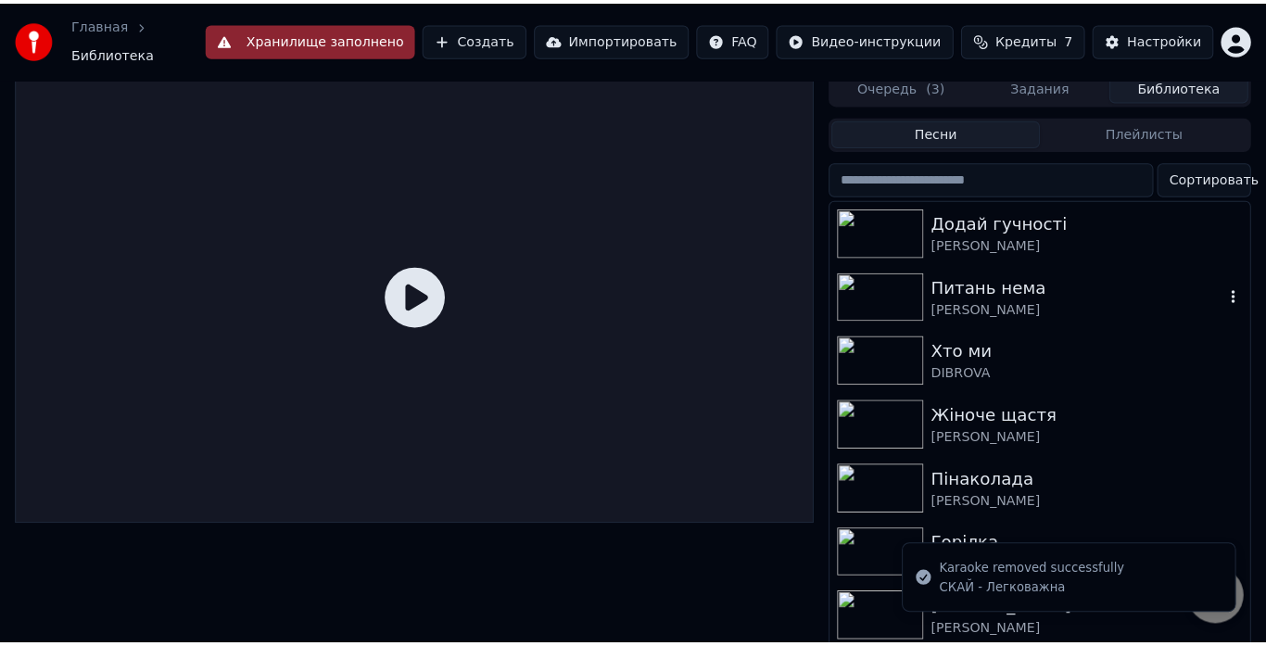
scroll to position [0, 0]
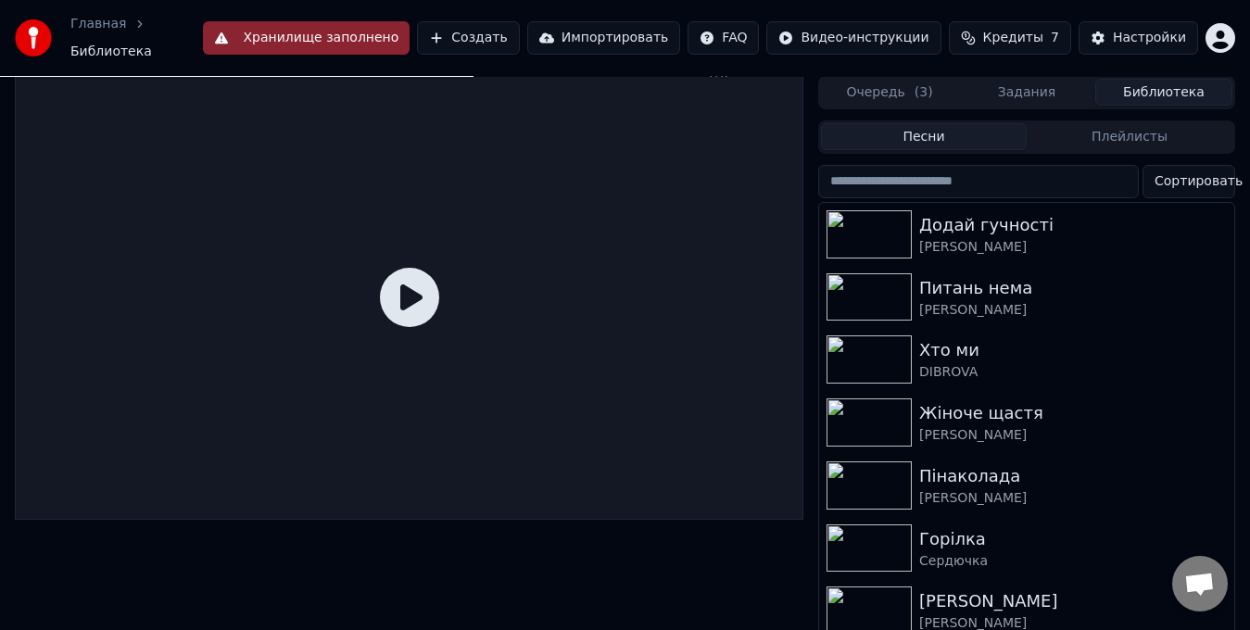
click at [1012, 86] on button "Задания" at bounding box center [1026, 92] width 137 height 27
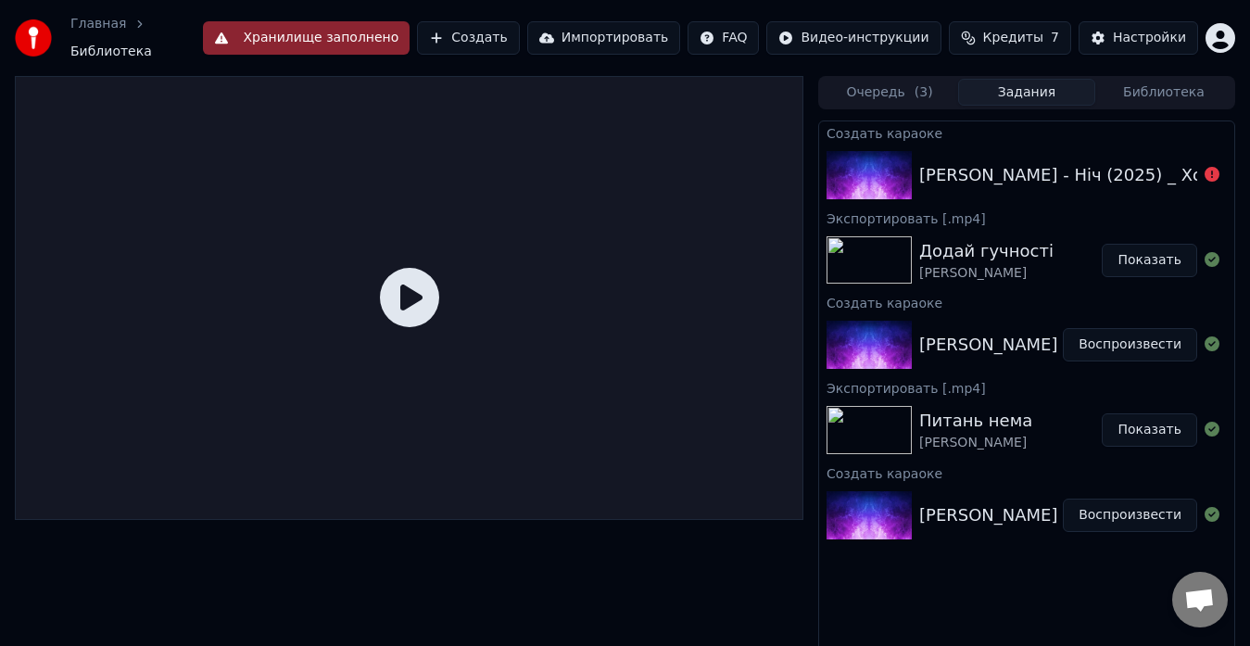
click at [871, 86] on button "Очередь ( 3 )" at bounding box center [889, 92] width 137 height 27
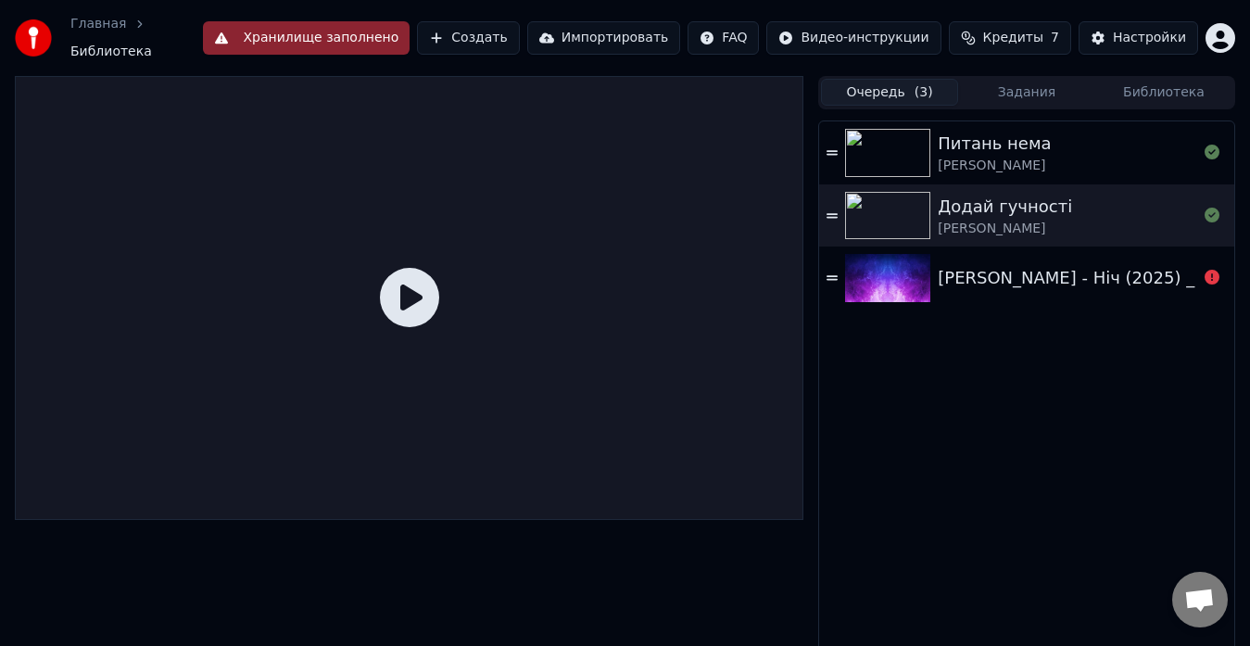
click at [1125, 266] on div "[PERSON_NAME] - Ніч (2025) _ Холодна ніч" at bounding box center [1122, 278] width 368 height 26
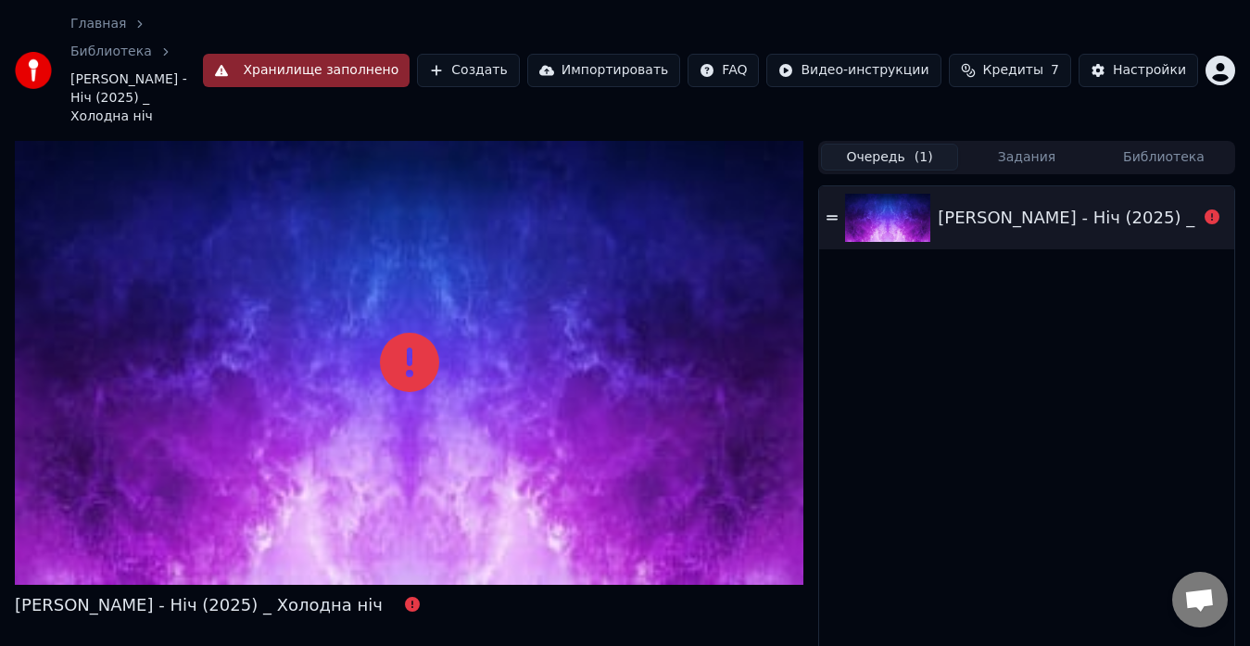
click at [914, 194] on img at bounding box center [887, 218] width 85 height 48
click at [1019, 205] on div "[PERSON_NAME] - Ніч (2025) _ Холодна ніч" at bounding box center [1122, 218] width 368 height 26
click at [501, 54] on button "Создать" at bounding box center [468, 70] width 102 height 33
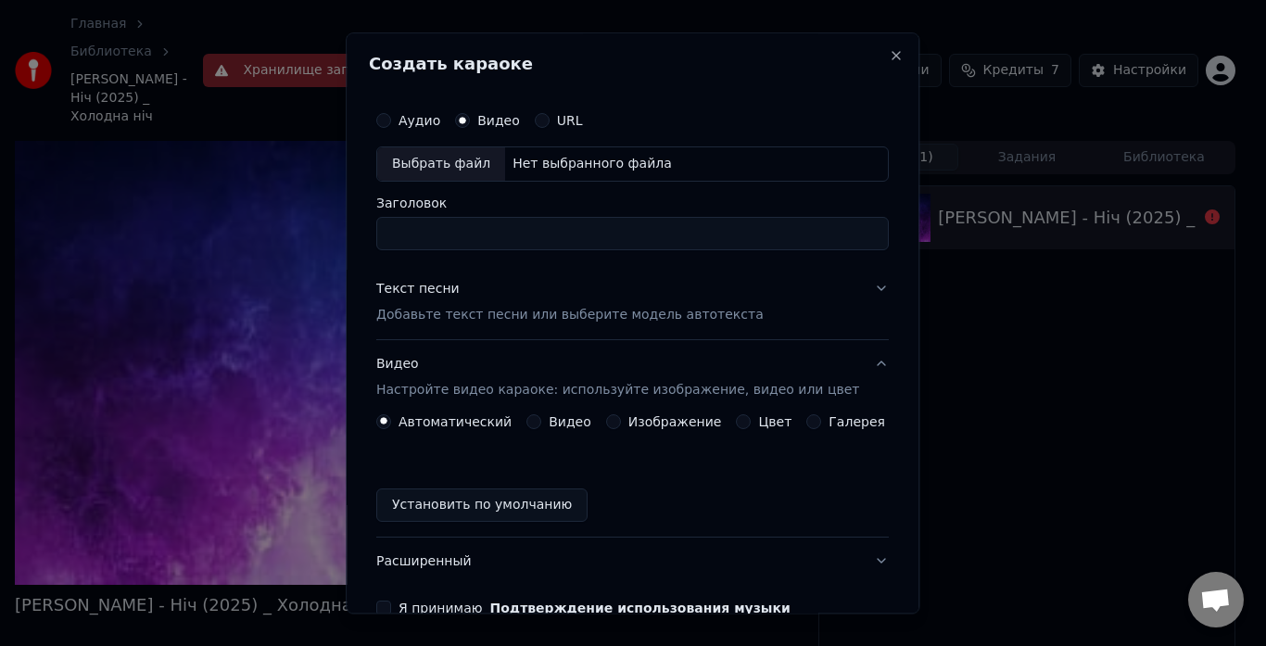
click at [457, 160] on div "Выбрать файл" at bounding box center [441, 163] width 128 height 33
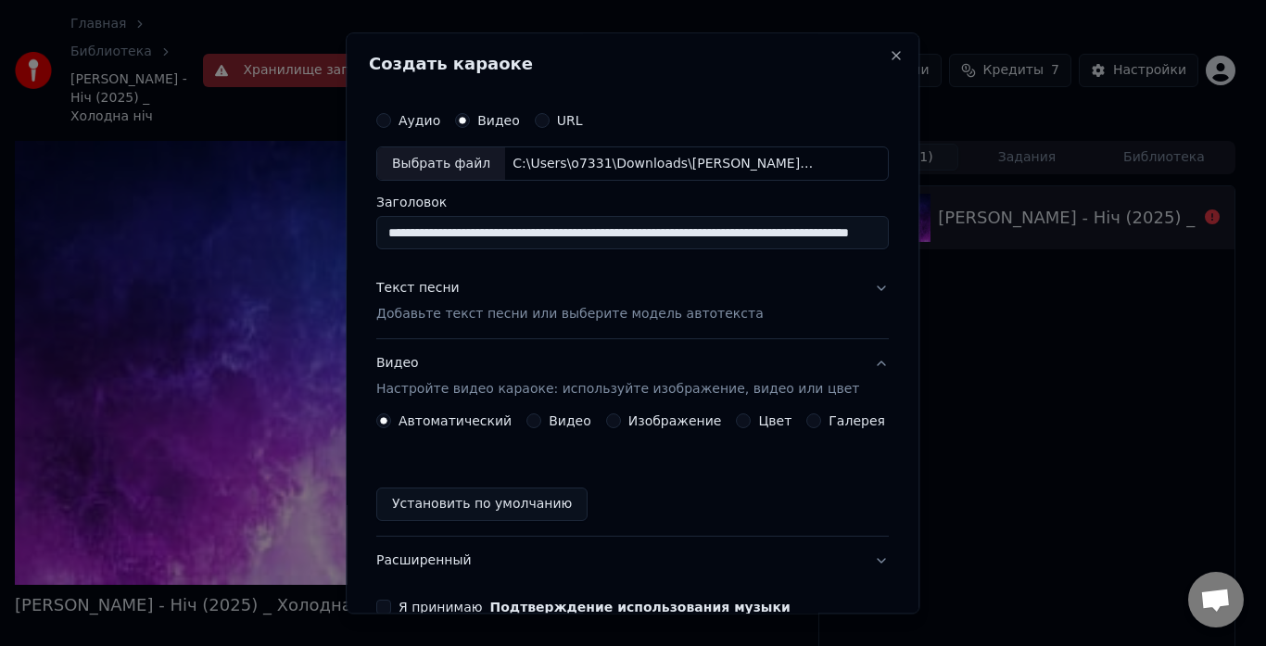
click at [555, 238] on input "**********" at bounding box center [632, 233] width 513 height 33
click at [838, 235] on input "**********" at bounding box center [632, 233] width 513 height 33
type input "**********"
click at [493, 313] on p "Добавьте текст песни или выберите модель автотекста" at bounding box center [569, 315] width 387 height 19
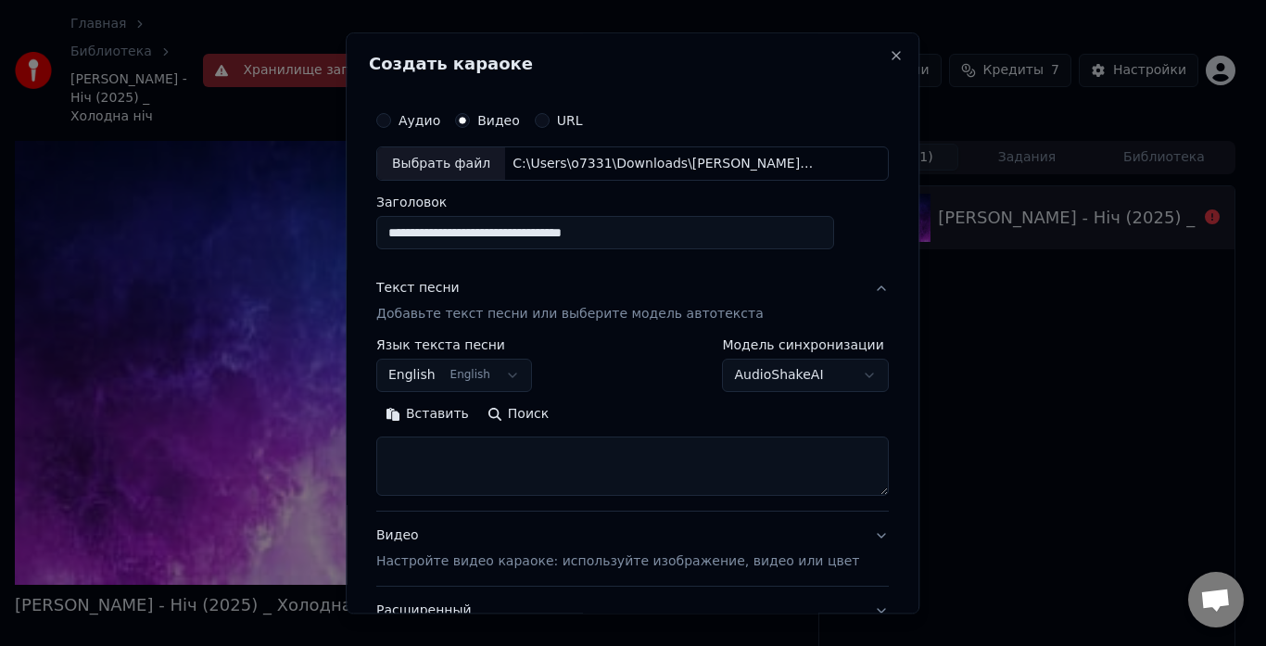
click at [437, 416] on button "Вставить" at bounding box center [427, 415] width 102 height 30
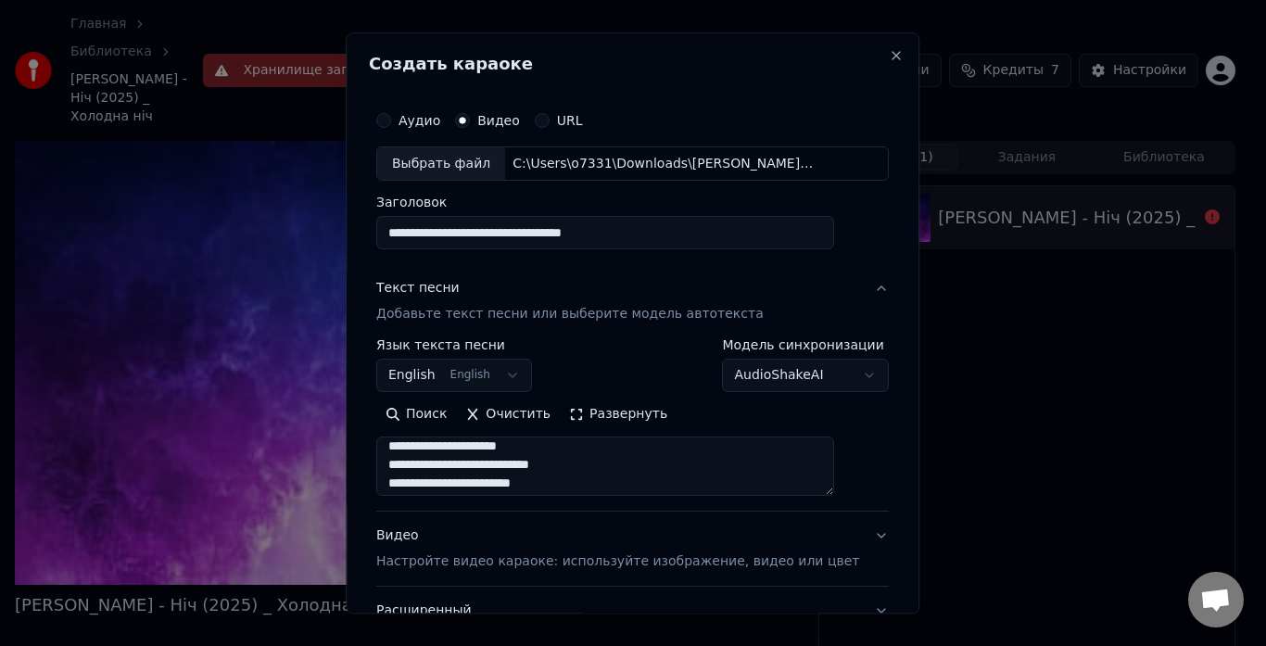
scroll to position [568, 0]
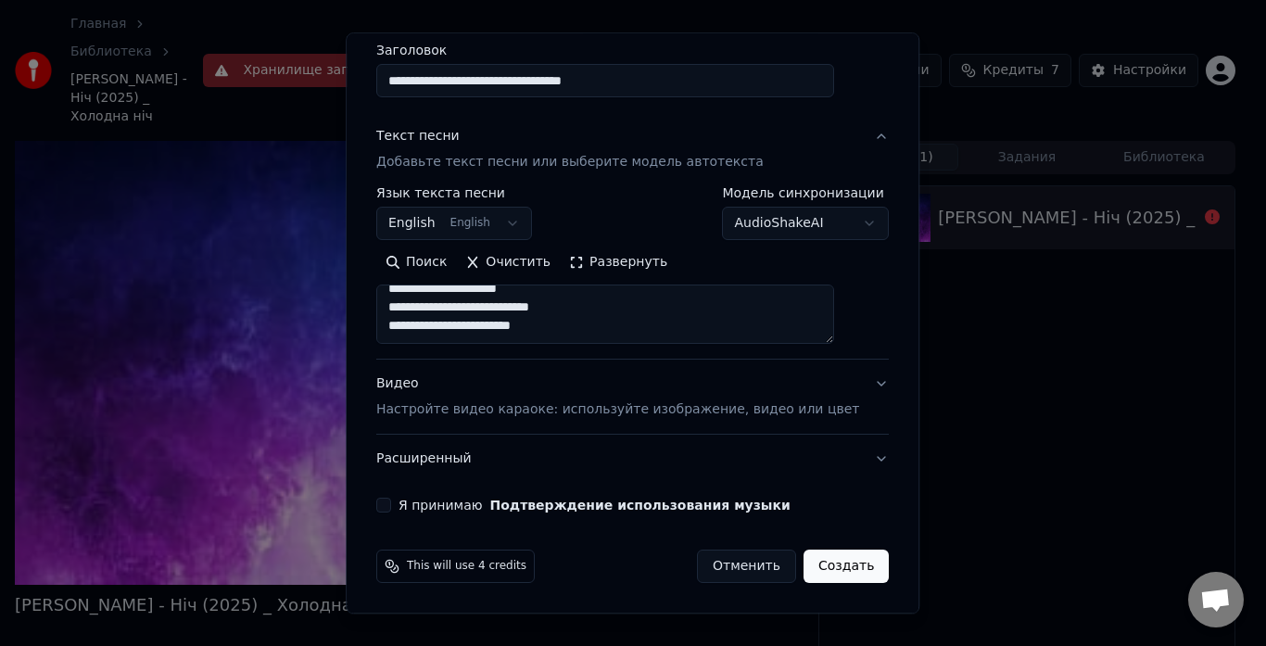
click at [499, 415] on p "Настройте видео караоке: используйте изображение, видео или цвет" at bounding box center [617, 410] width 483 height 19
type textarea "**********"
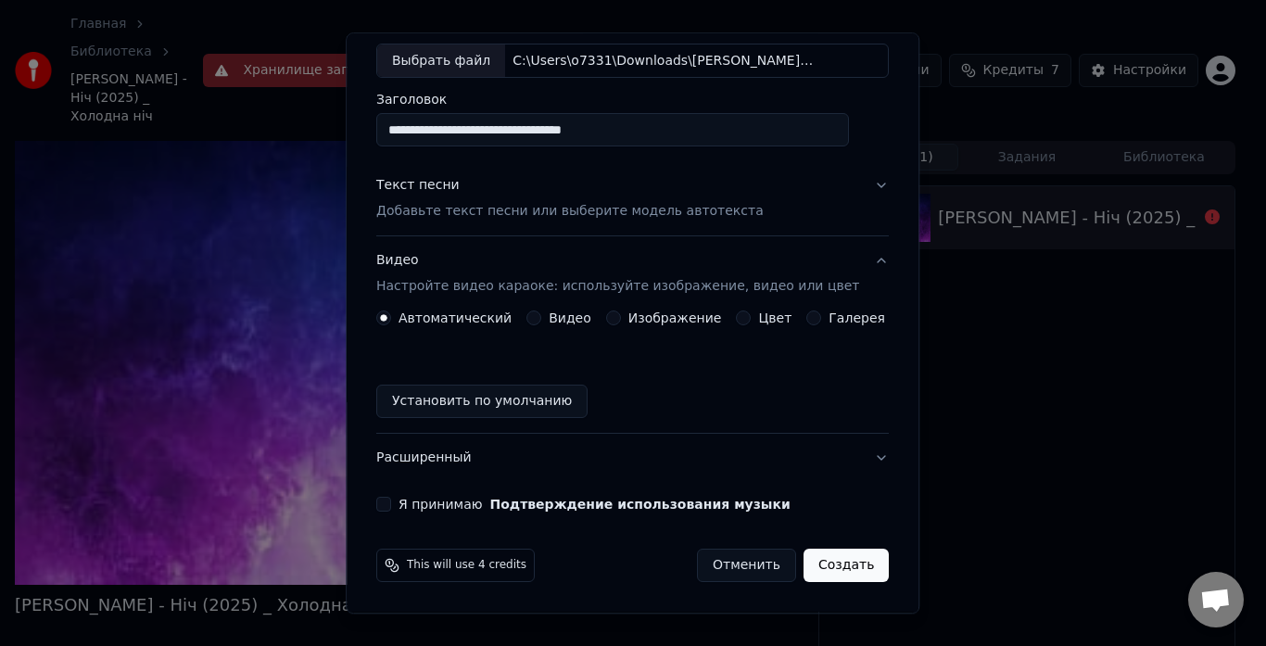
scroll to position [103, 0]
click at [562, 314] on label "Видео" at bounding box center [570, 318] width 43 height 13
click at [541, 314] on button "Видео" at bounding box center [533, 318] width 15 height 15
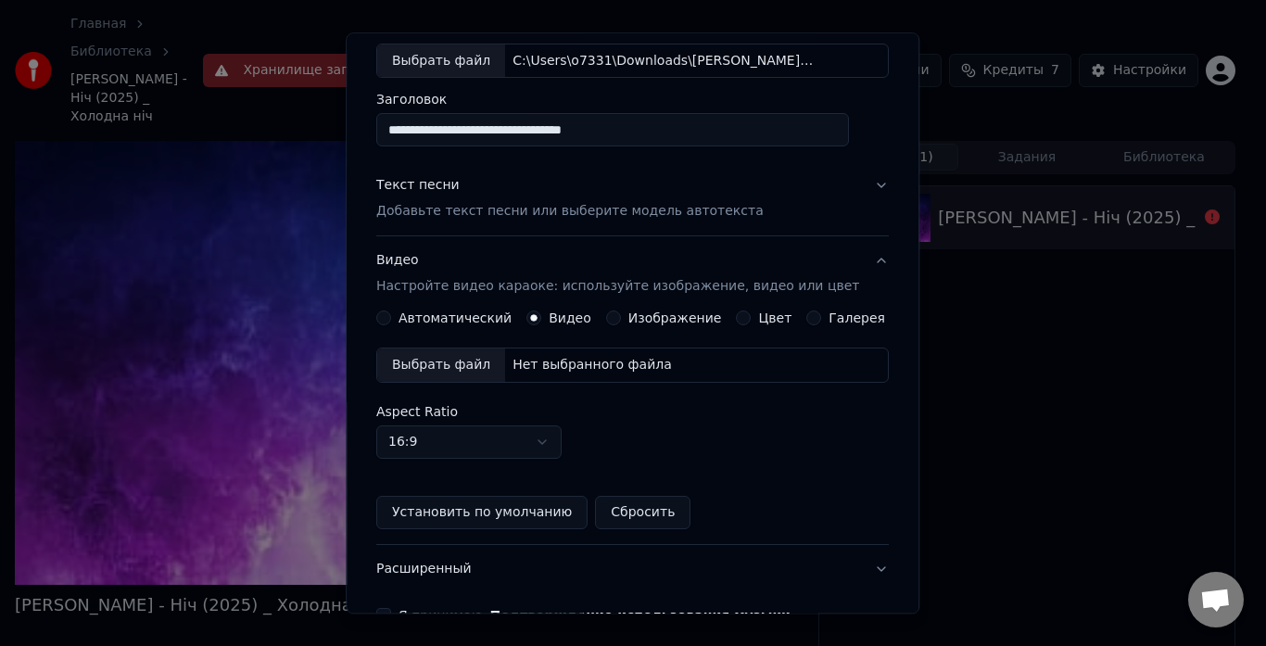
click at [474, 365] on div "Выбрать файл" at bounding box center [441, 365] width 128 height 33
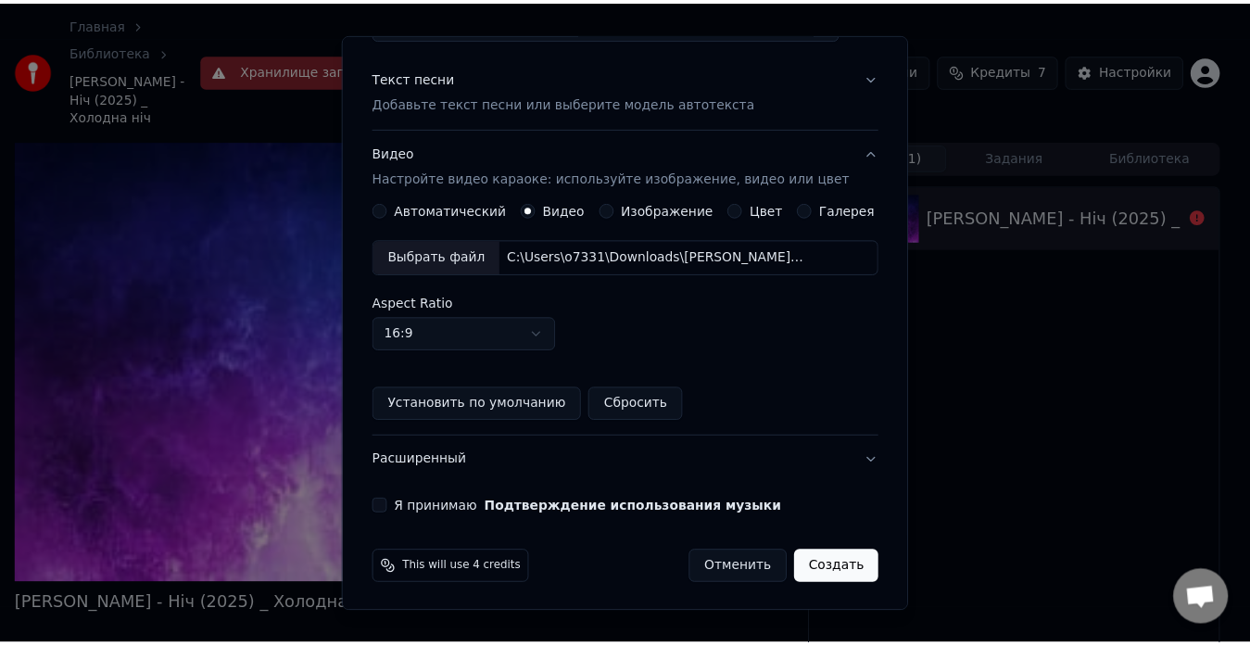
scroll to position [213, 0]
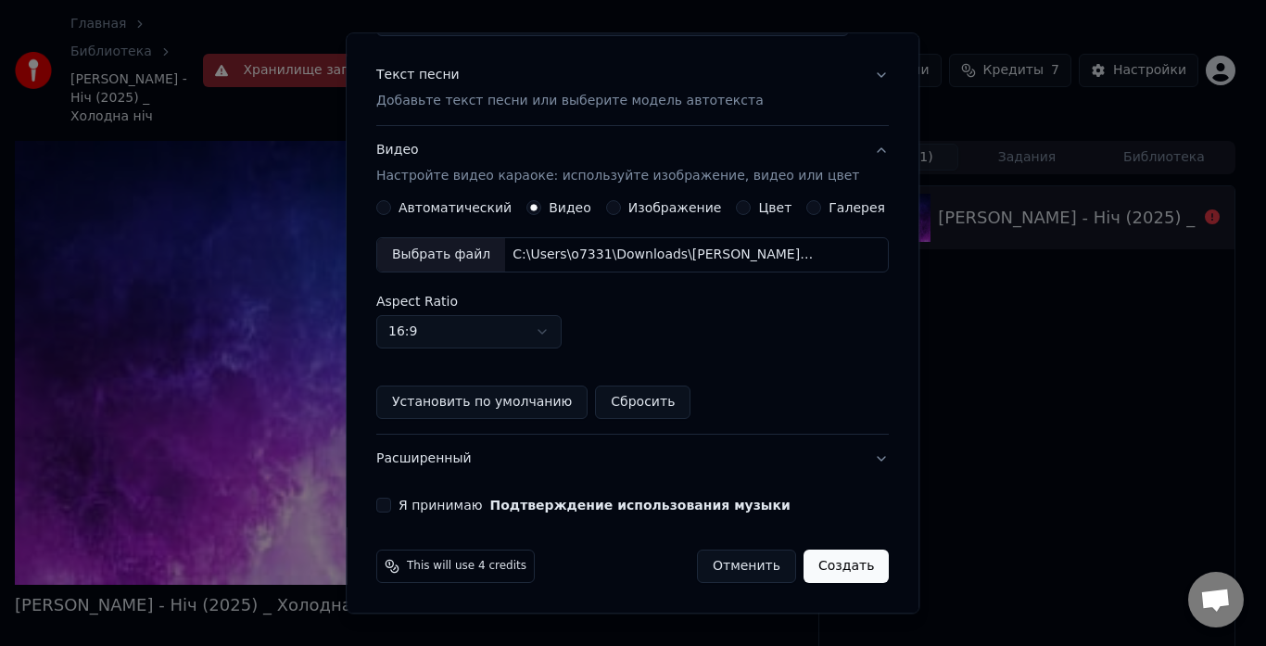
click at [404, 506] on div "Я принимаю Подтверждение использования музыки" at bounding box center [632, 506] width 513 height 15
click at [391, 506] on button "Я принимаю Подтверждение использования музыки" at bounding box center [383, 506] width 15 height 15
click at [806, 570] on button "Создать" at bounding box center [846, 567] width 85 height 33
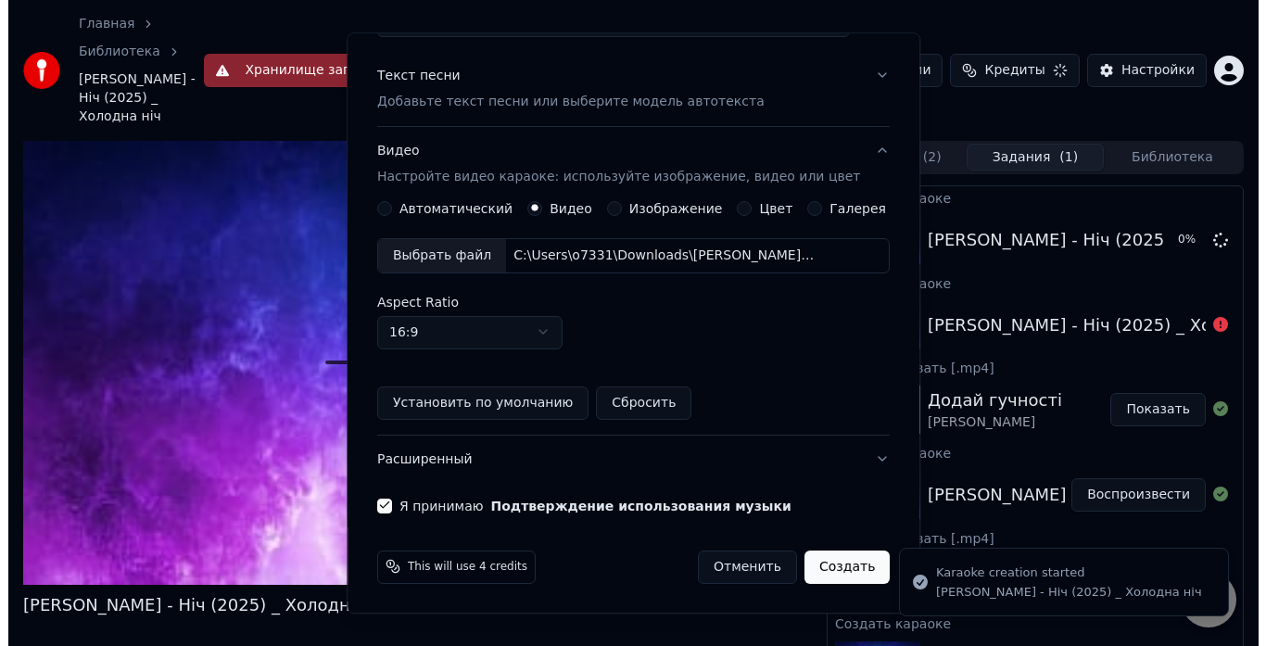
scroll to position [103, 0]
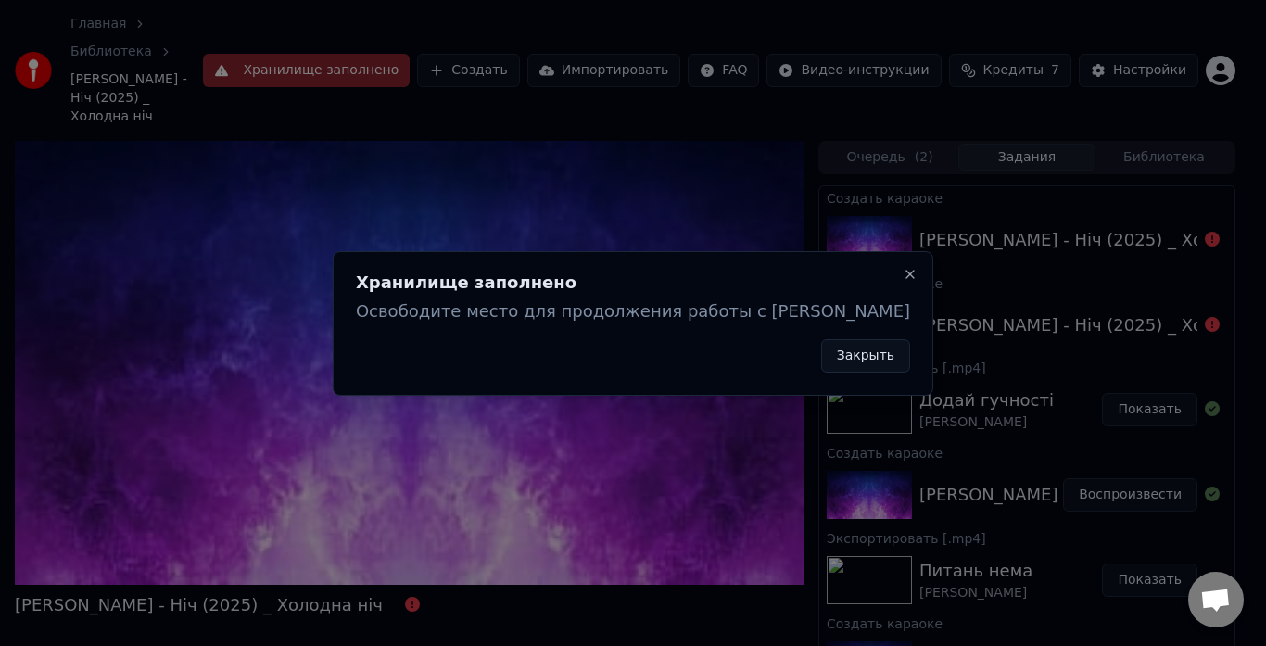
click at [821, 350] on button "Закрыть" at bounding box center [865, 355] width 89 height 33
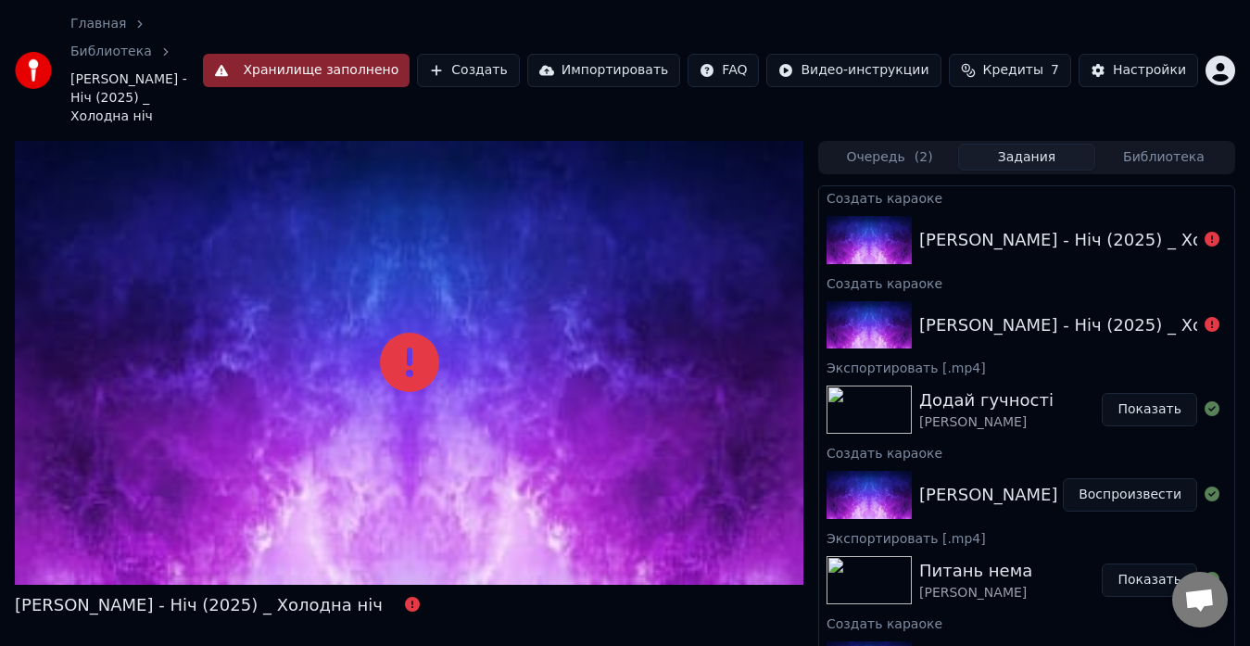
click at [519, 54] on button "Создать" at bounding box center [468, 70] width 102 height 33
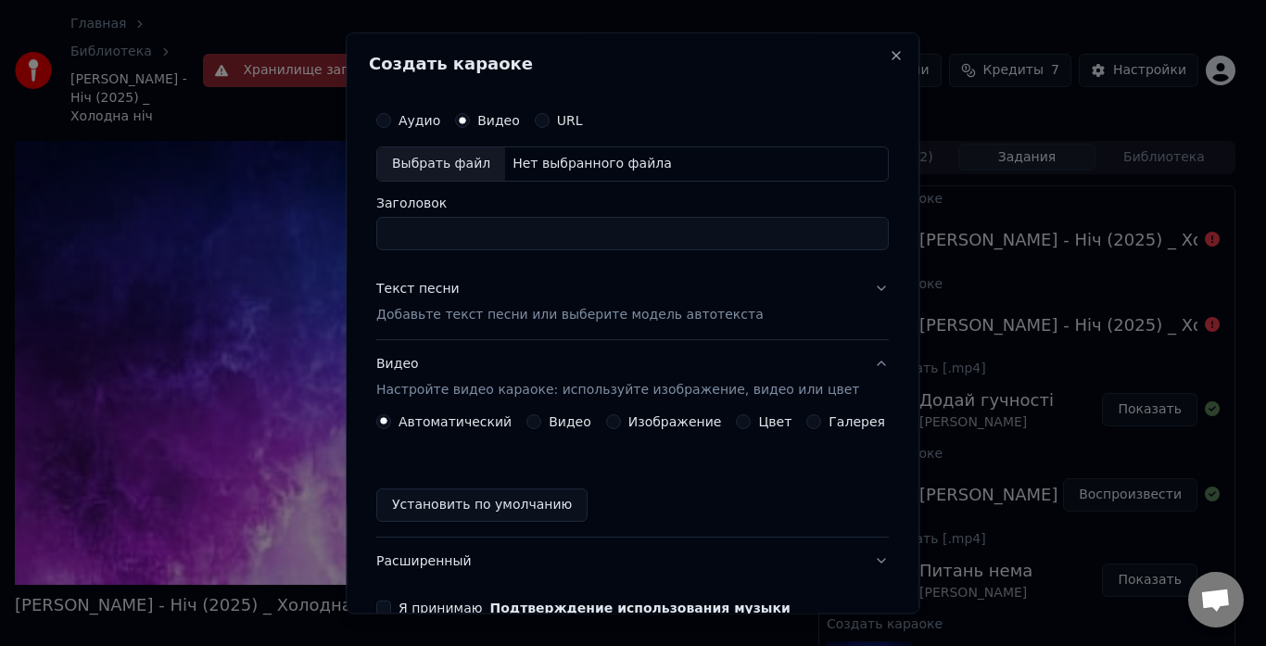
click at [454, 161] on div "Выбрать файл" at bounding box center [441, 163] width 128 height 33
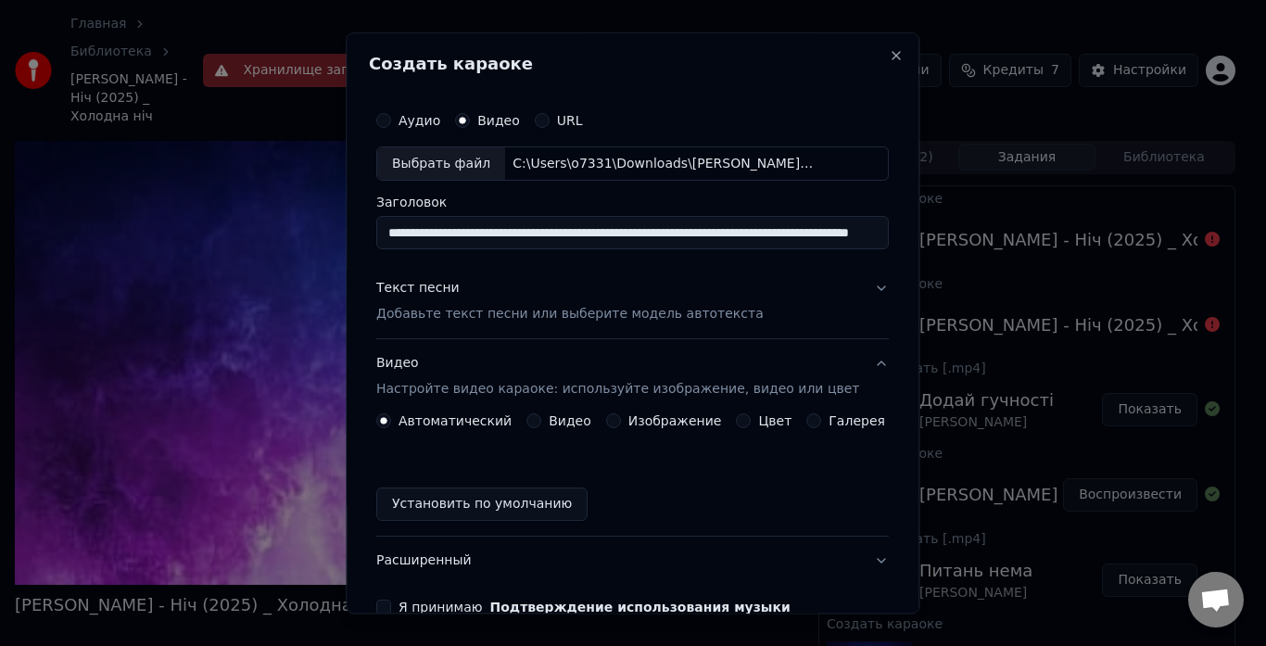
click at [664, 234] on input "**********" at bounding box center [632, 233] width 513 height 33
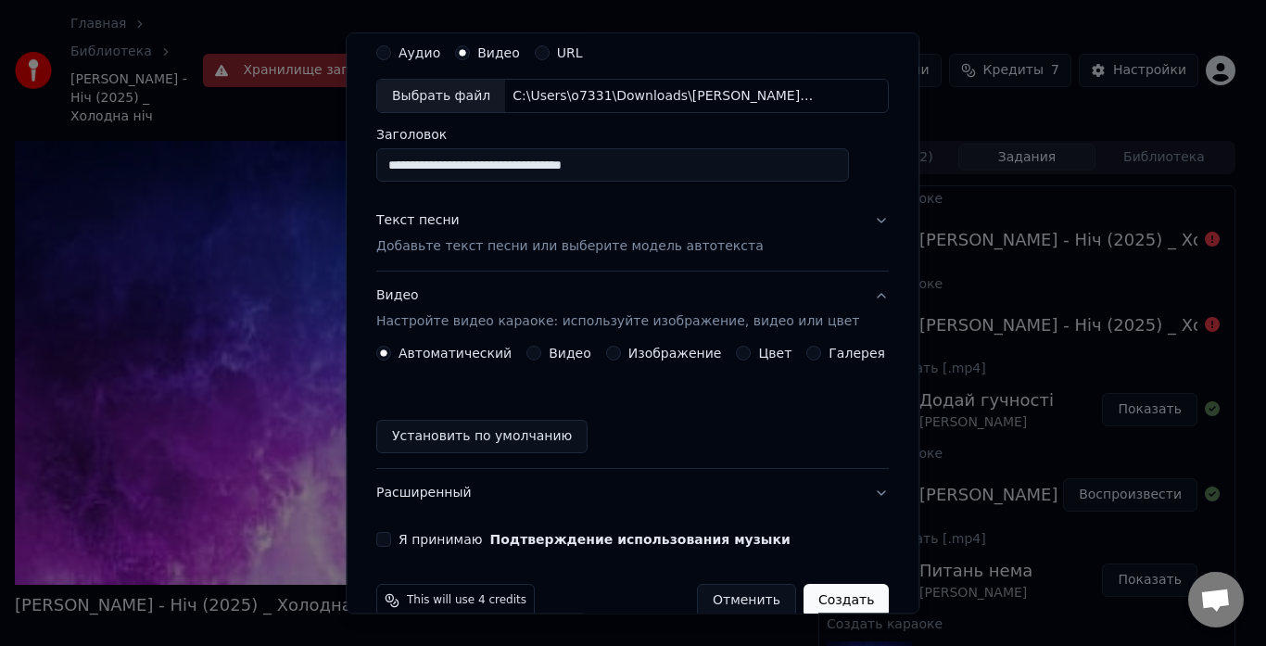
scroll to position [93, 0]
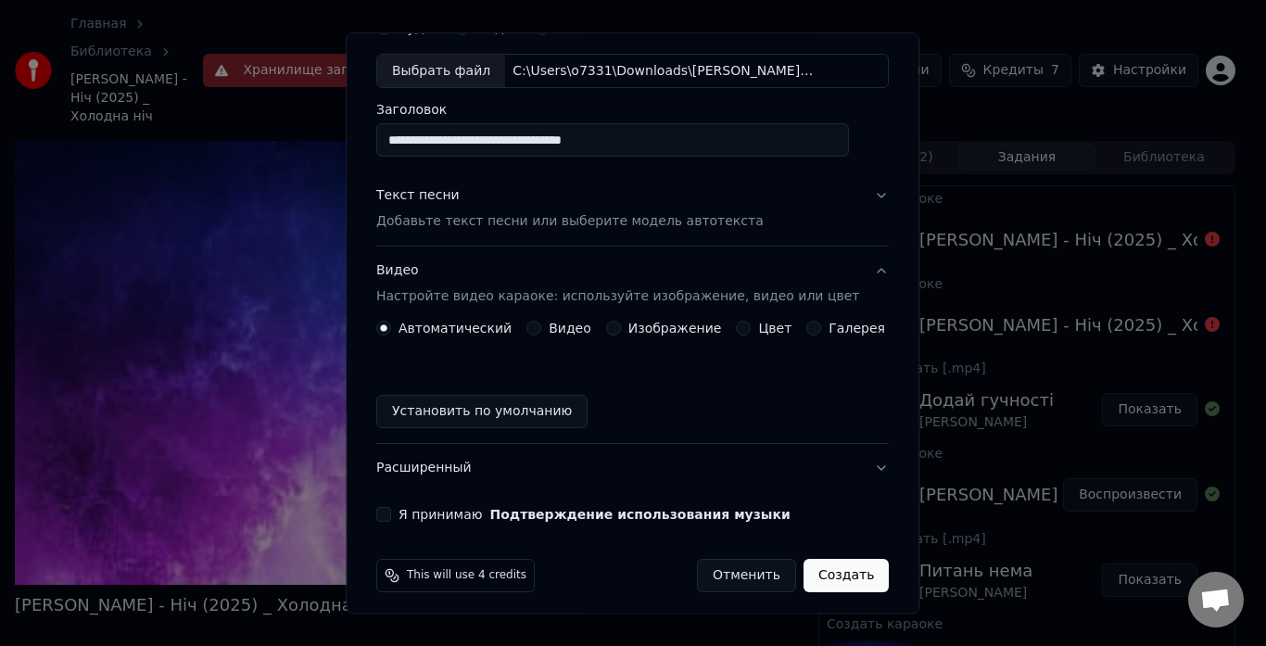
type input "**********"
click at [513, 217] on p "Добавьте текст песни или выберите модель автотекста" at bounding box center [569, 222] width 387 height 19
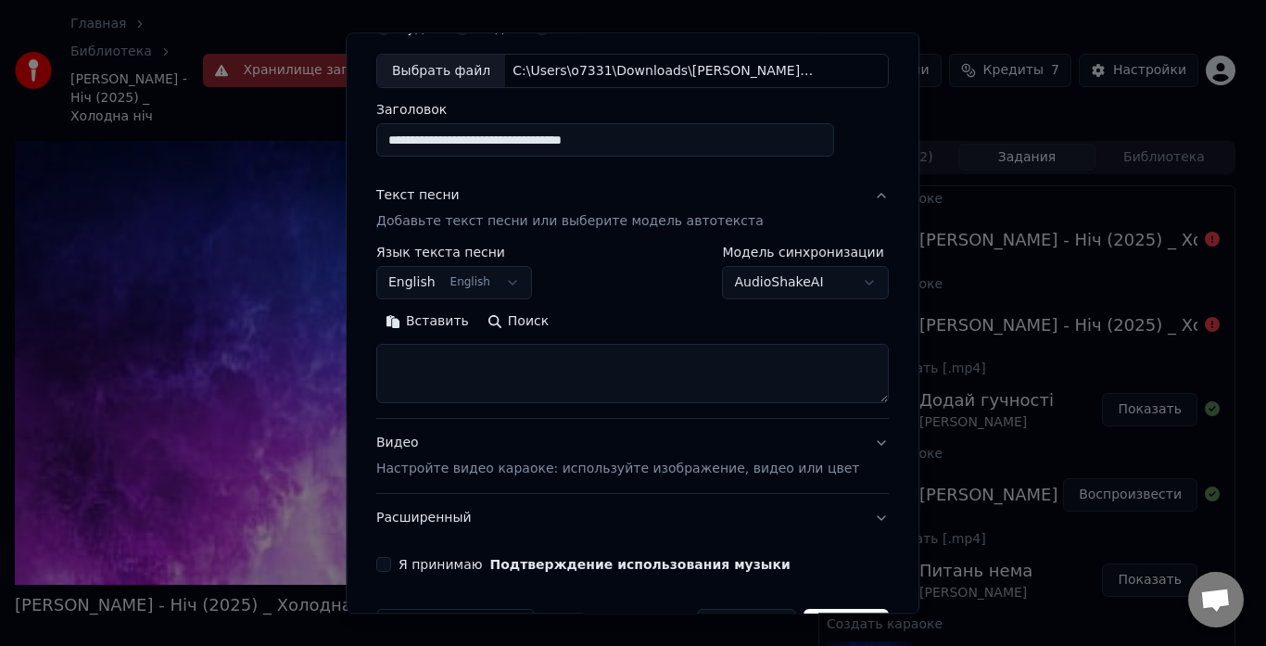
click at [451, 324] on button "Вставить" at bounding box center [427, 323] width 102 height 30
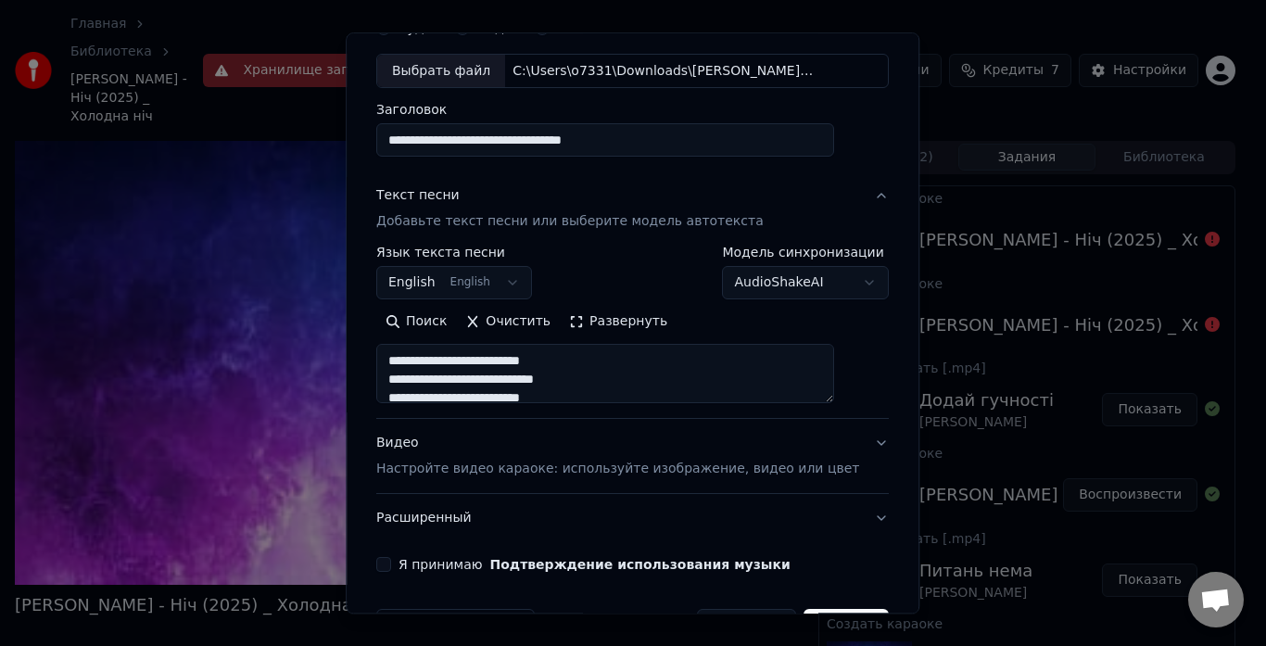
scroll to position [152, 0]
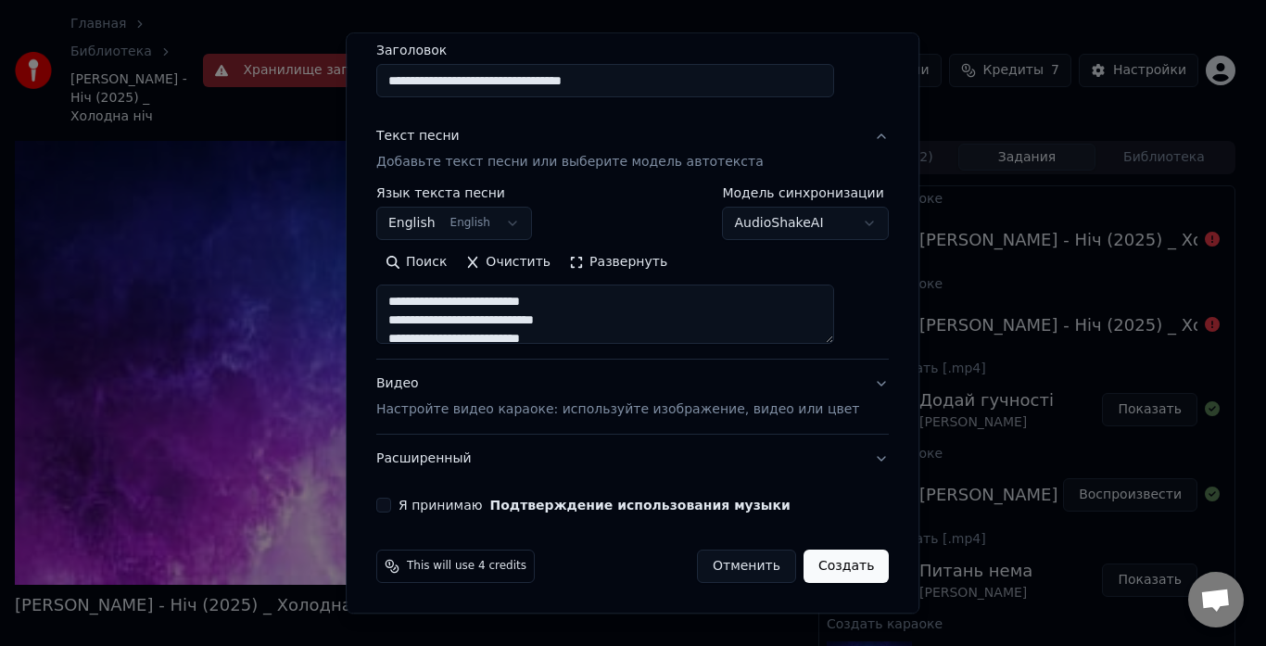
click at [466, 407] on p "Настройте видео караоке: используйте изображение, видео или цвет" at bounding box center [617, 410] width 483 height 19
type textarea "**********"
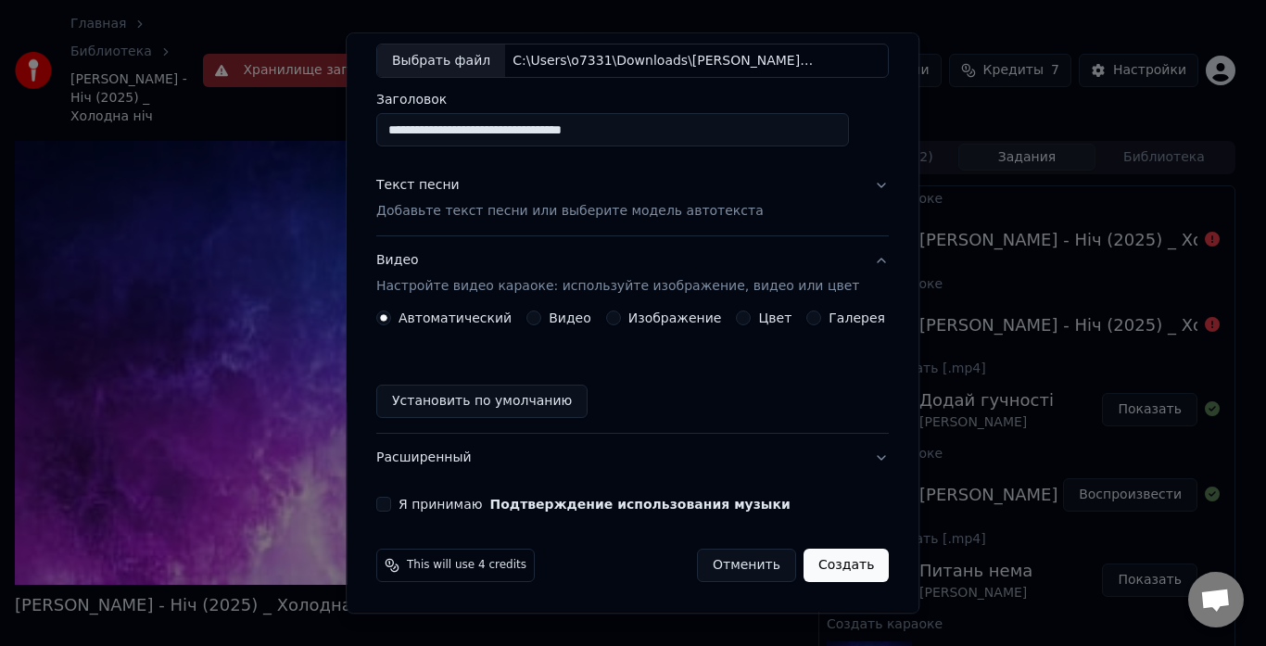
scroll to position [103, 0]
click at [541, 321] on button "Видео" at bounding box center [533, 318] width 15 height 15
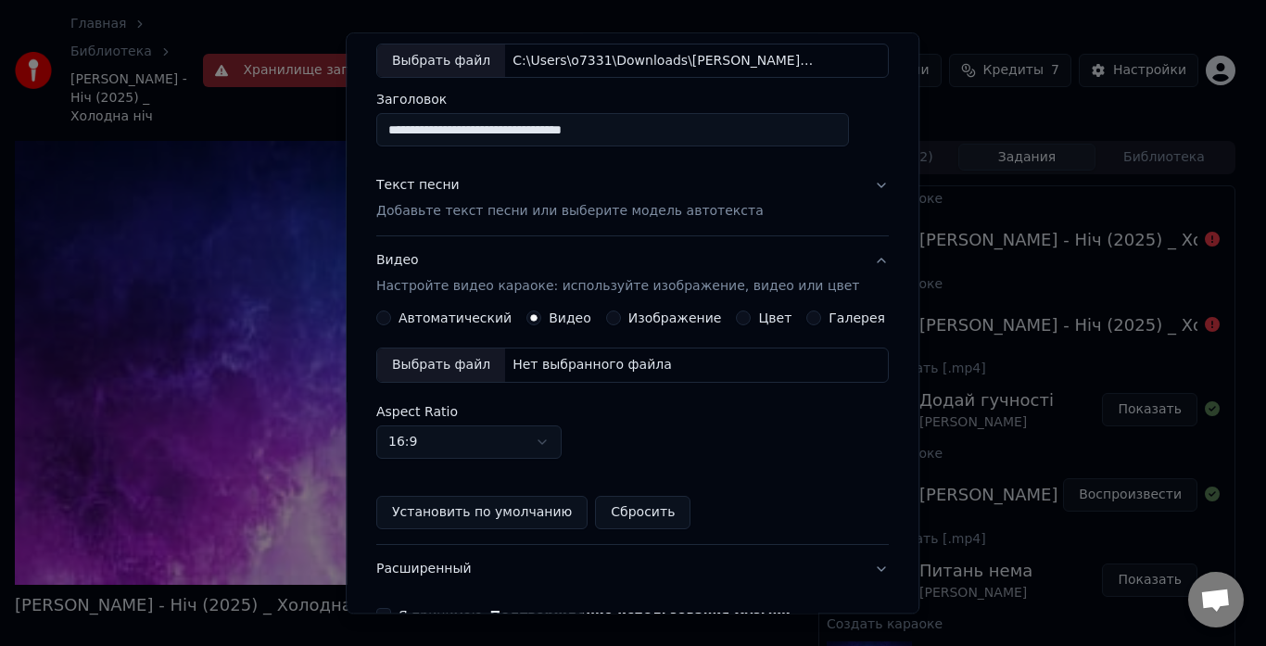
click at [449, 364] on div "Выбрать файл" at bounding box center [441, 365] width 128 height 33
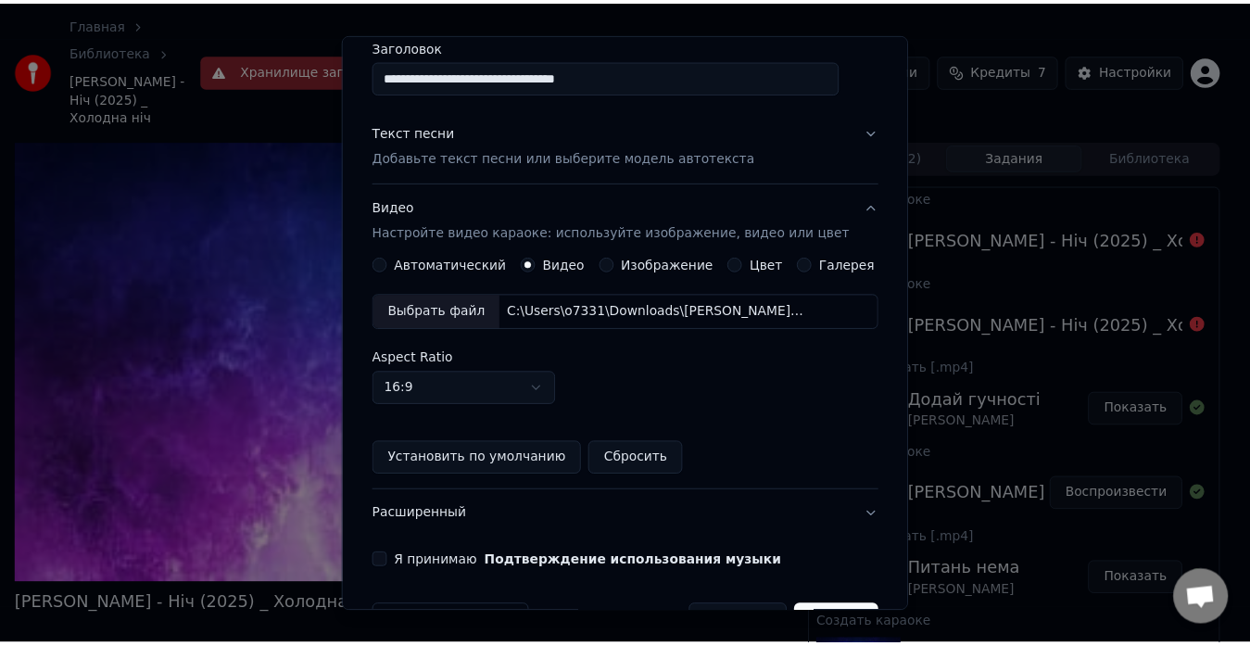
scroll to position [213, 0]
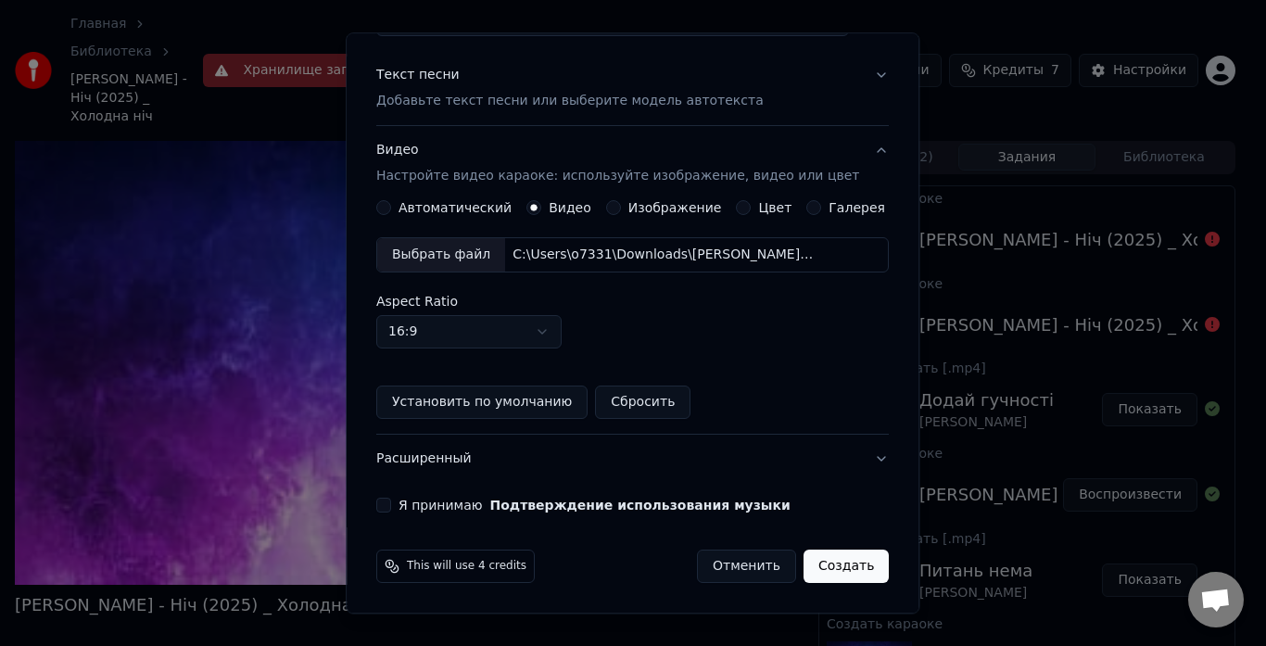
click at [435, 509] on label "Я принимаю Подтверждение использования музыки" at bounding box center [595, 506] width 392 height 13
click at [391, 509] on button "Я принимаю Подтверждение использования музыки" at bounding box center [383, 506] width 15 height 15
click at [815, 567] on button "Создать" at bounding box center [846, 567] width 85 height 33
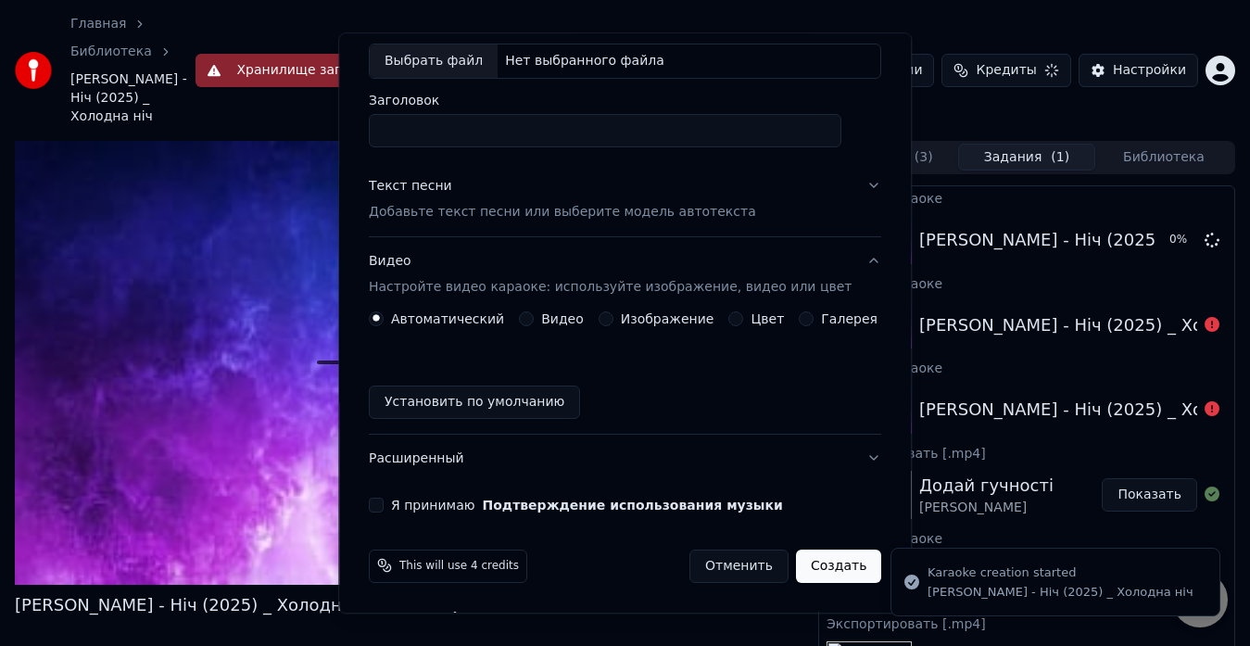
scroll to position [103, 0]
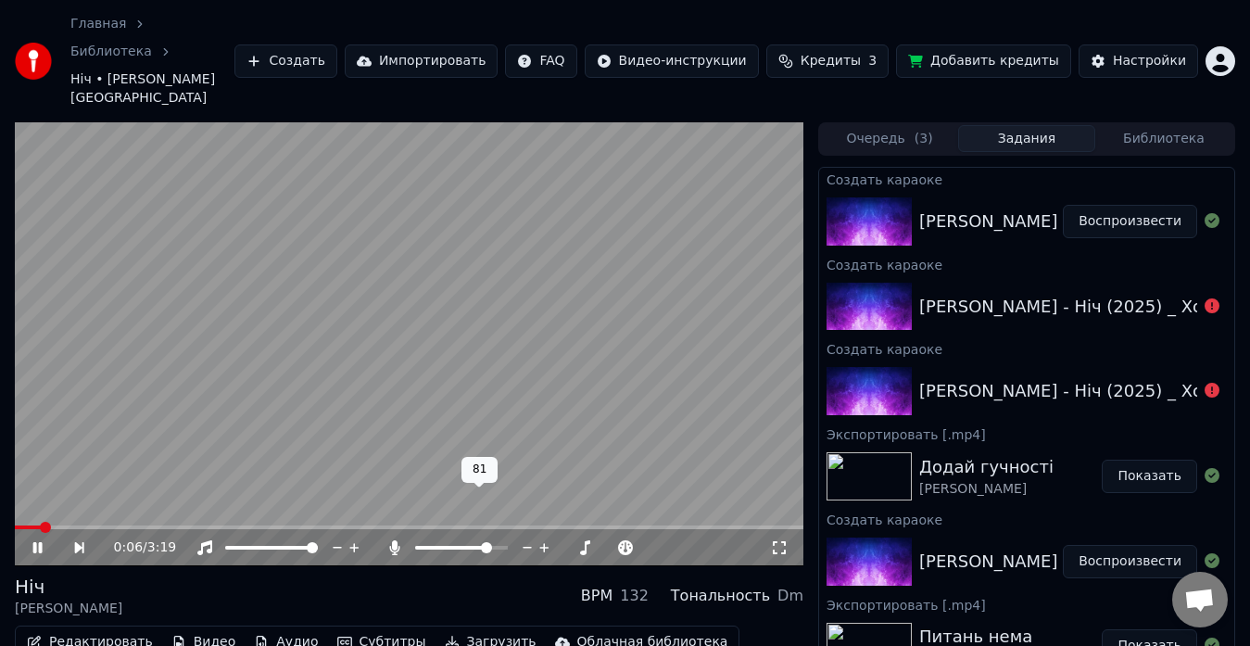
click at [490, 542] on span at bounding box center [486, 547] width 11 height 11
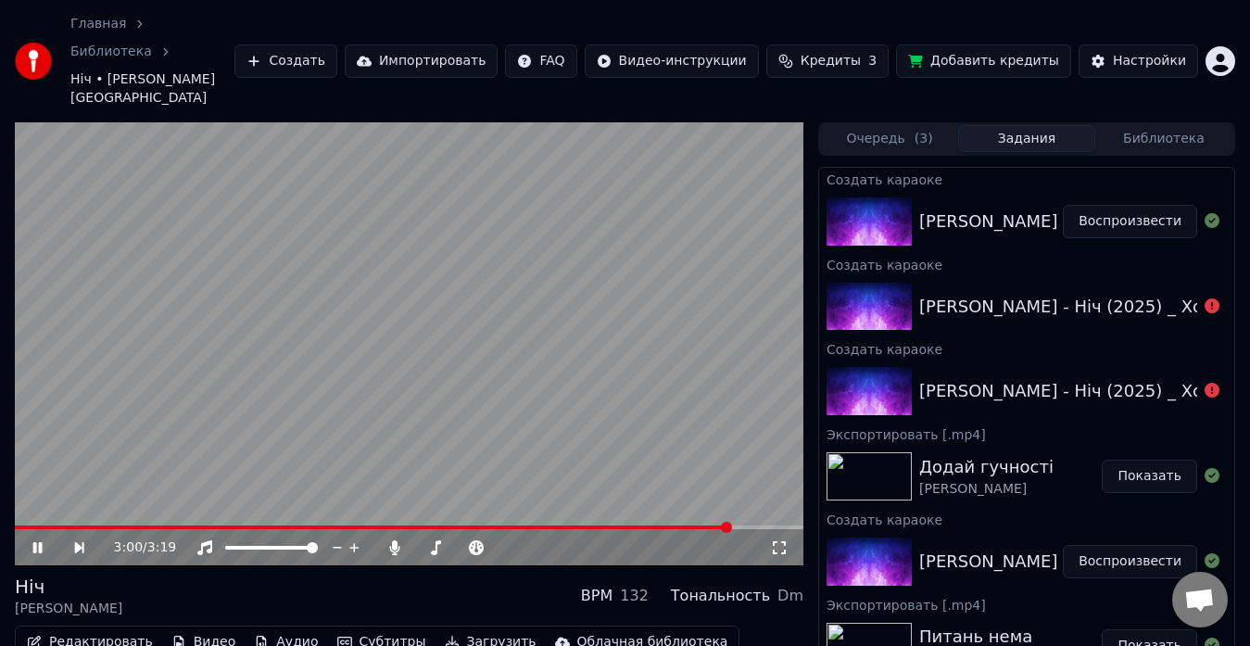
click at [173, 476] on video at bounding box center [409, 344] width 789 height 444
click at [170, 529] on div "3:01 / 3:19" at bounding box center [409, 547] width 789 height 37
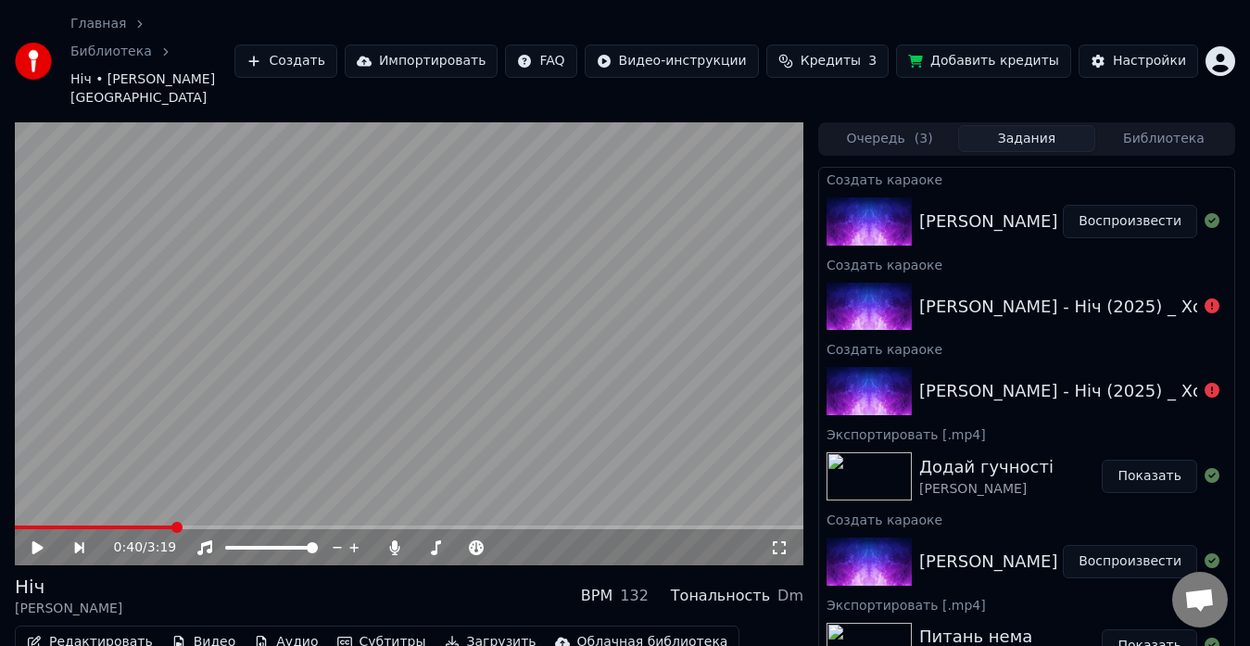
click at [173, 526] on span at bounding box center [94, 528] width 158 height 4
click at [43, 540] on icon at bounding box center [51, 547] width 42 height 15
click at [402, 540] on icon at bounding box center [395, 547] width 19 height 15
click at [423, 542] on span at bounding box center [427, 547] width 11 height 11
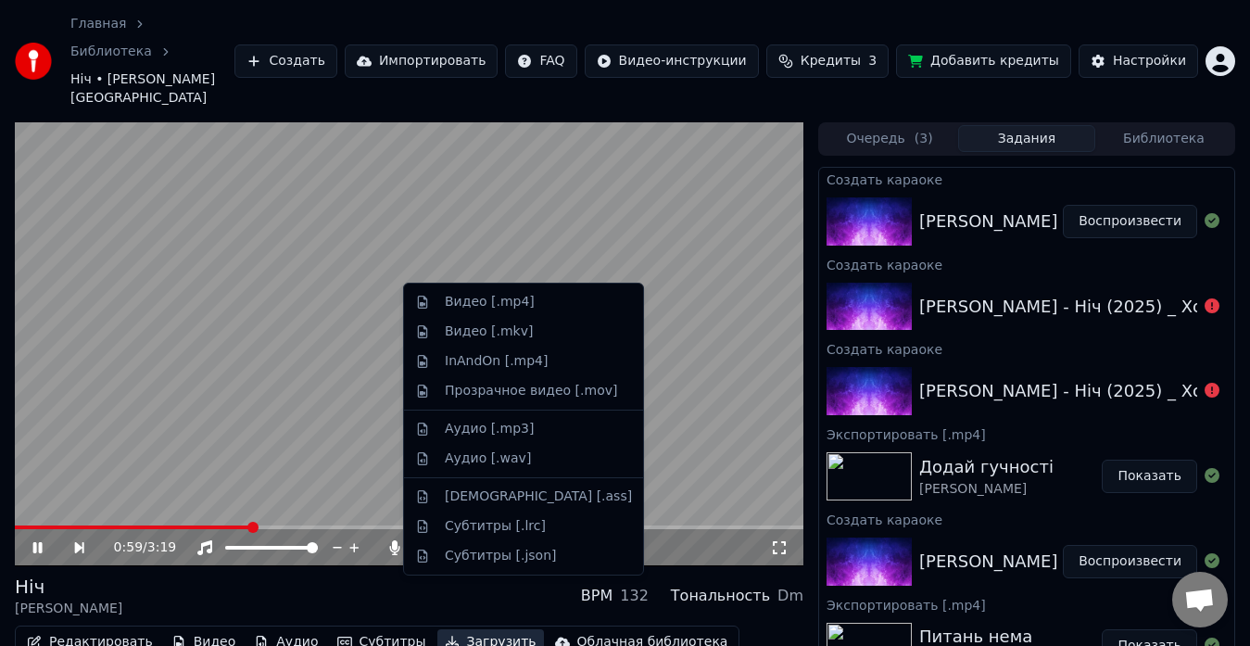
click at [448, 629] on button "Загрузить" at bounding box center [490, 642] width 107 height 26
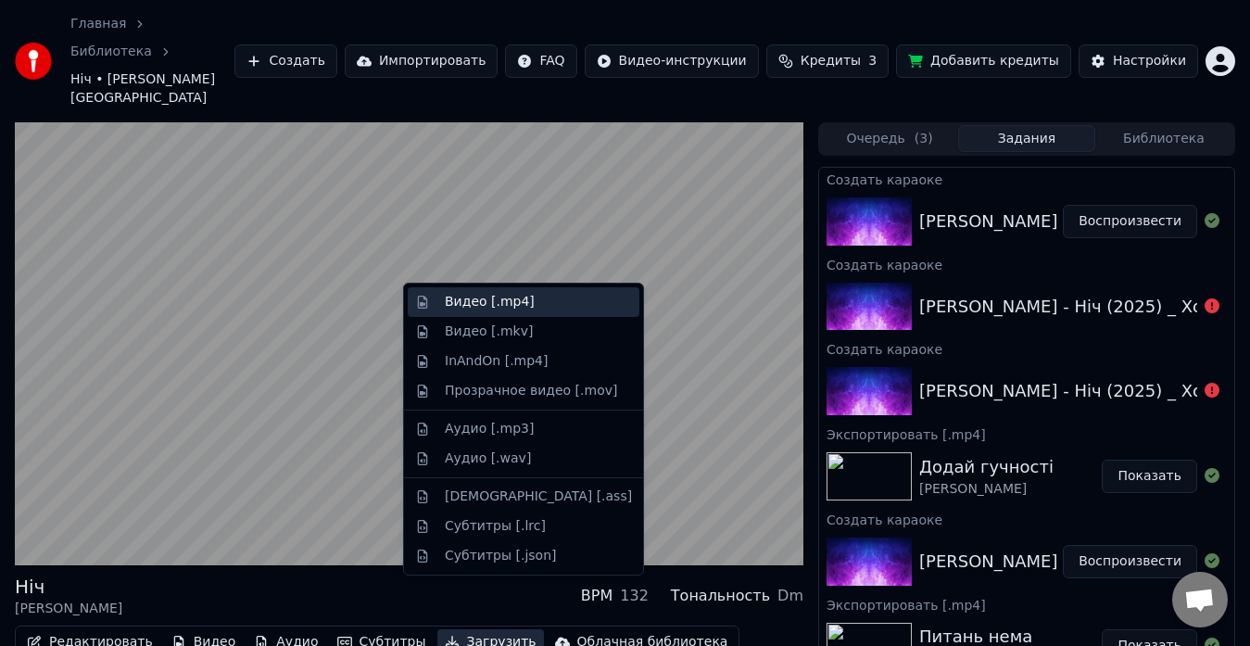
click at [460, 302] on div "Видео [.mp4]" at bounding box center [490, 302] width 90 height 19
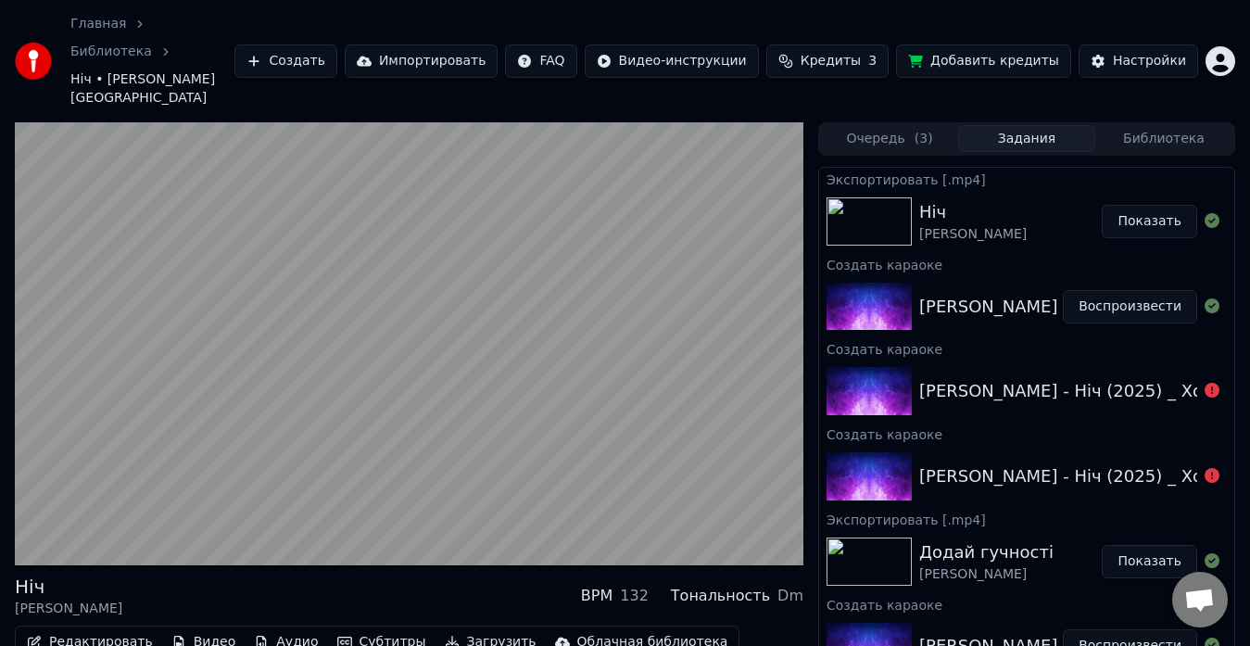
click at [1135, 205] on button "Показать" at bounding box center [1149, 221] width 95 height 33
